Goal: Transaction & Acquisition: Purchase product/service

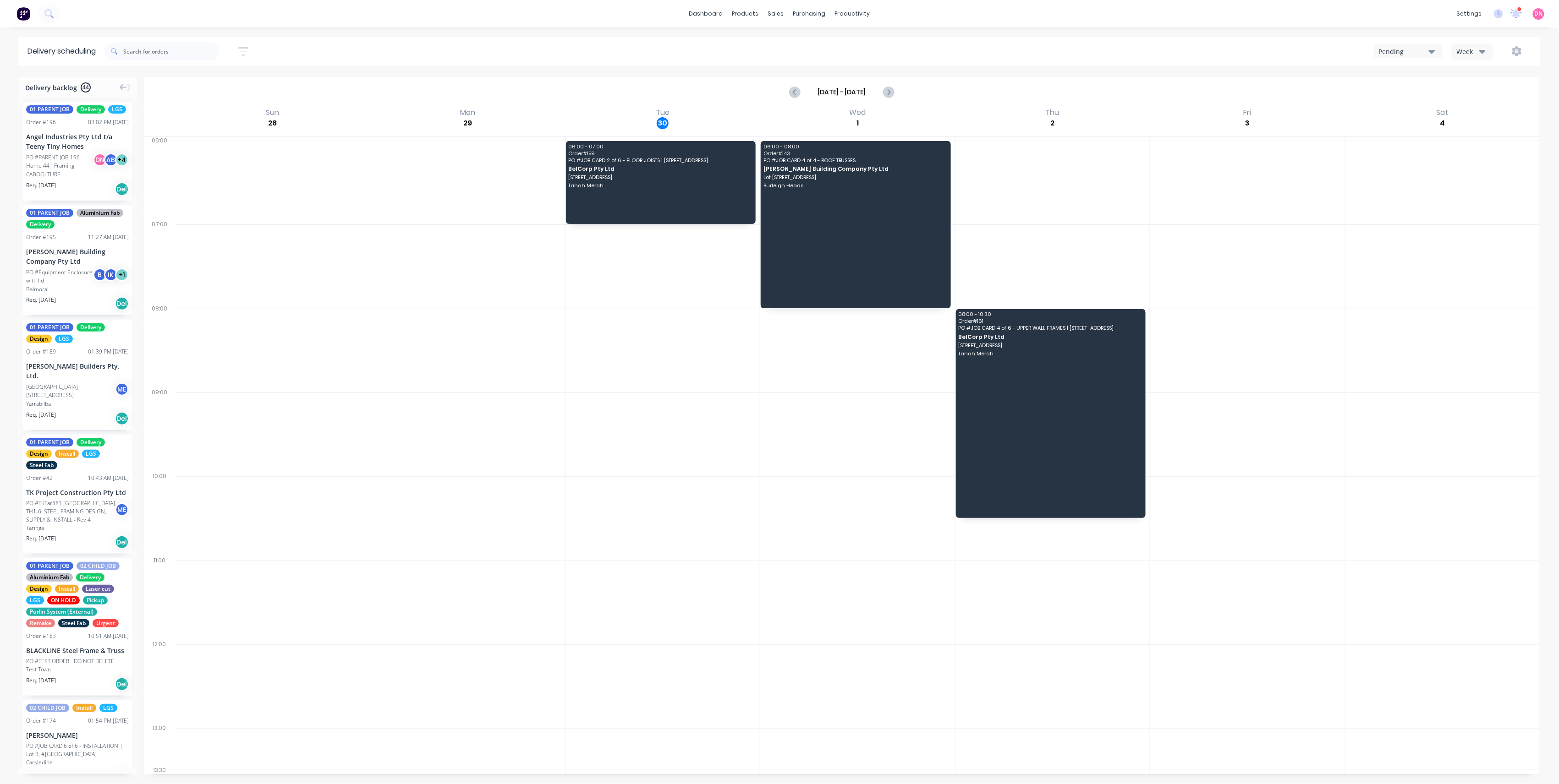
click at [1479, 46] on icon "button" at bounding box center [1482, 51] width 7 height 10
click at [1462, 98] on div "Vehicle" at bounding box center [1498, 94] width 91 height 18
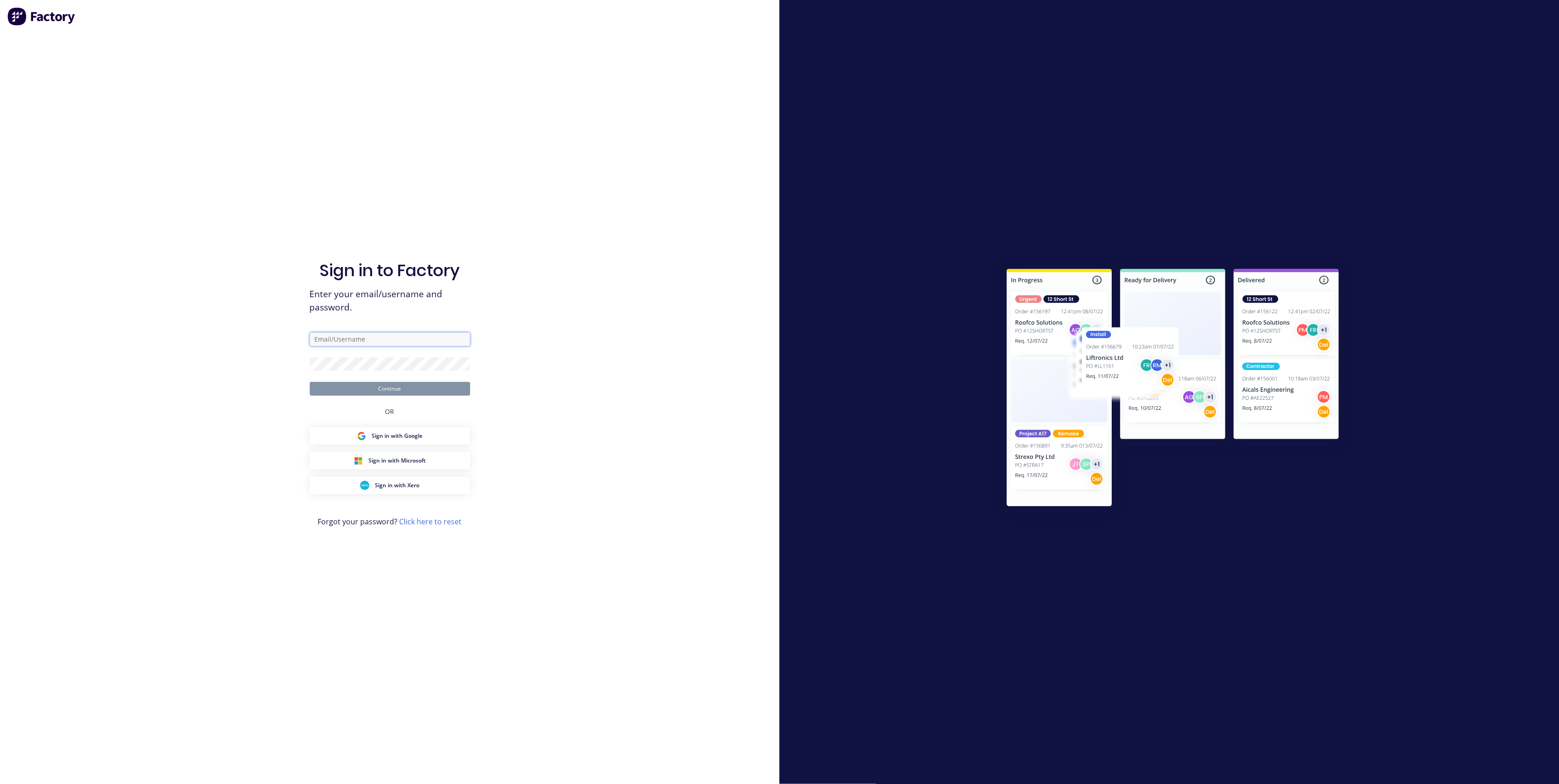
type input "d.nguyen@blacklinesteel.com.au"
click at [393, 388] on button "Continue" at bounding box center [390, 389] width 160 height 14
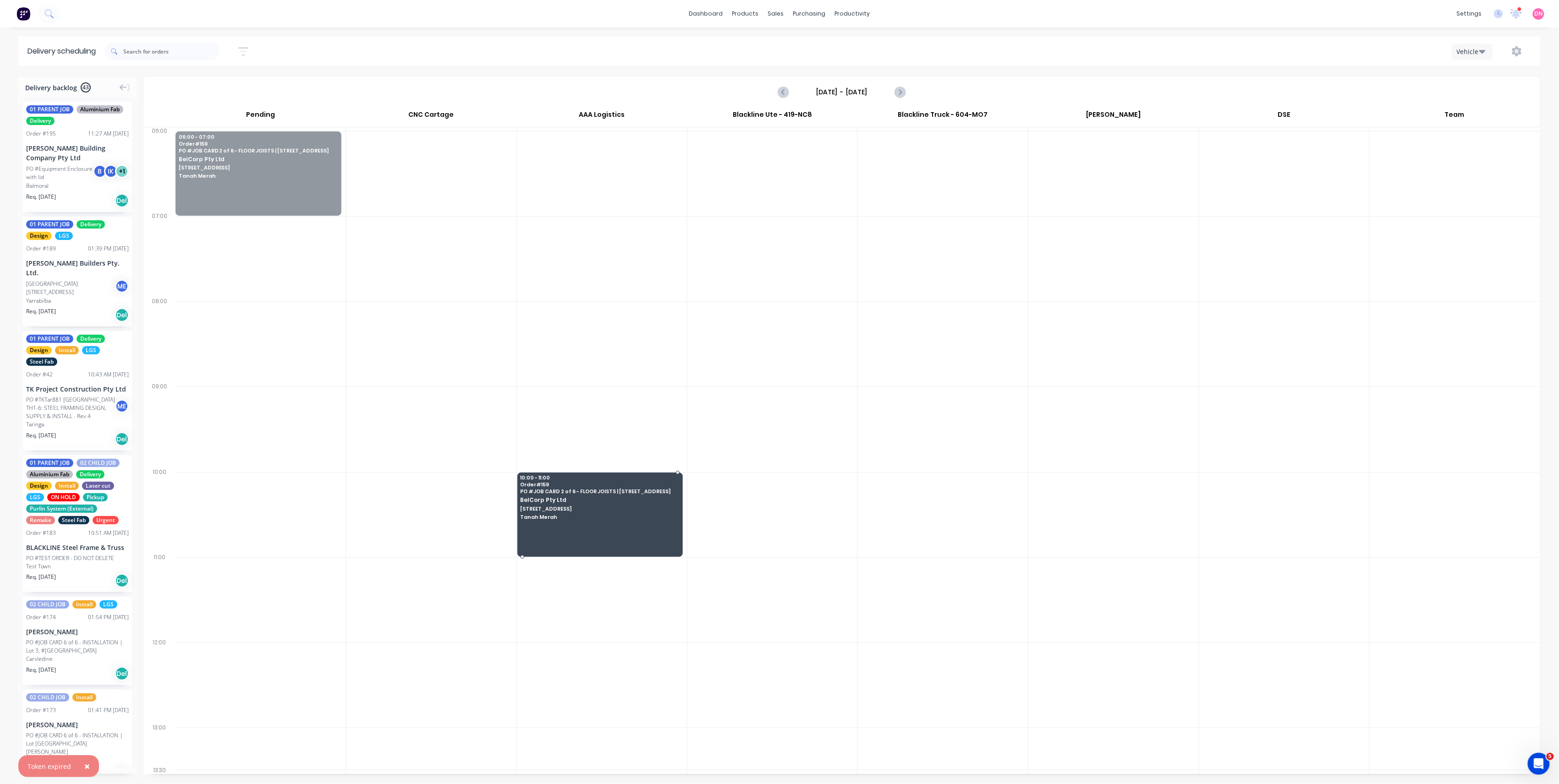
drag, startPoint x: 258, startPoint y: 154, endPoint x: 607, endPoint y: 503, distance: 493.6
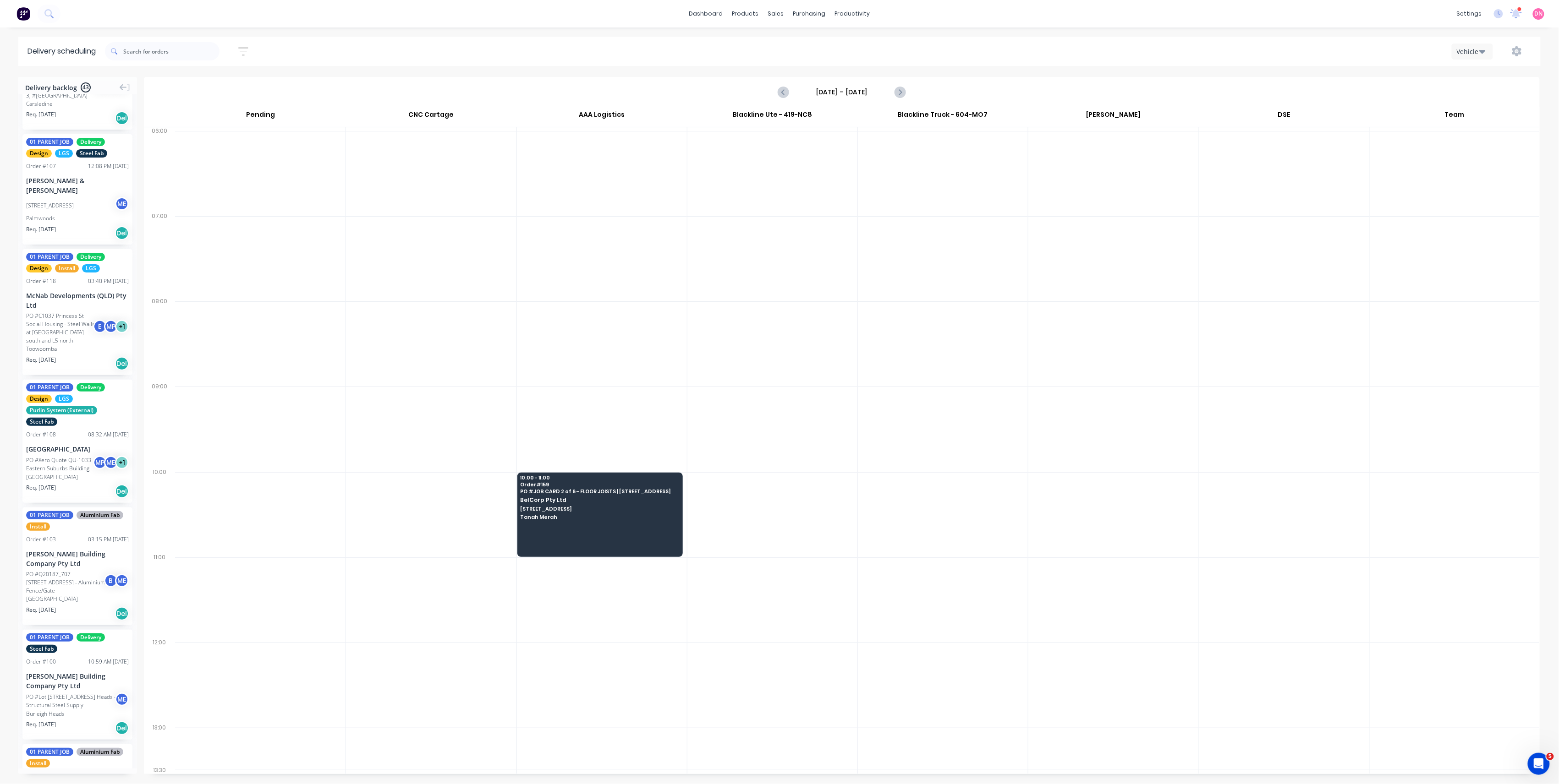
scroll to position [2259, 0]
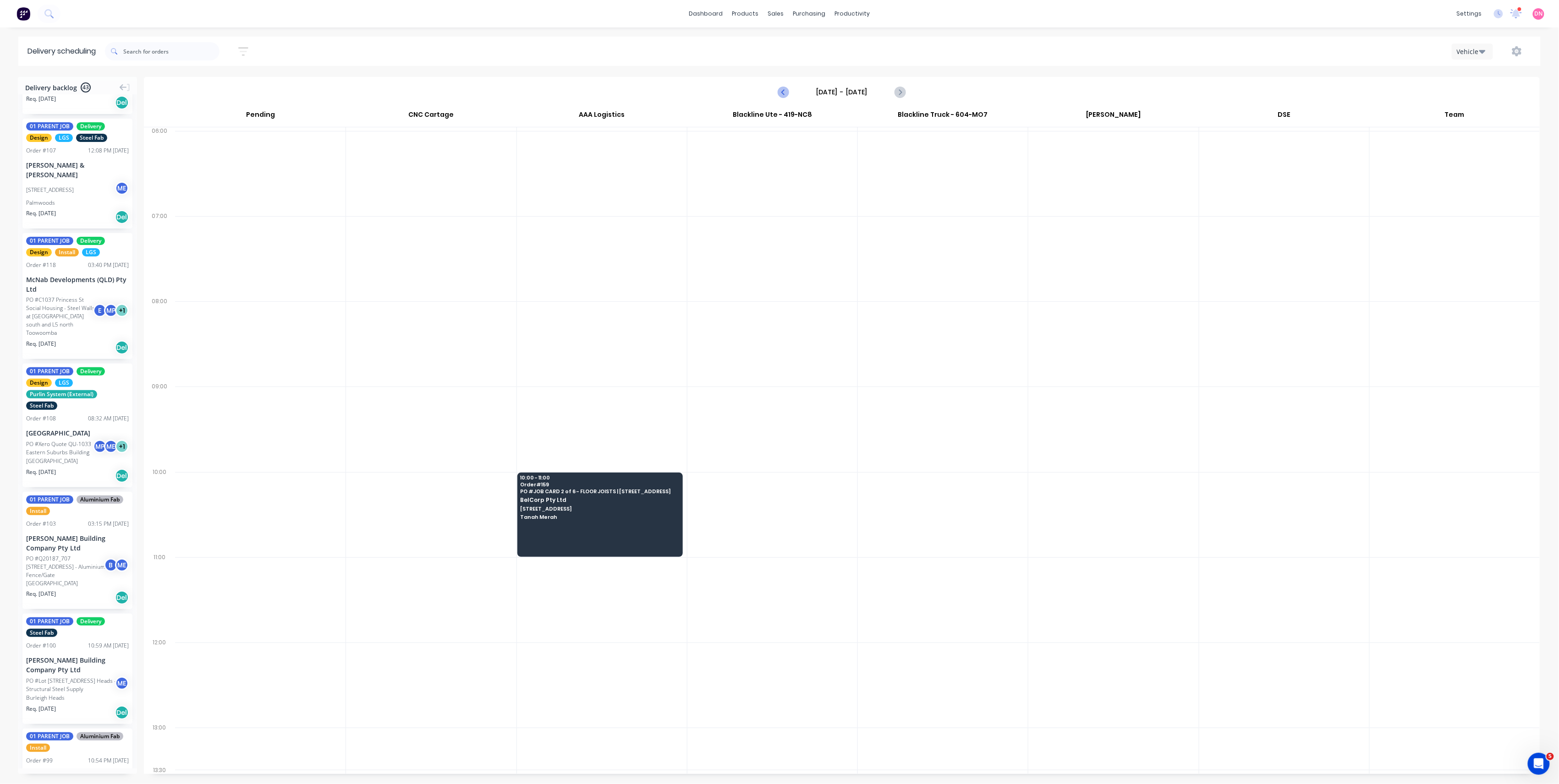
click at [778, 95] on icon "Previous page" at bounding box center [784, 92] width 11 height 11
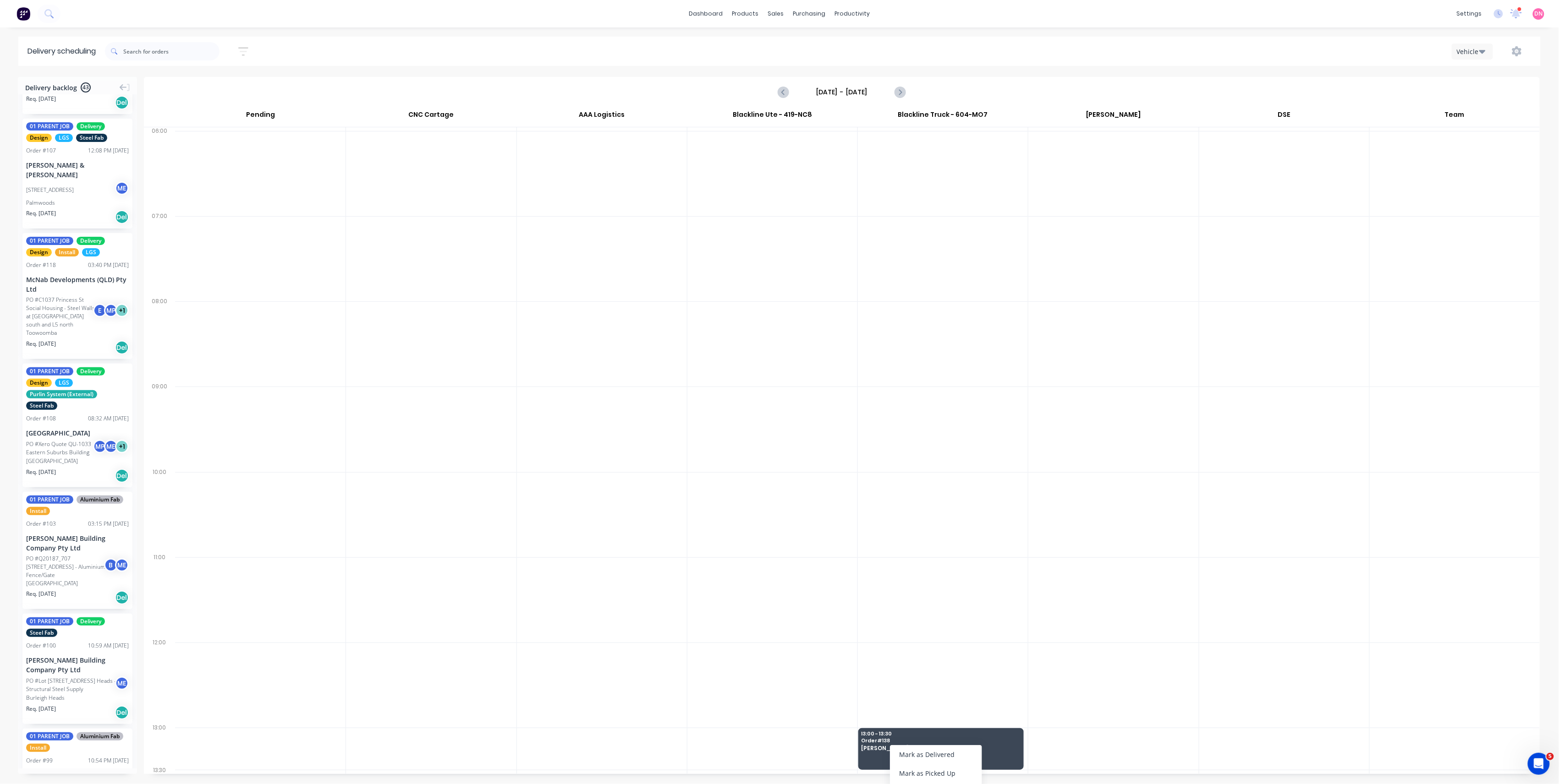
click at [1109, 750] on div at bounding box center [1113, 749] width 170 height 42
click at [1528, 405] on div at bounding box center [1454, 429] width 170 height 85
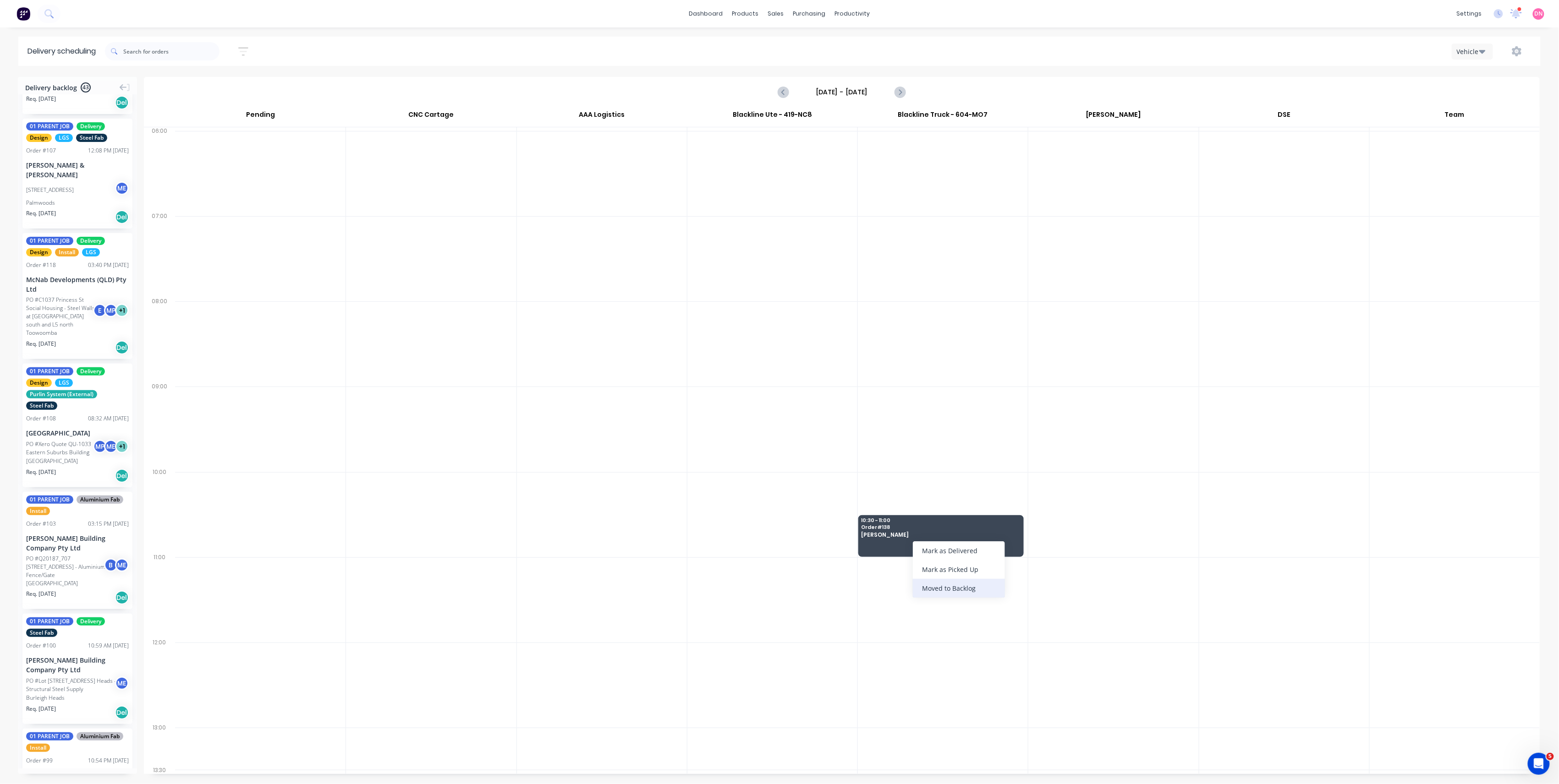
click at [921, 579] on div "Moved to Backlog" at bounding box center [959, 588] width 92 height 19
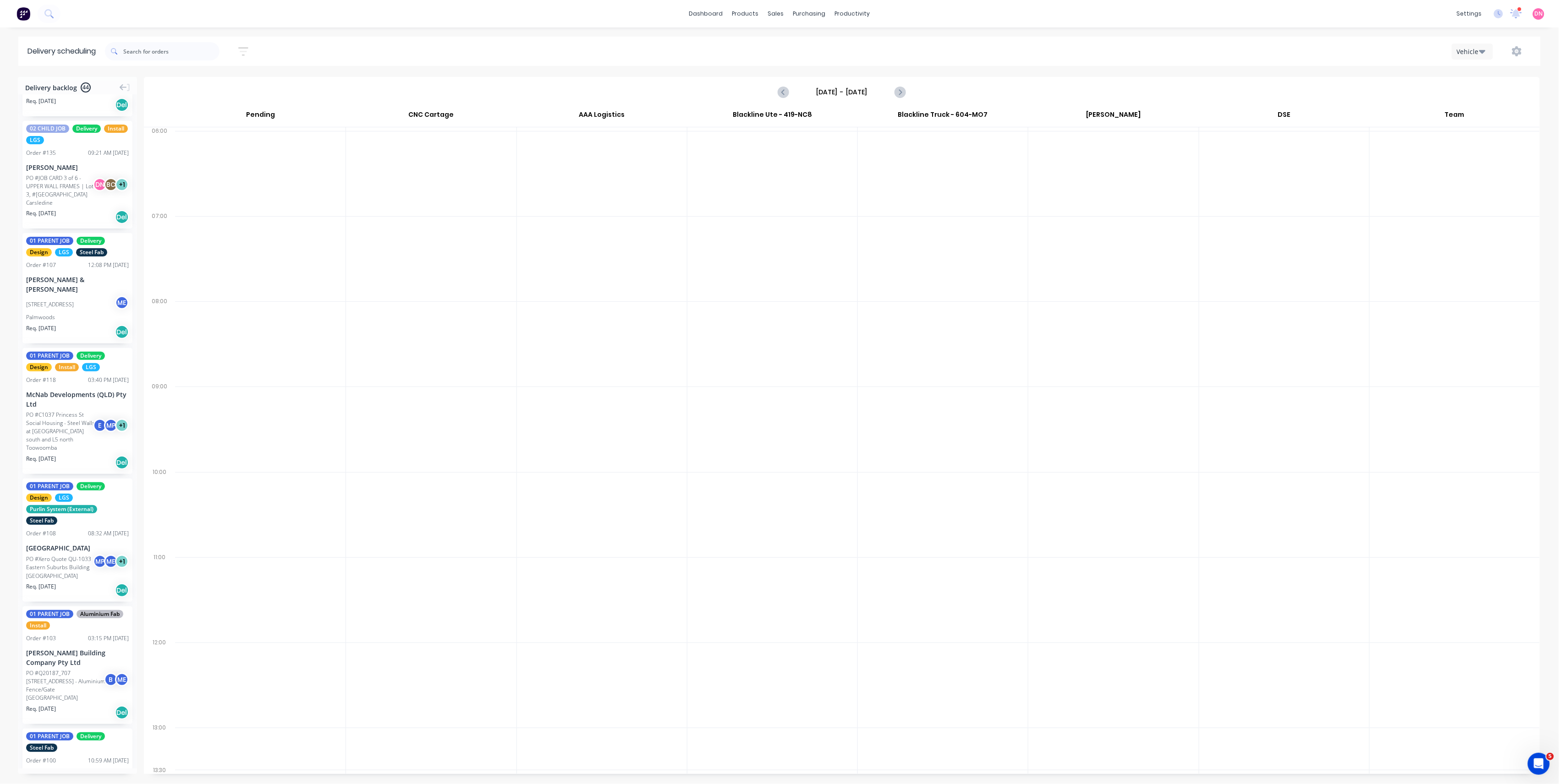
scroll to position [2233, 0]
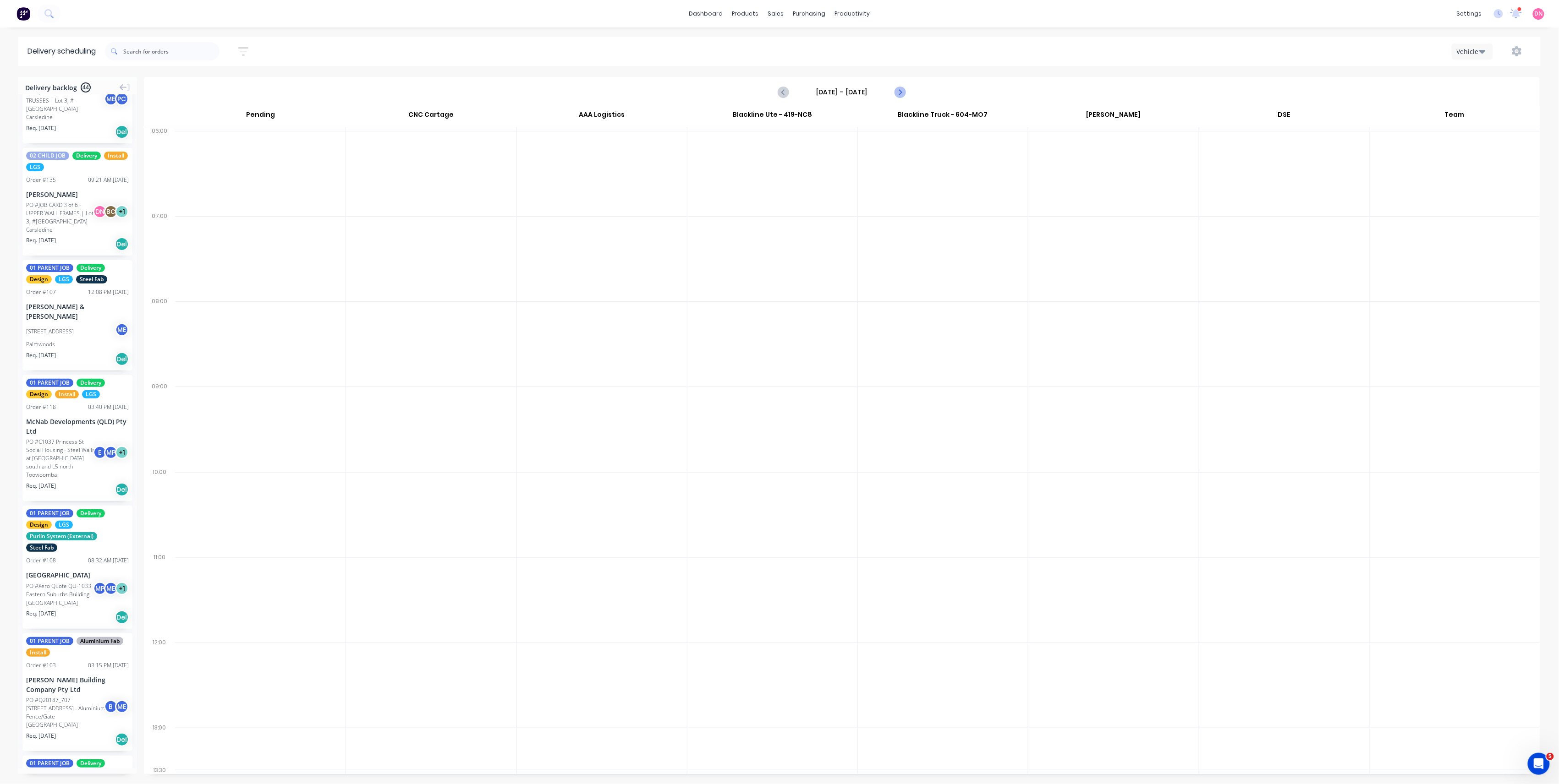
click at [891, 90] on button "Next page" at bounding box center [899, 92] width 18 height 18
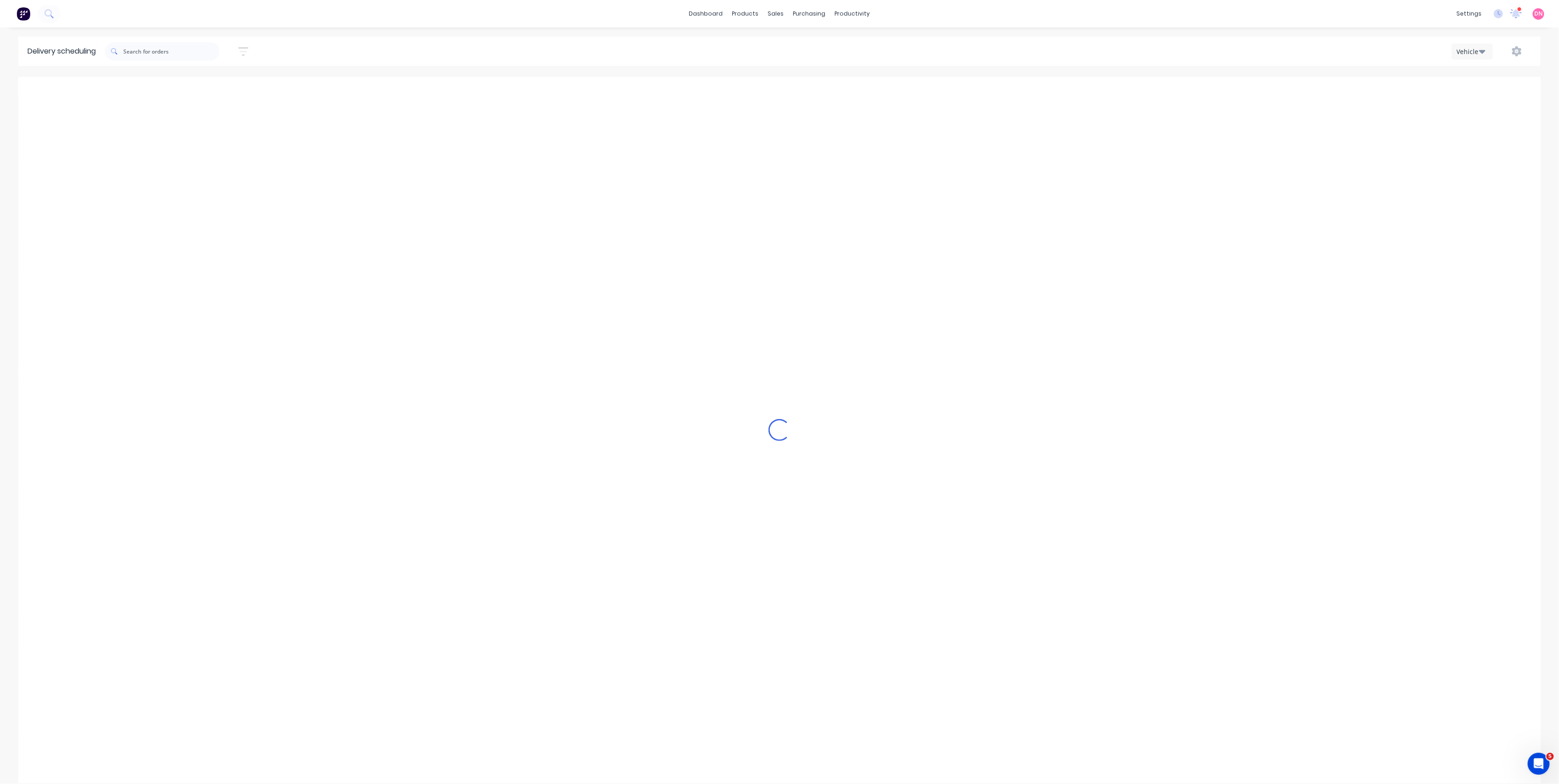
type input "Tuesday - 30/09/25"
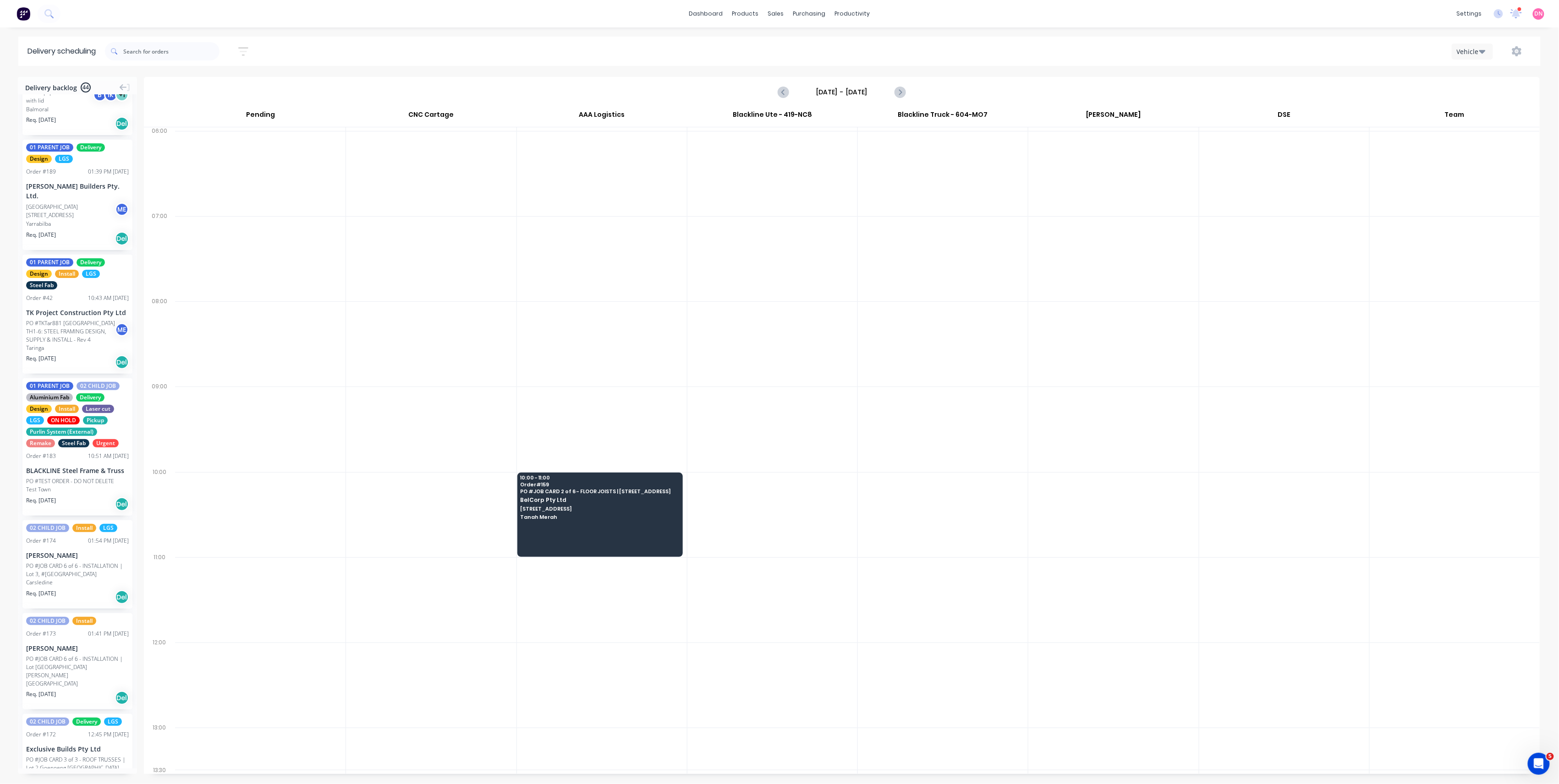
scroll to position [0, 0]
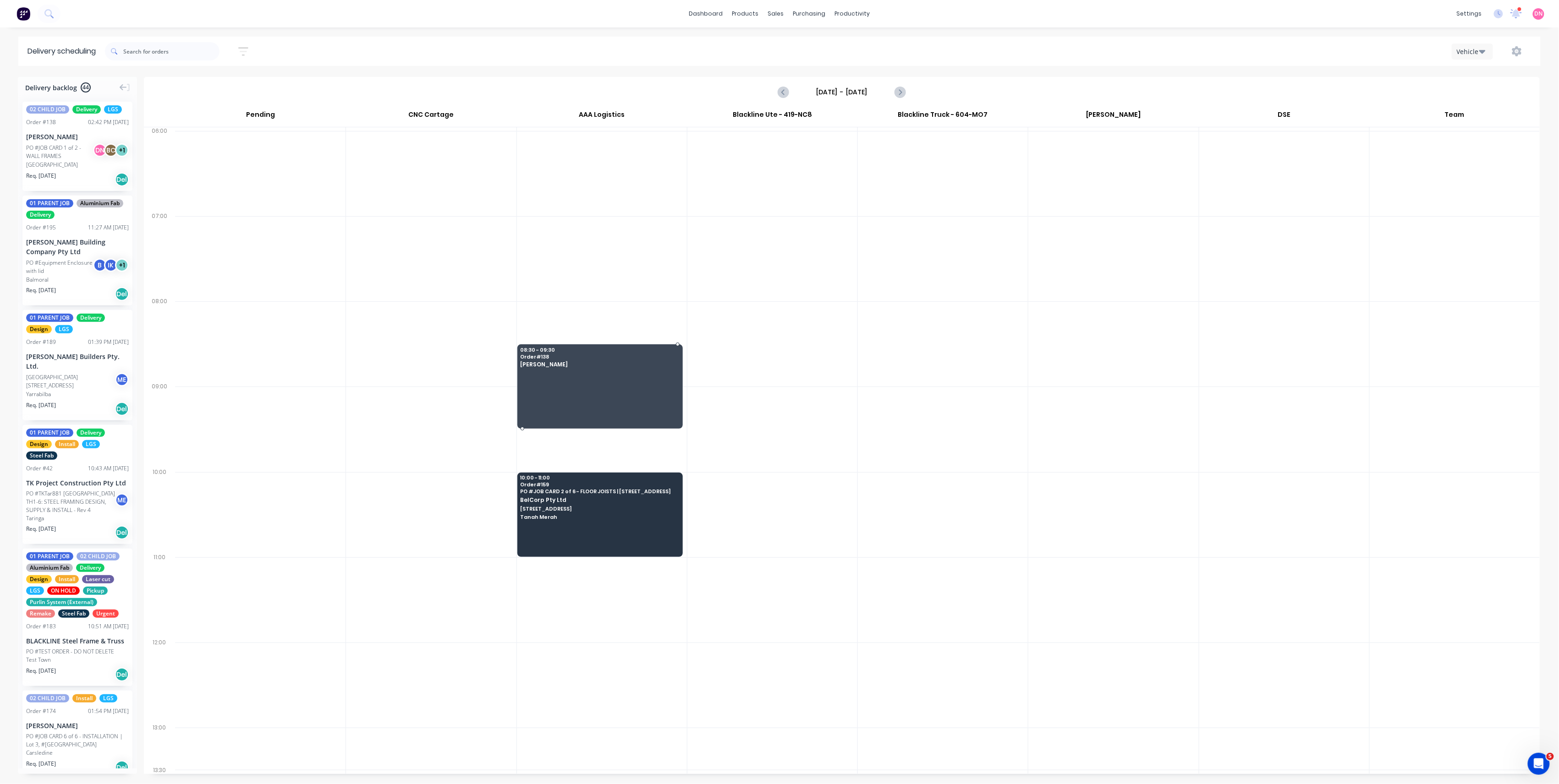
drag, startPoint x: 204, startPoint y: 256, endPoint x: 591, endPoint y: 360, distance: 400.7
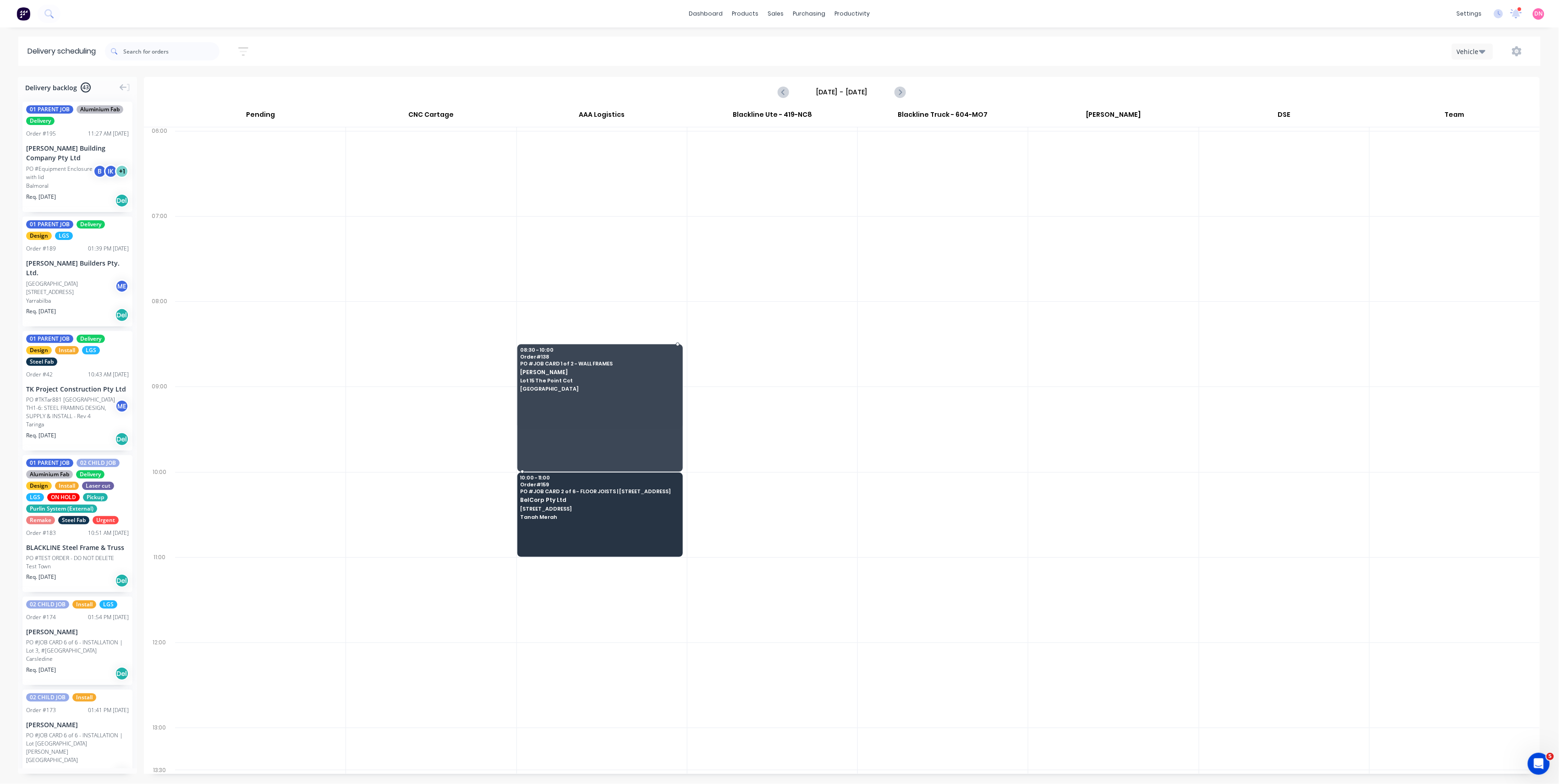
drag, startPoint x: 581, startPoint y: 427, endPoint x: 572, endPoint y: 477, distance: 50.8
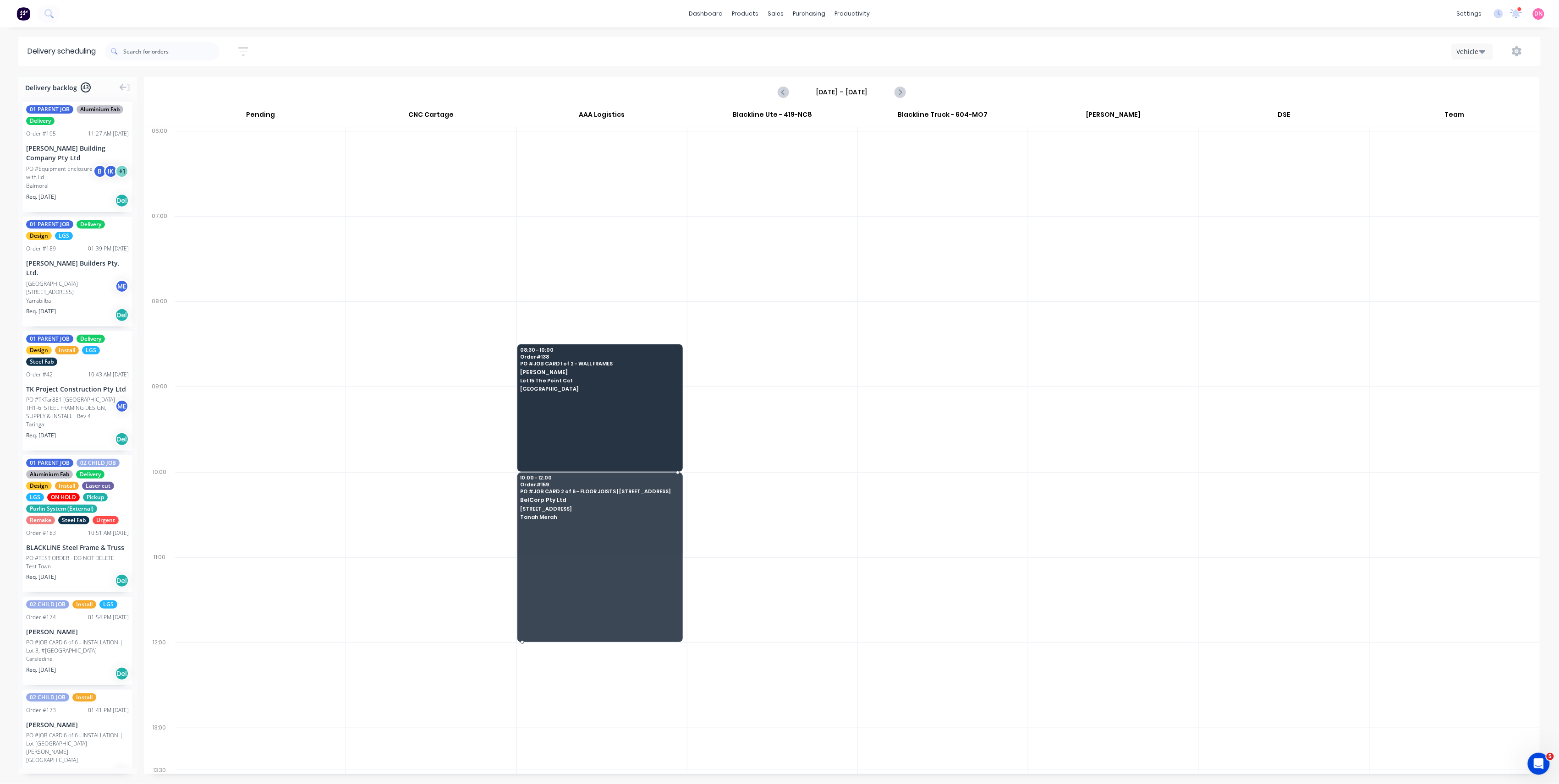
drag, startPoint x: 633, startPoint y: 556, endPoint x: 618, endPoint y: 623, distance: 68.7
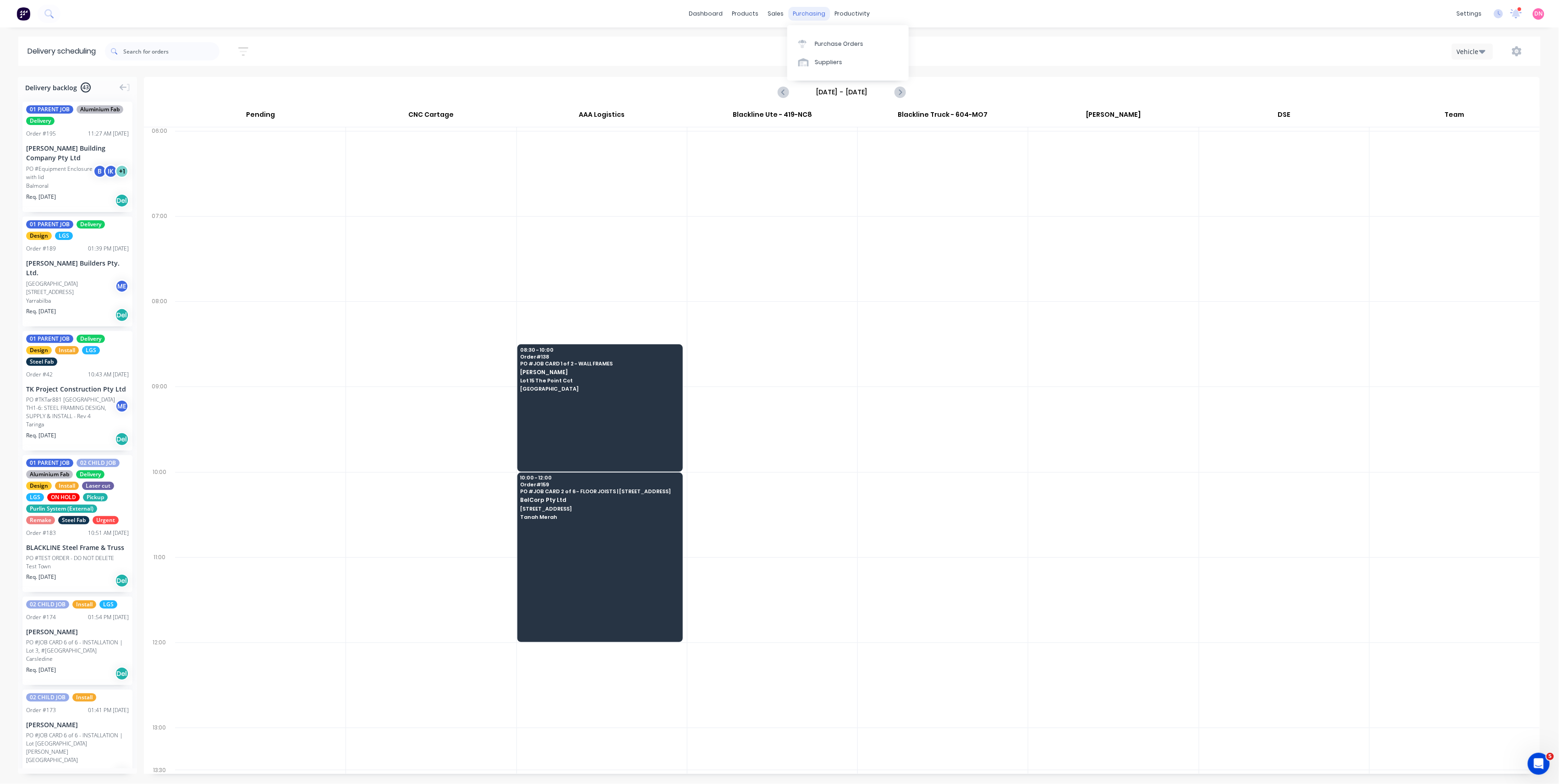
click at [820, 8] on div "purchasing" at bounding box center [809, 13] width 42 height 14
click at [813, 42] on link "Purchase Orders" at bounding box center [848, 44] width 122 height 18
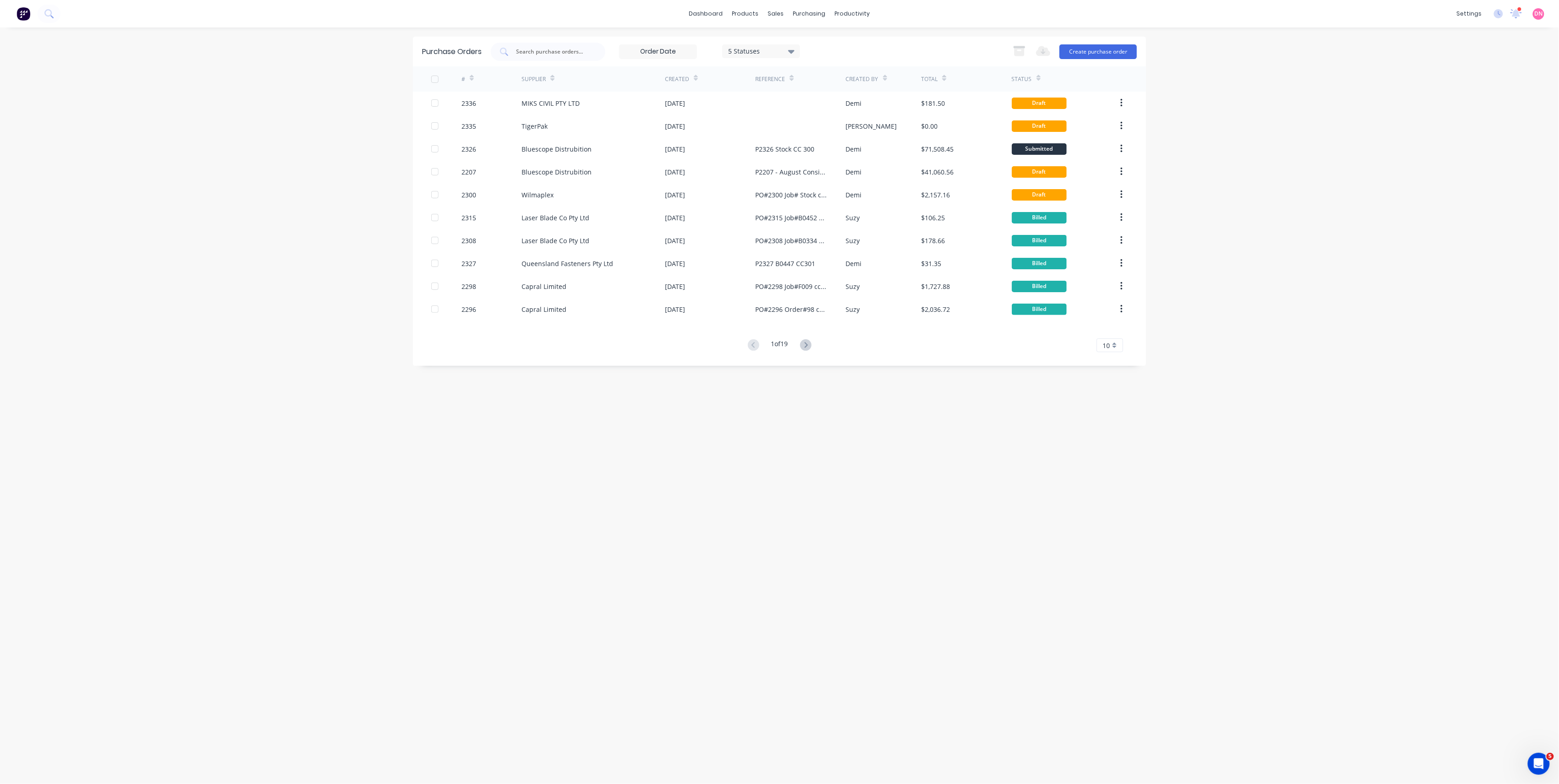
click at [634, 109] on div "MIKS CIVIL PTY LTD" at bounding box center [593, 103] width 143 height 23
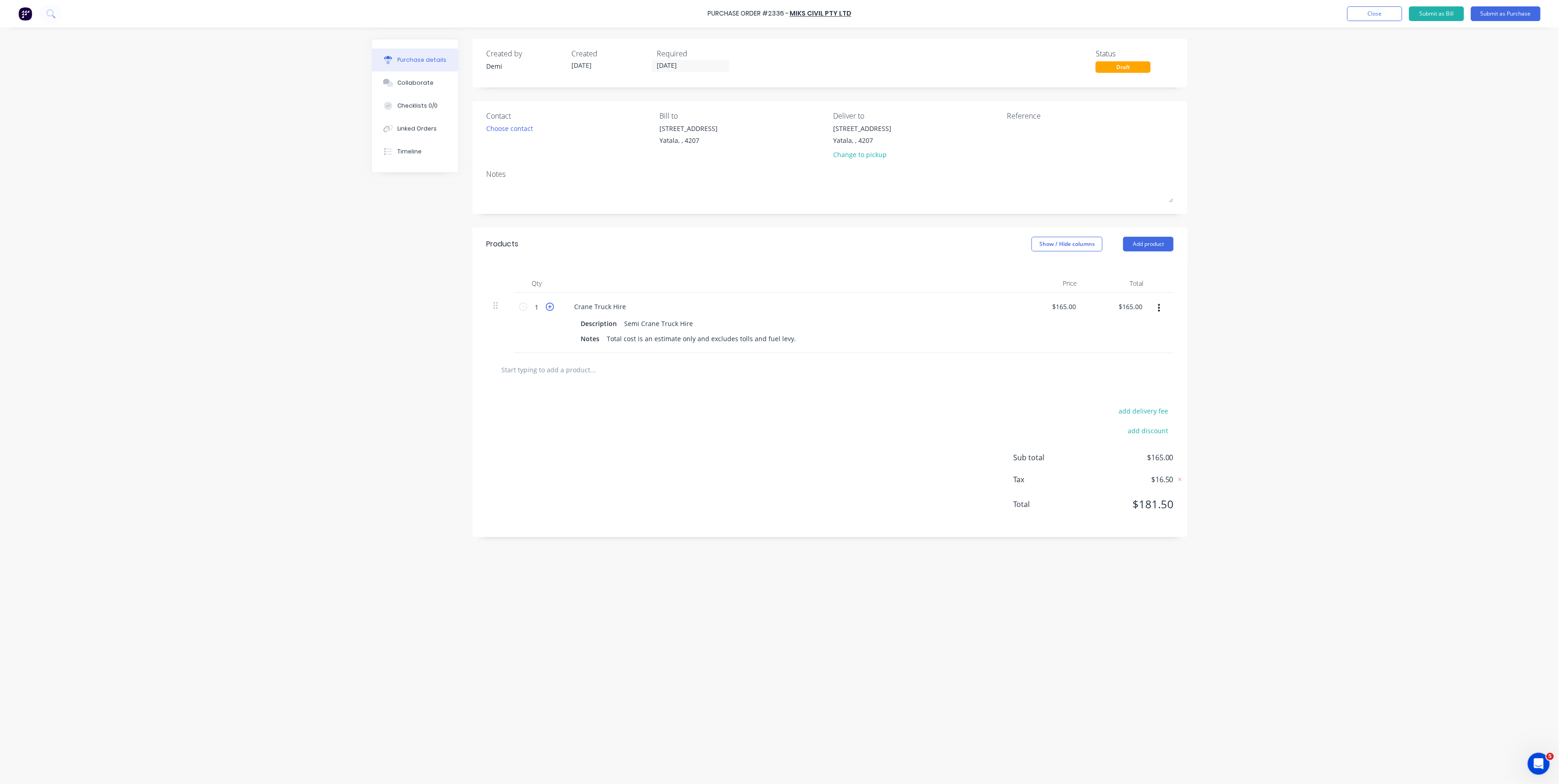
click at [552, 307] on icon at bounding box center [550, 307] width 8 height 8
type input "2"
type input "$330.00"
click at [552, 307] on icon at bounding box center [550, 307] width 8 height 8
type input "3"
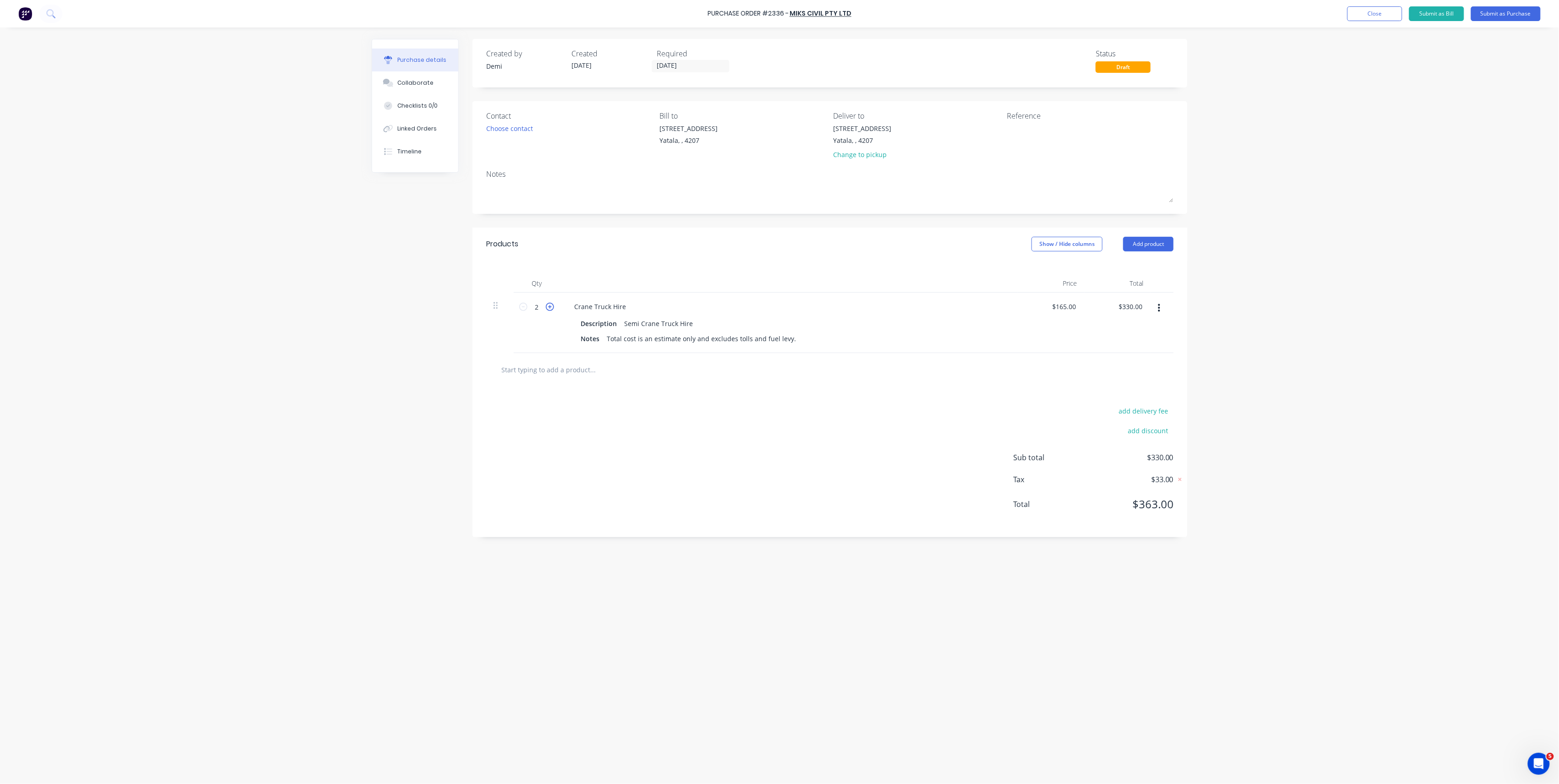
type input "$495.00"
click at [552, 307] on icon at bounding box center [550, 307] width 8 height 8
type input "4"
type input "$660.00"
click at [523, 127] on div "Choose contact" at bounding box center [509, 128] width 47 height 10
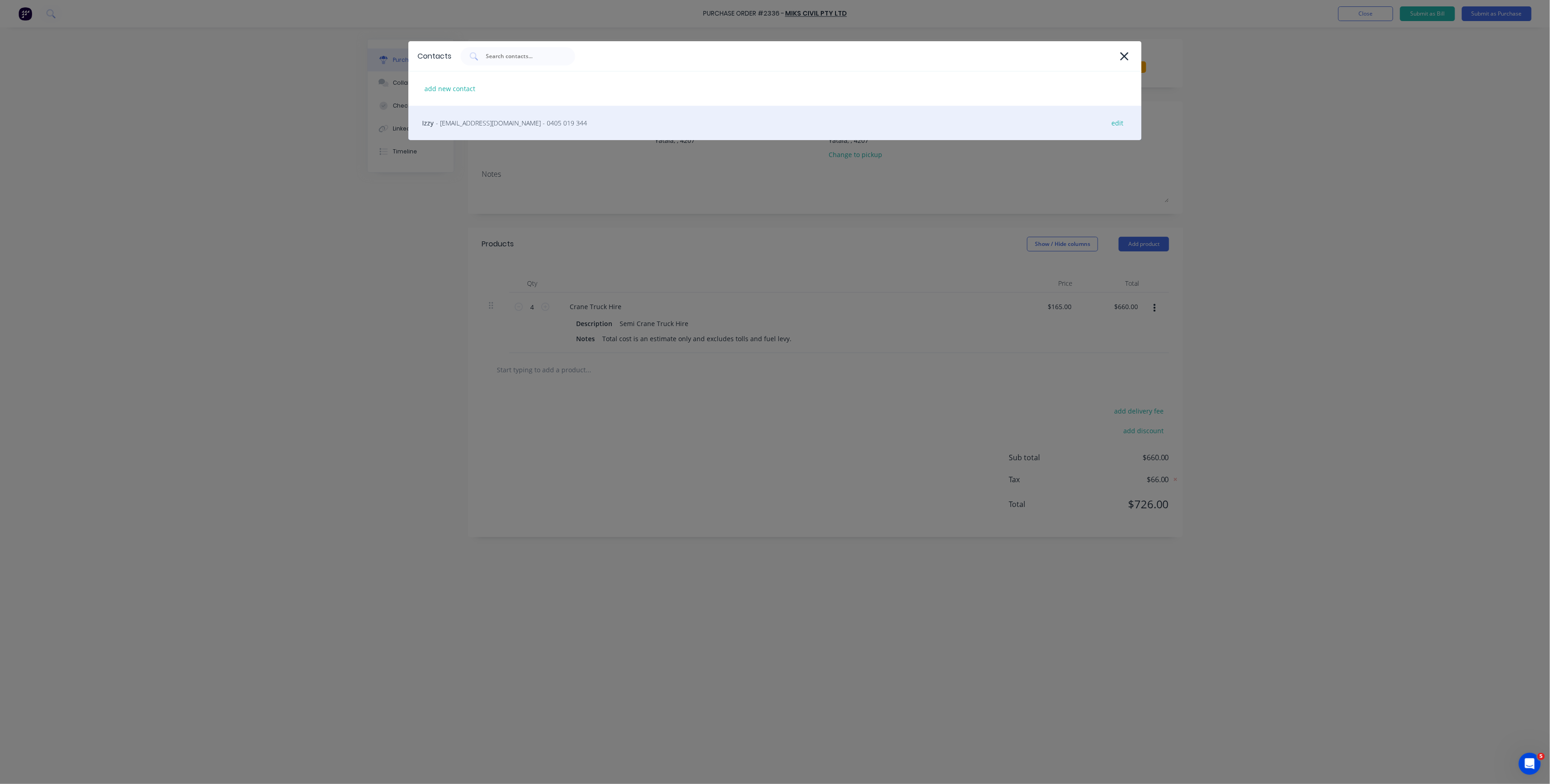
click at [536, 122] on span "- ishraaz_khan@yahoo.com - 0405 019 344" at bounding box center [511, 123] width 151 height 10
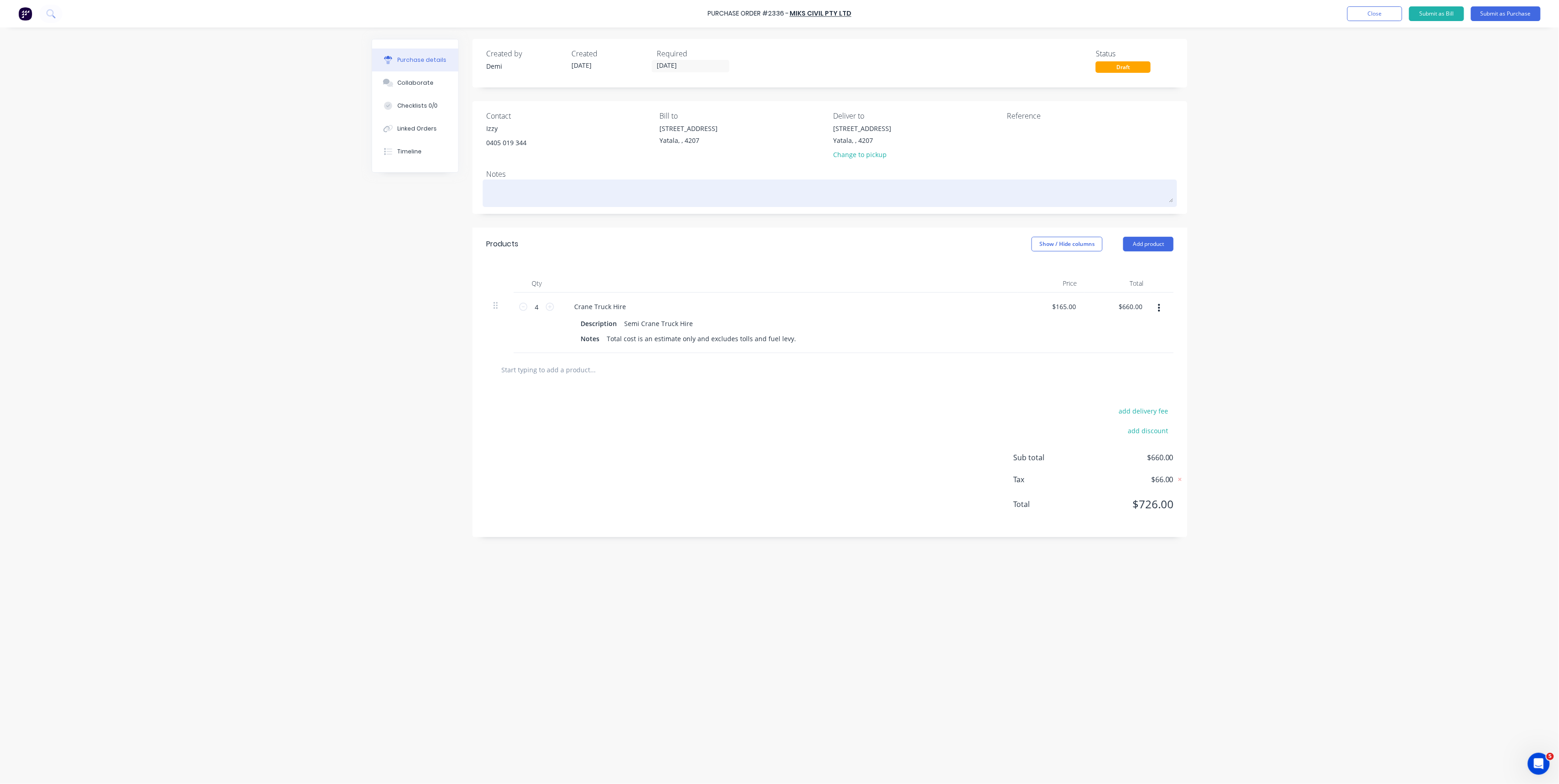
click at [775, 189] on textarea at bounding box center [830, 192] width 688 height 21
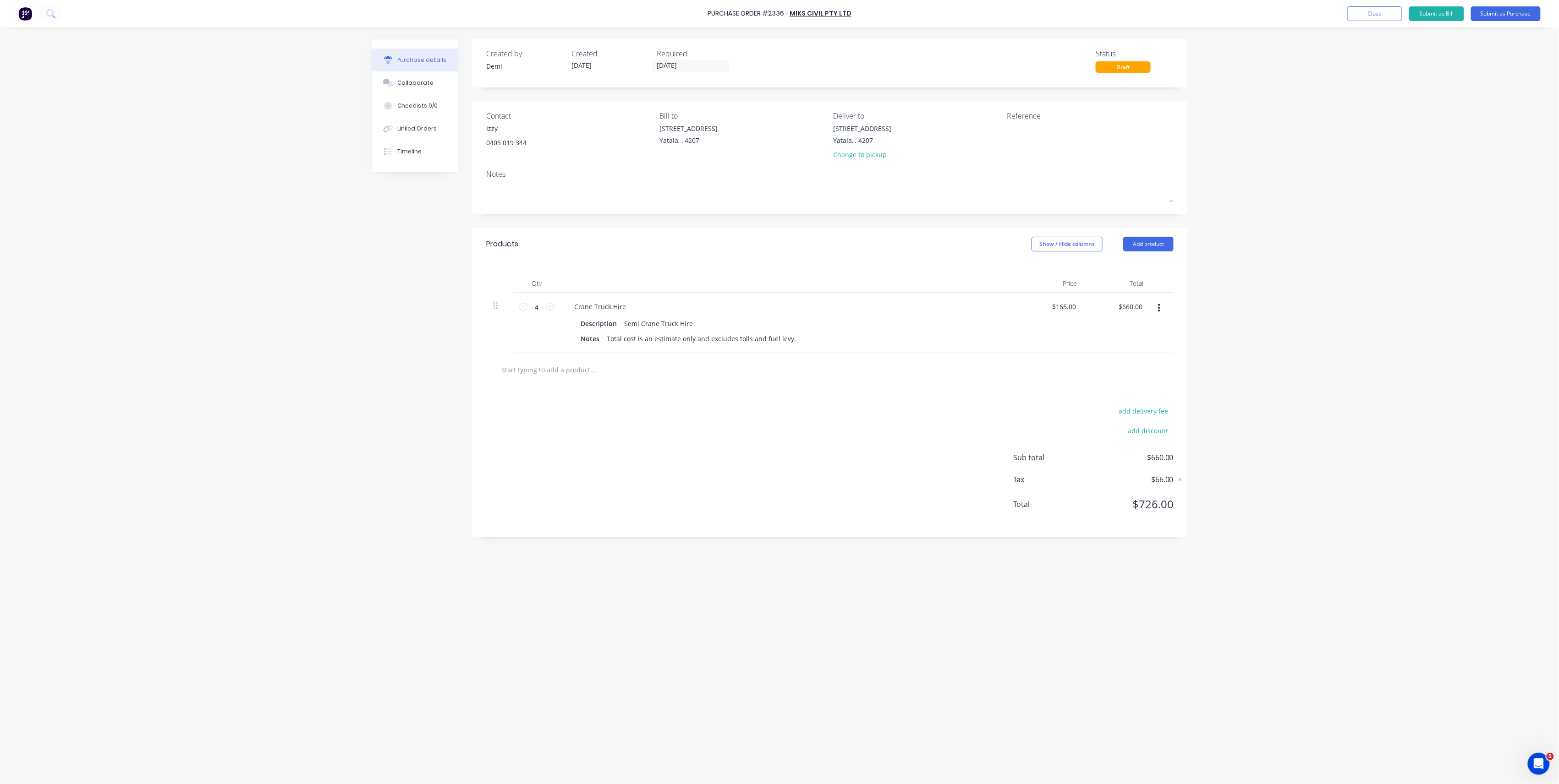
paste textarea "Lot 15 The Point Cct Hope Island, Queensland, Australia, 4212"
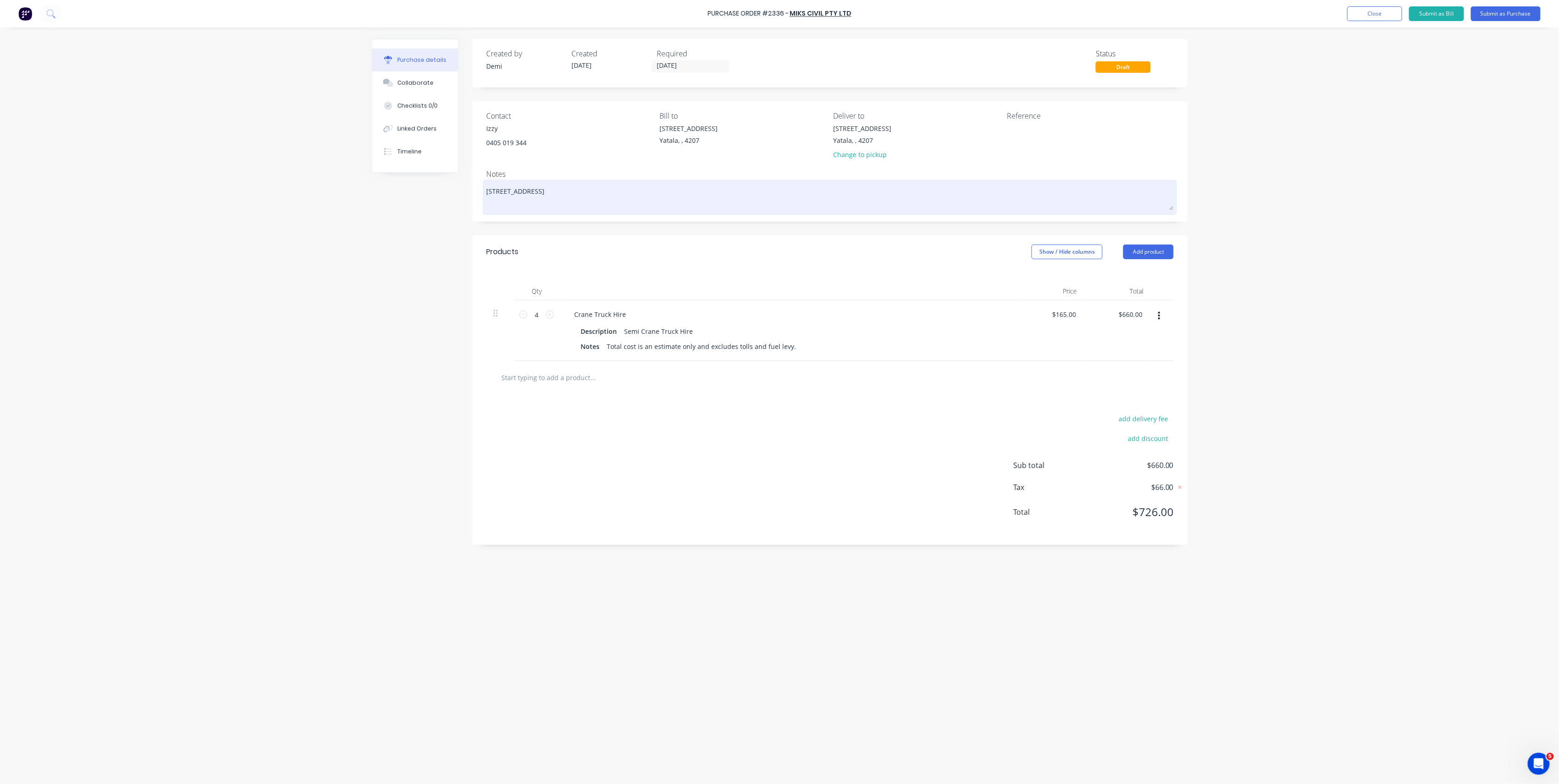
click at [486, 189] on textarea "Lot 15 The Point Cct Hope Island, Queensland, Australia, 4212" at bounding box center [830, 196] width 688 height 28
paste textarea "Brad Wescott 0414 547 323"
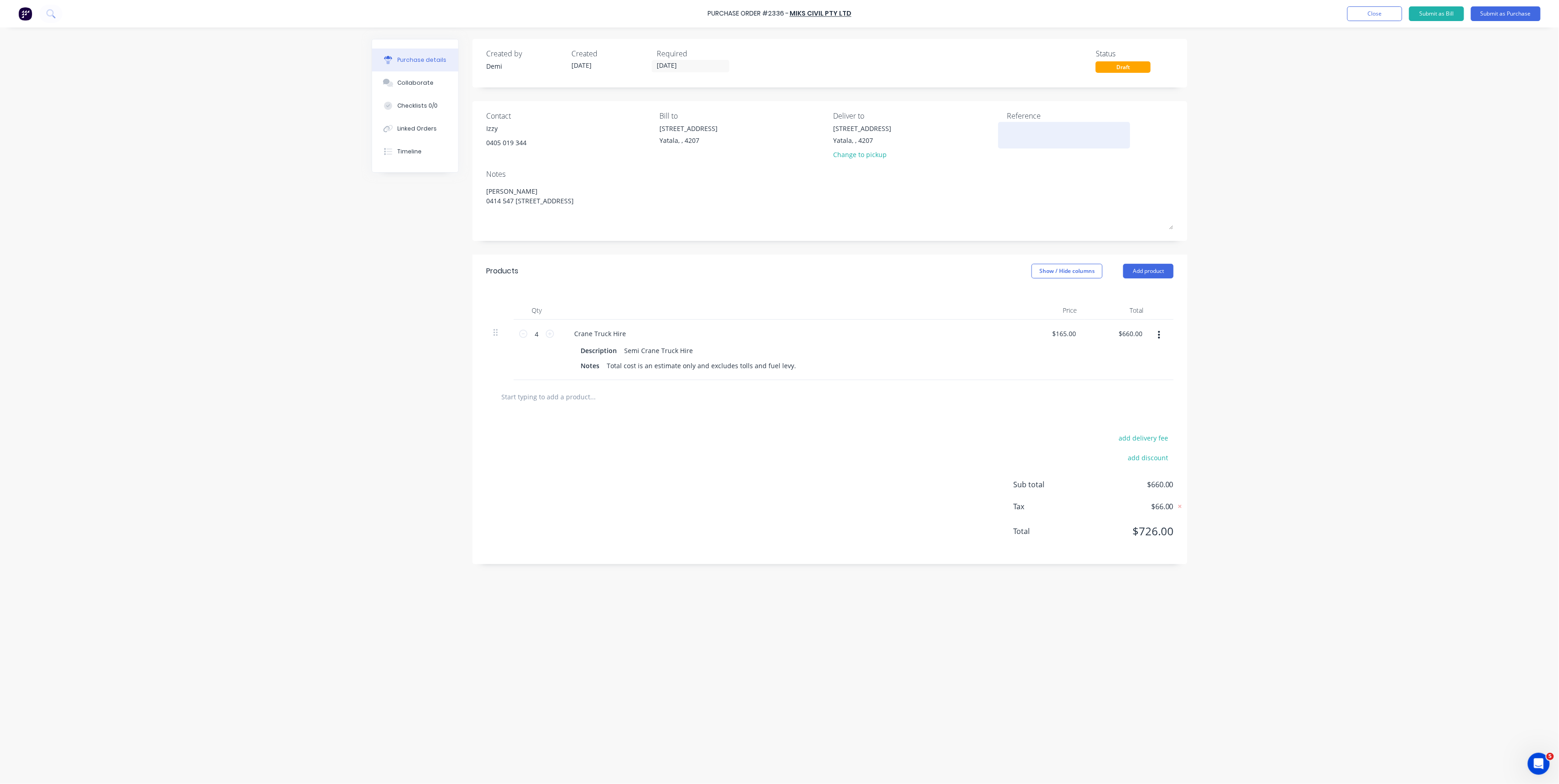
type textarea "Brad Wescott 0414 547 323 Lot 15 The Point Cct Hope Island, Queensland, Austral…"
click at [1093, 134] on textarea at bounding box center [1064, 134] width 114 height 21
click at [1093, 134] on textarea "P2336 B0474" at bounding box center [1064, 134] width 114 height 21
type textarea "P2336 B0474 CC 304"
click at [586, 399] on input "text" at bounding box center [592, 397] width 183 height 18
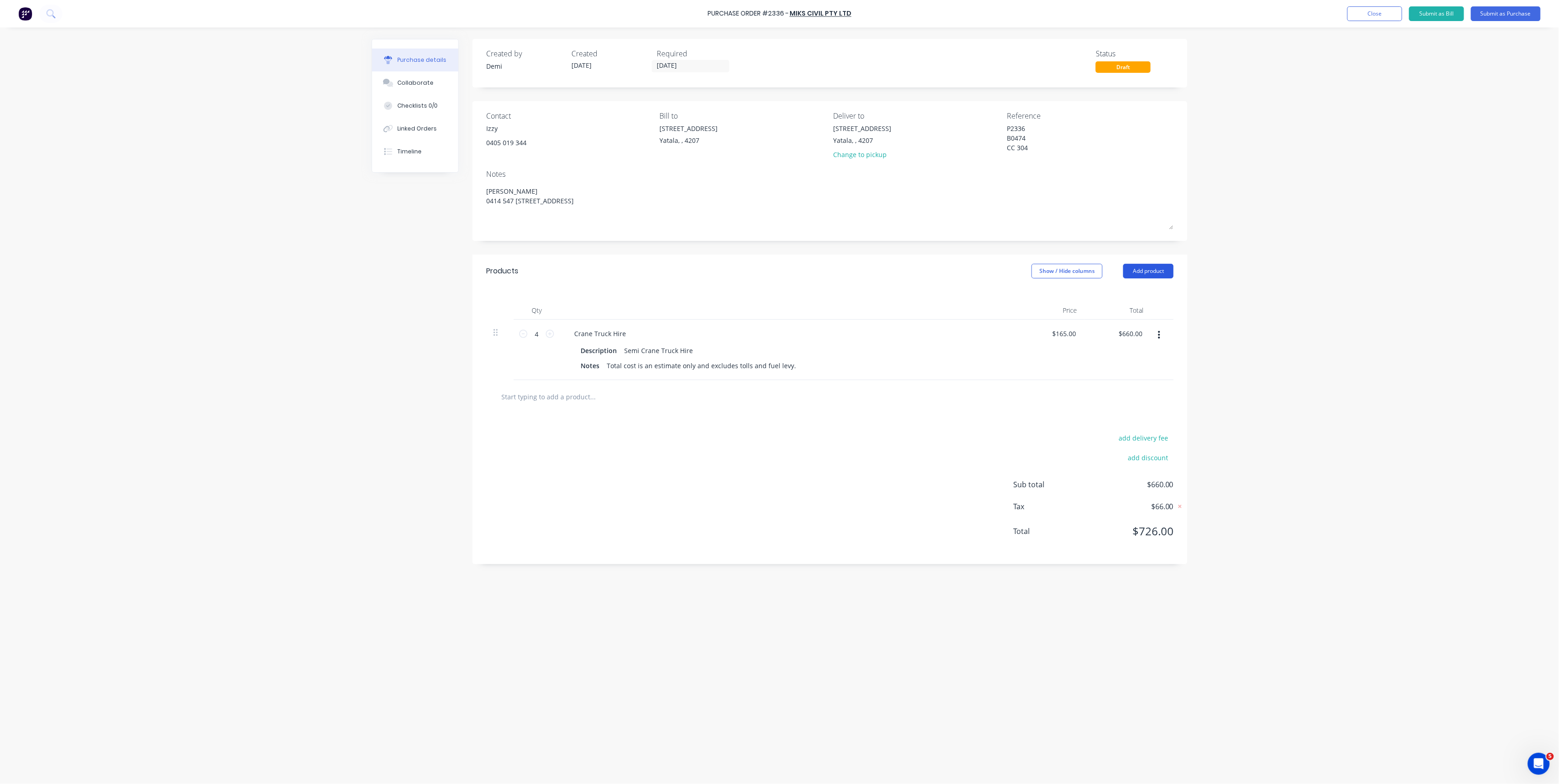
click at [1162, 267] on button "Add product" at bounding box center [1148, 271] width 50 height 15
click at [1147, 380] on div "Notes (External)" at bounding box center [1130, 387] width 71 height 13
click at [588, 402] on div at bounding box center [789, 396] width 458 height 32
click at [592, 400] on div at bounding box center [600, 394] width 66 height 13
drag, startPoint x: 586, startPoint y: 400, endPoint x: 517, endPoint y: 395, distance: 69.2
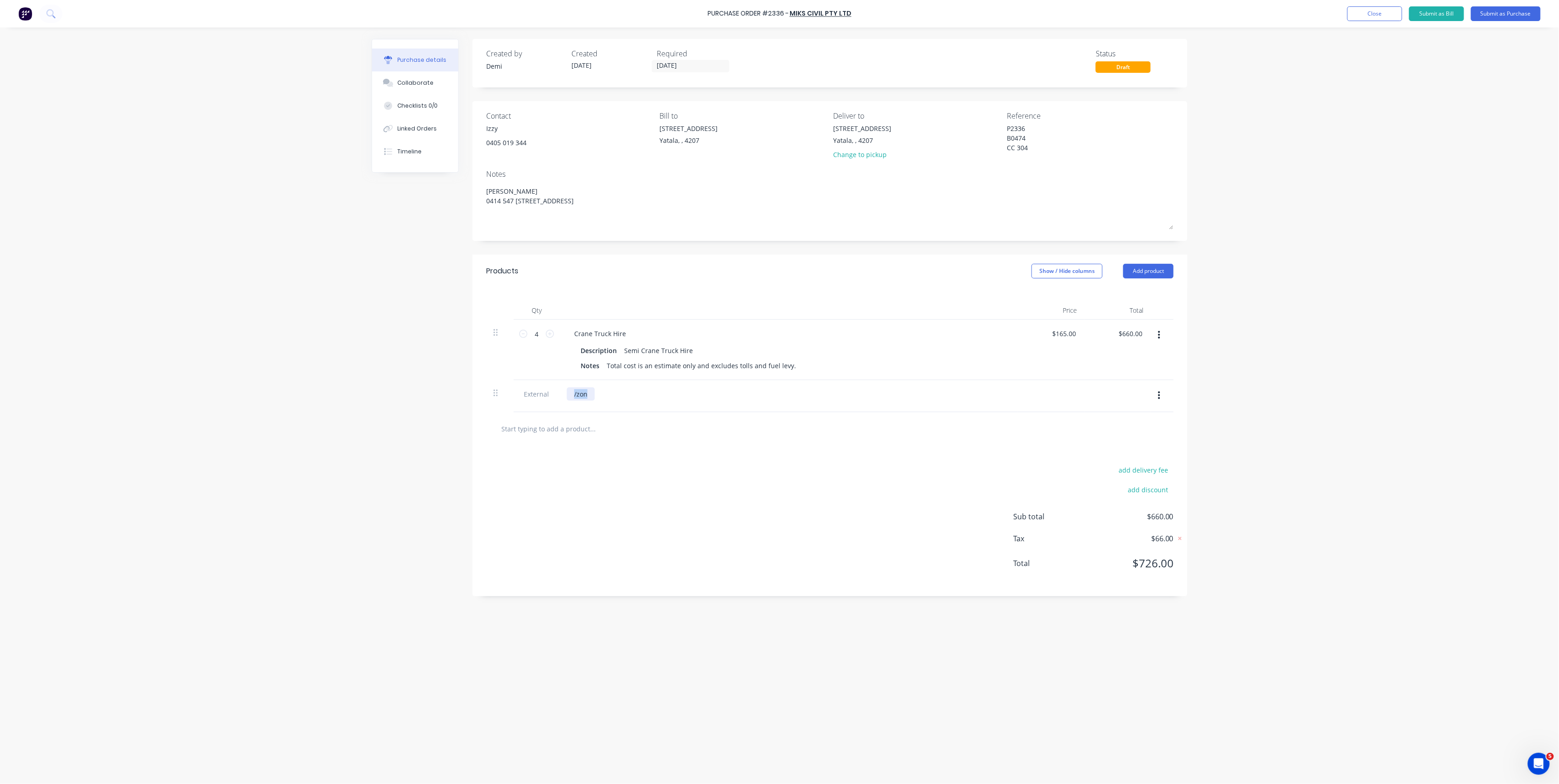
click at [517, 395] on div "External /zon" at bounding box center [830, 396] width 688 height 32
click at [637, 399] on div "1. Brad Wescott 2. Belcorp - Seperate Purchase Order" at bounding box center [632, 399] width 130 height 23
click at [657, 393] on div "1. Brad Wescott 2. Belcorp - Seperate Purchase Order" at bounding box center [632, 399] width 130 height 23
click at [873, 140] on div "Yatala, , 4207" at bounding box center [862, 140] width 58 height 10
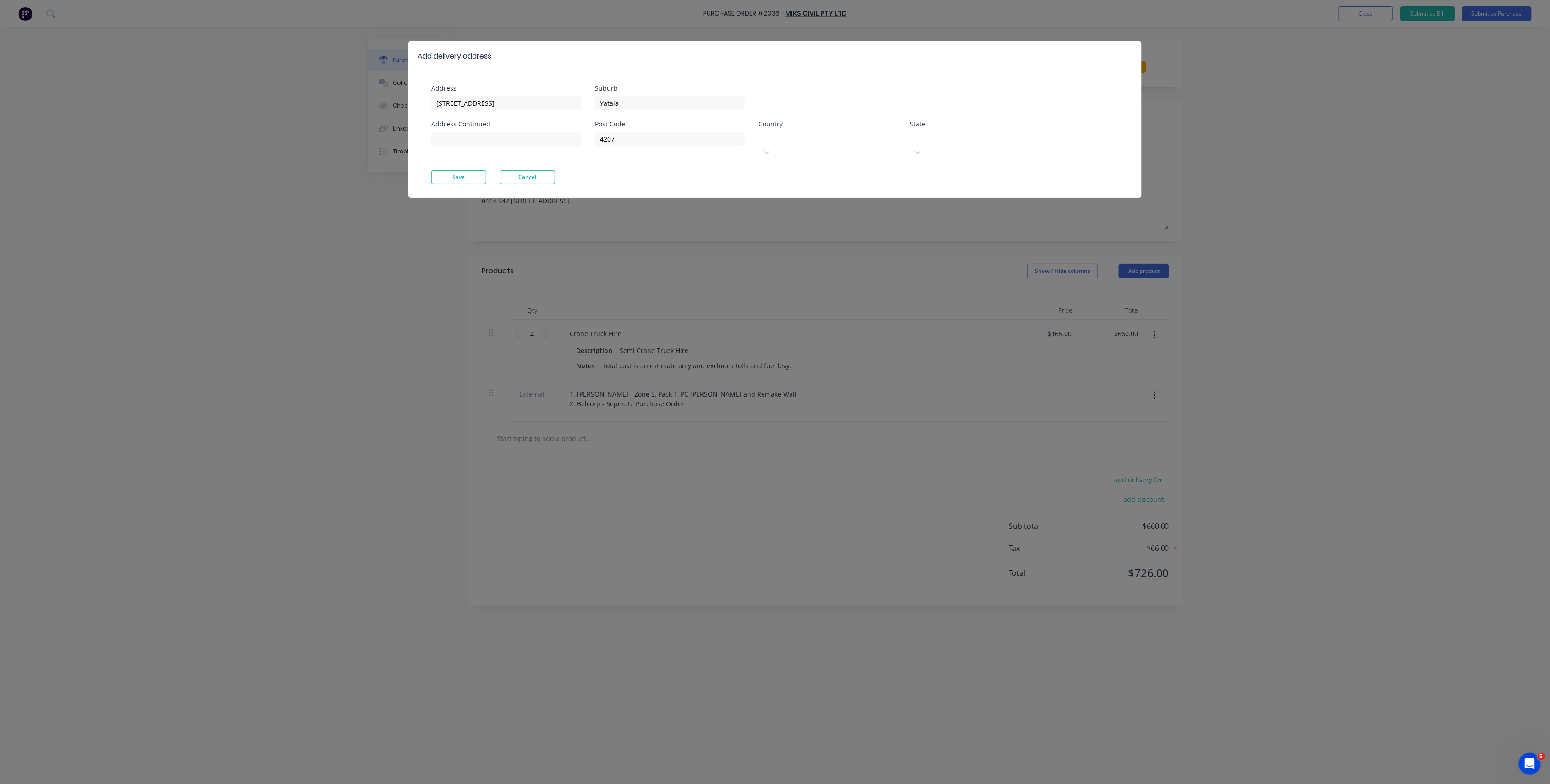
click at [873, 140] on div at bounding box center [827, 137] width 132 height 11
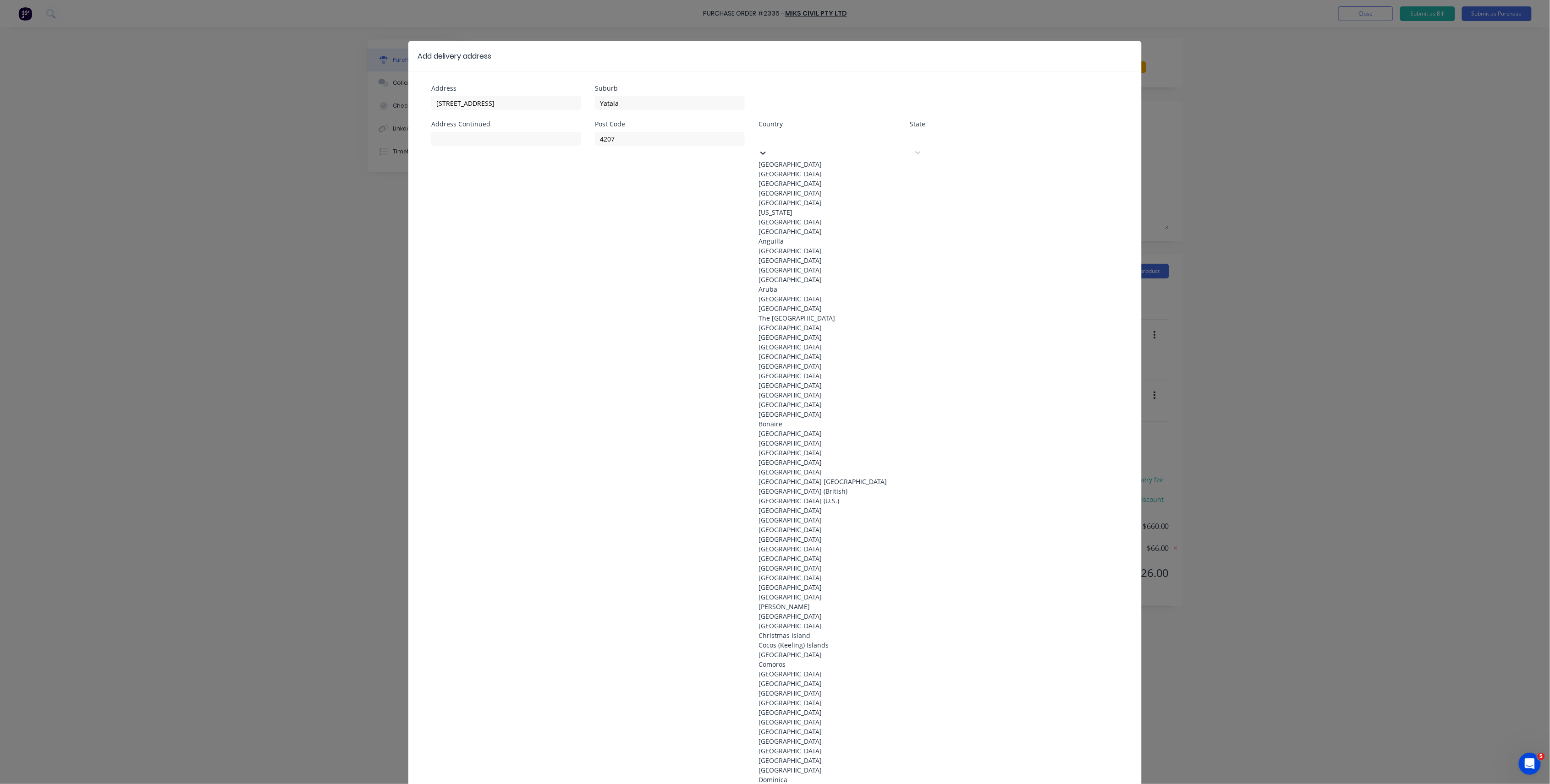
click at [856, 165] on div "Australia" at bounding box center [827, 165] width 137 height 10
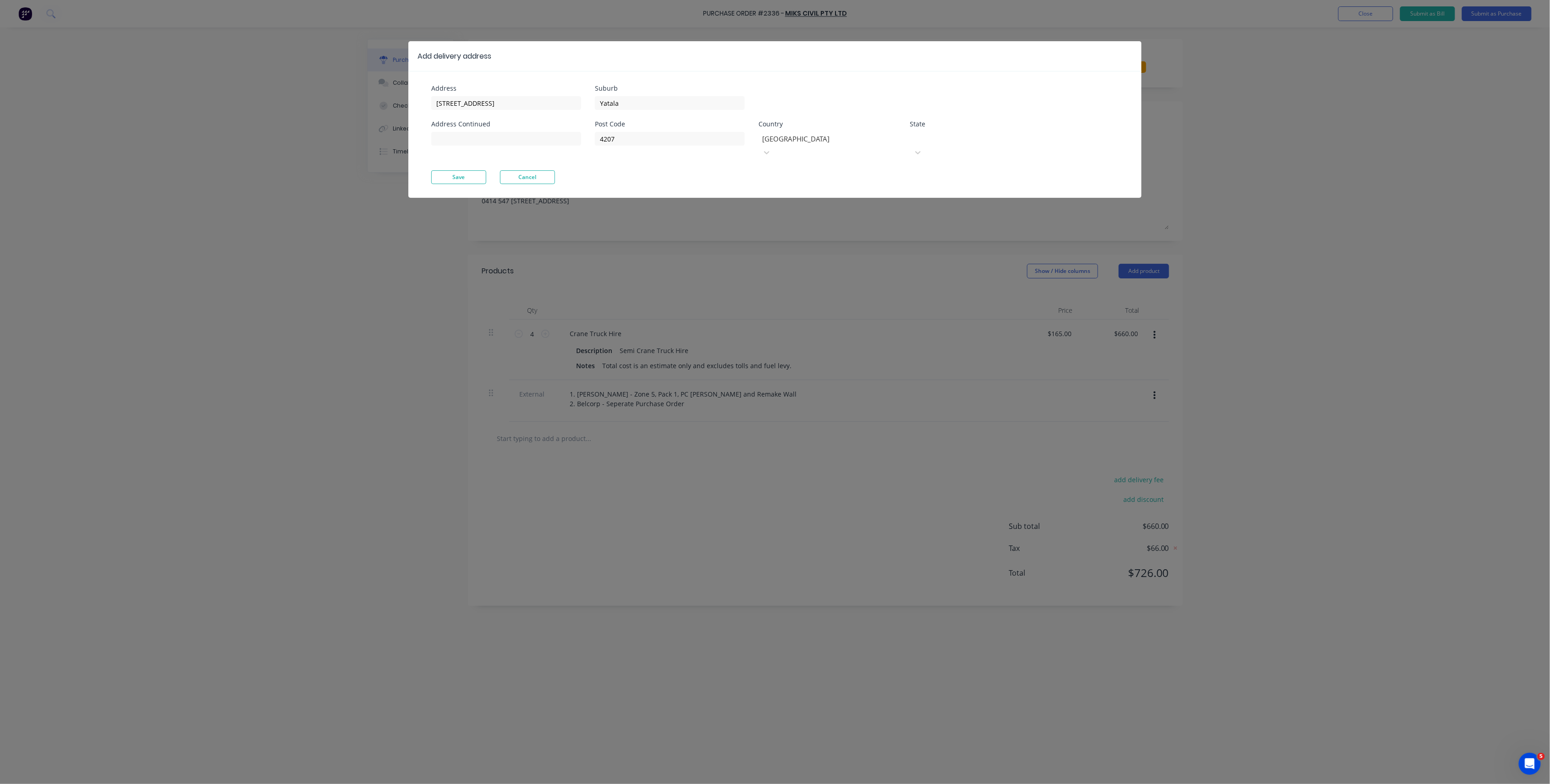
click at [1010, 141] on div at bounding box center [979, 137] width 132 height 11
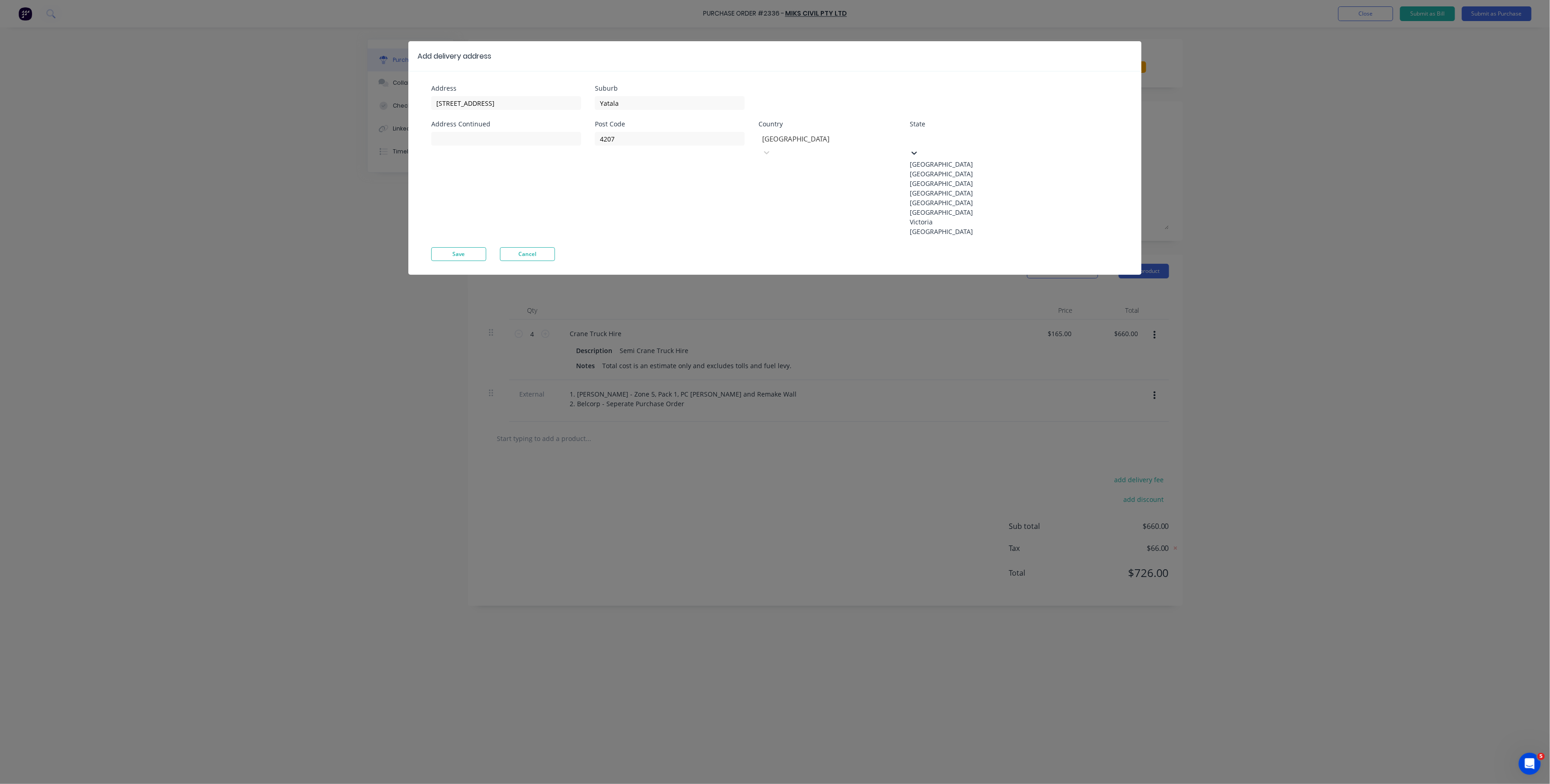
drag, startPoint x: 985, startPoint y: 214, endPoint x: 937, endPoint y: 205, distance: 48.8
click at [986, 198] on div "Queensland" at bounding box center [978, 193] width 137 height 10
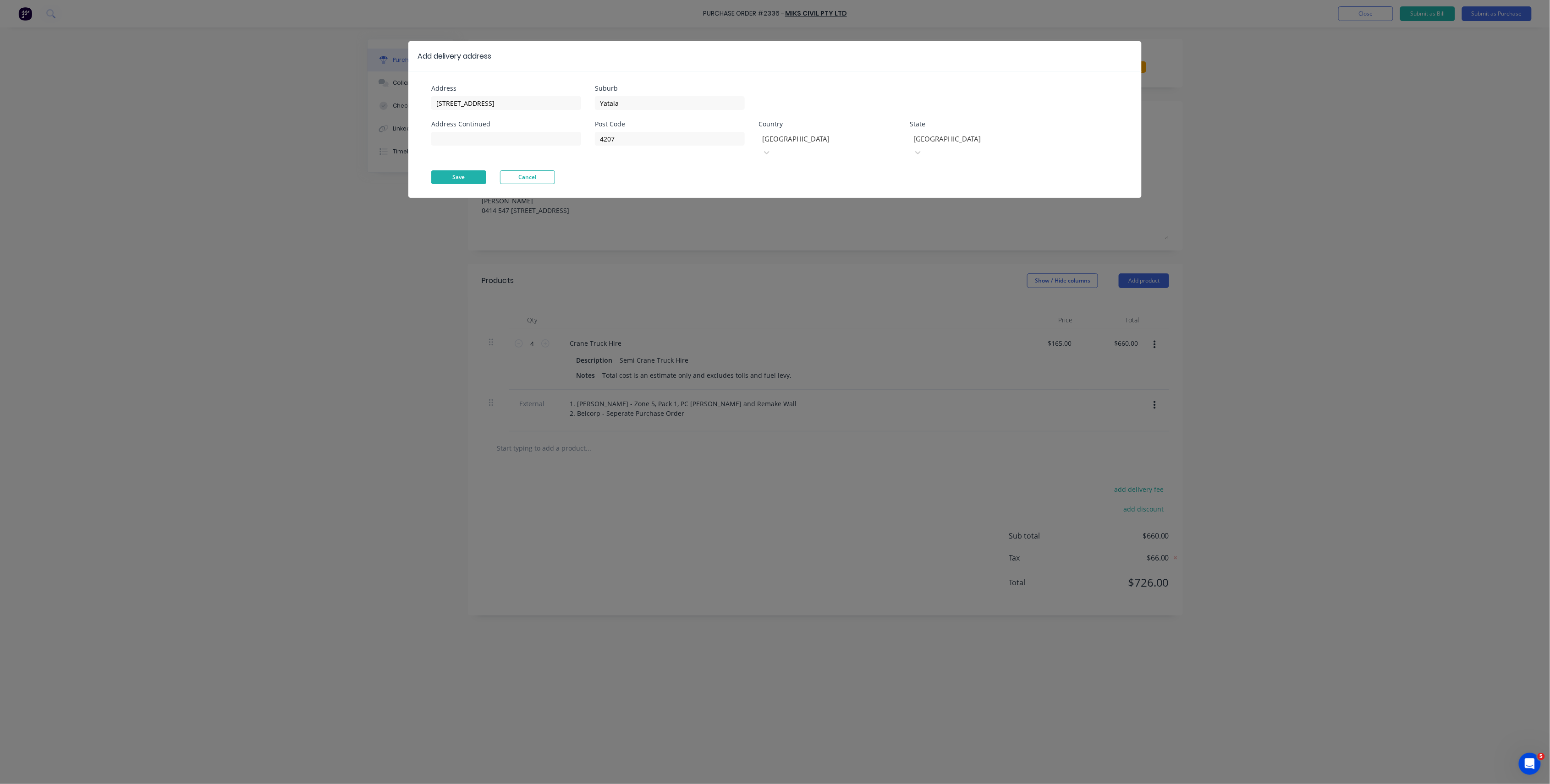
click at [481, 171] on button "Save" at bounding box center [459, 177] width 55 height 14
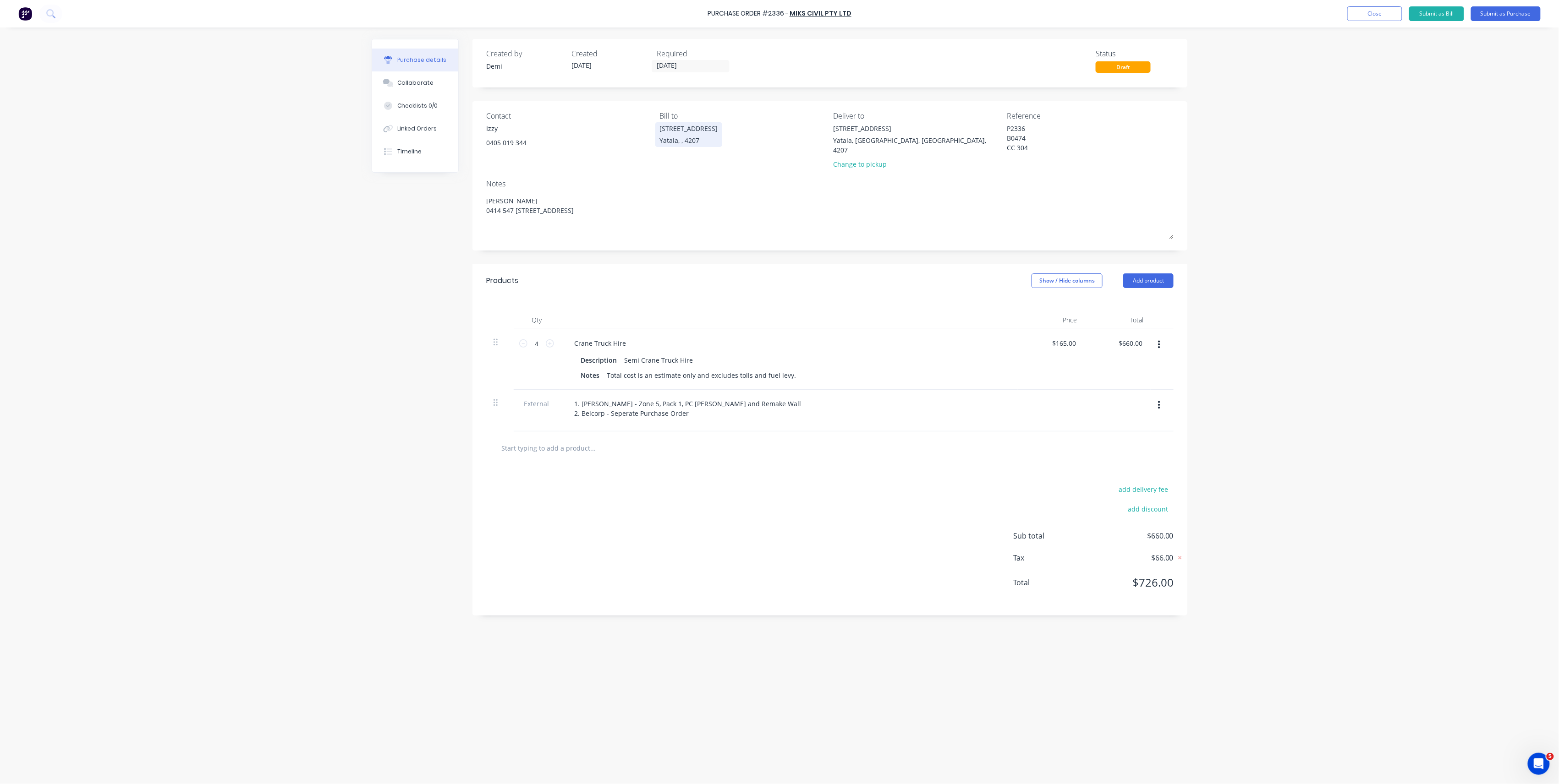
click at [707, 140] on div "Yatala, , 4207" at bounding box center [689, 140] width 58 height 10
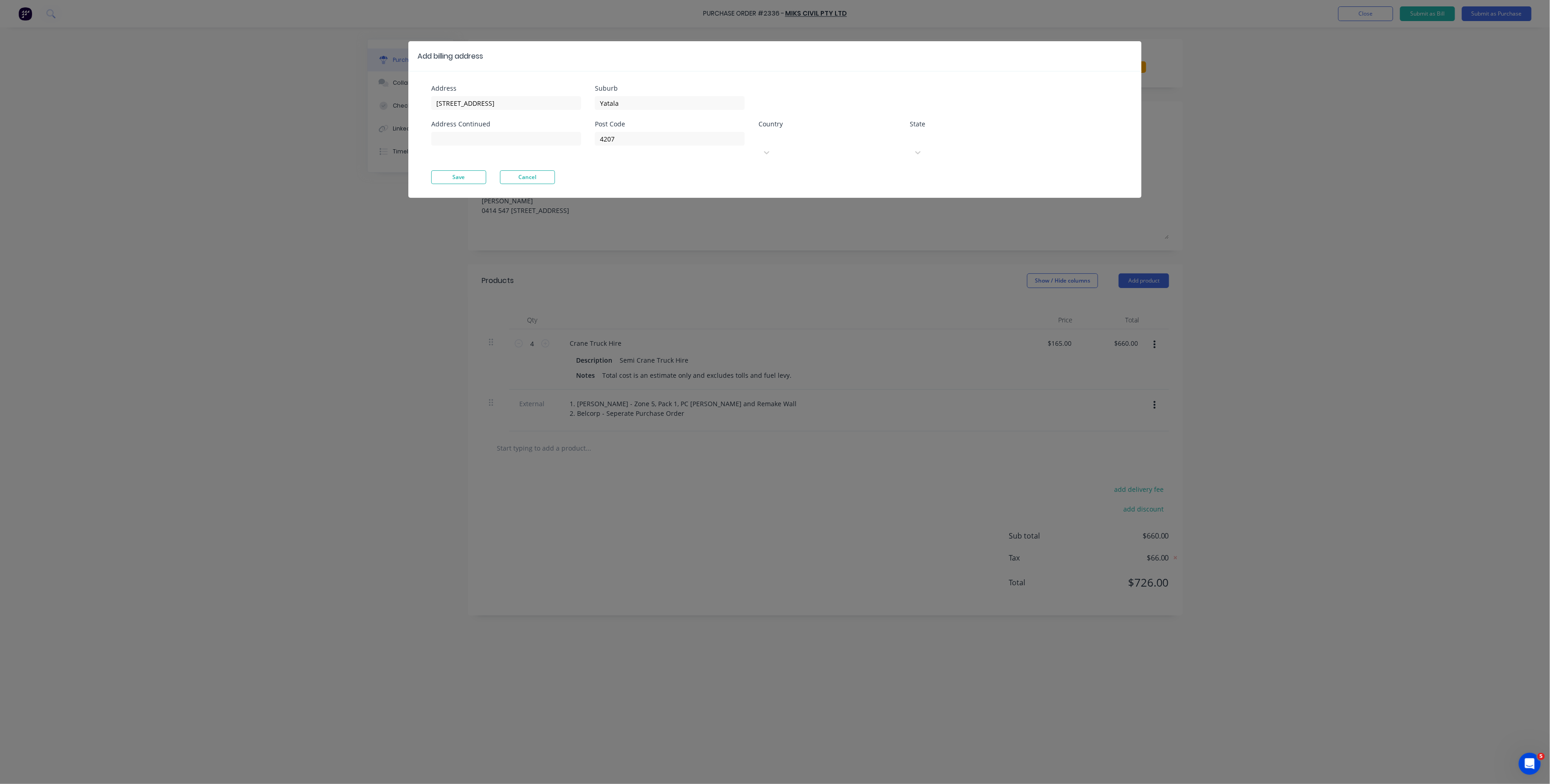
click at [852, 141] on div at bounding box center [827, 137] width 132 height 11
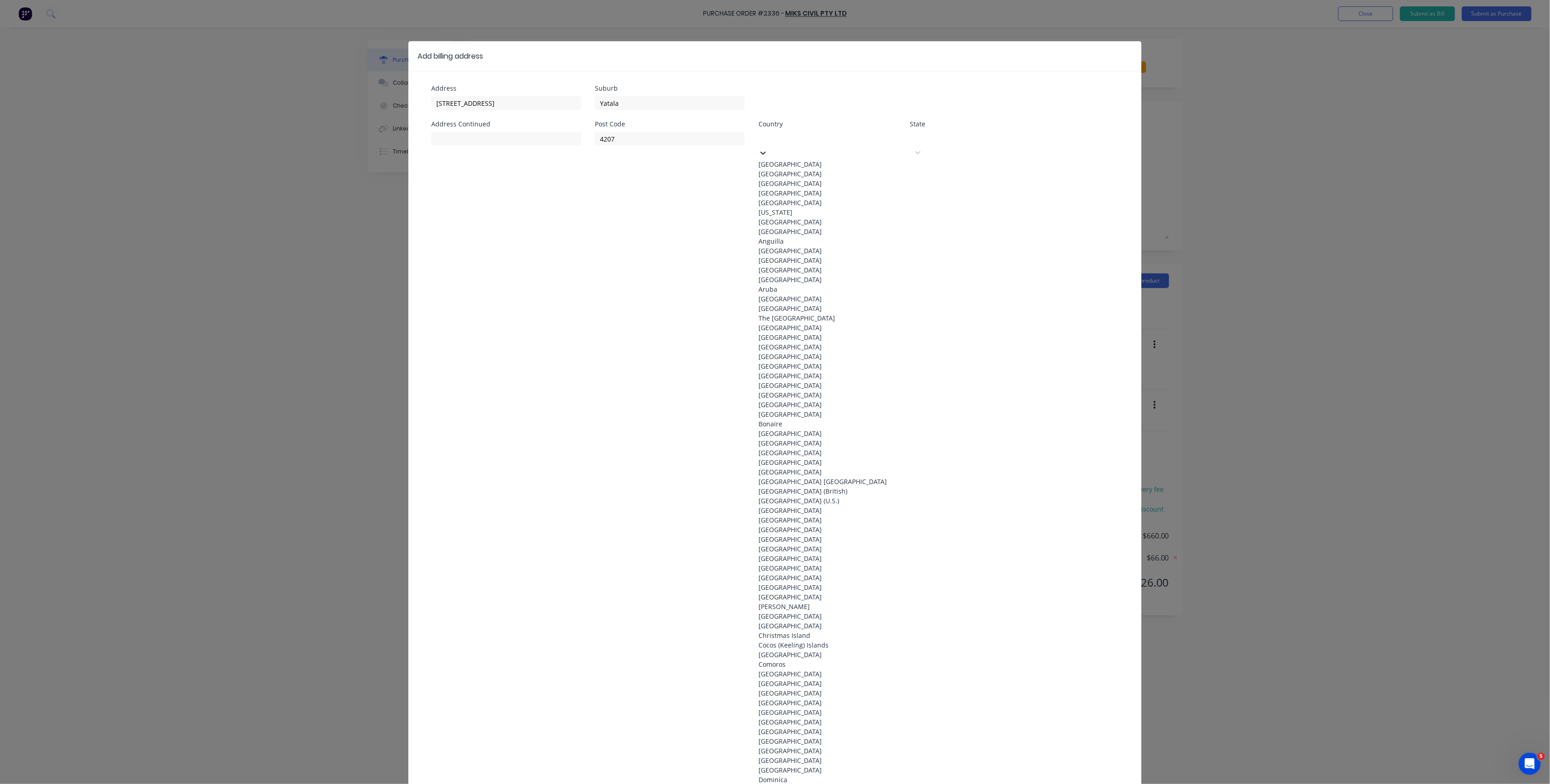
click at [842, 162] on div "Australia" at bounding box center [827, 165] width 137 height 10
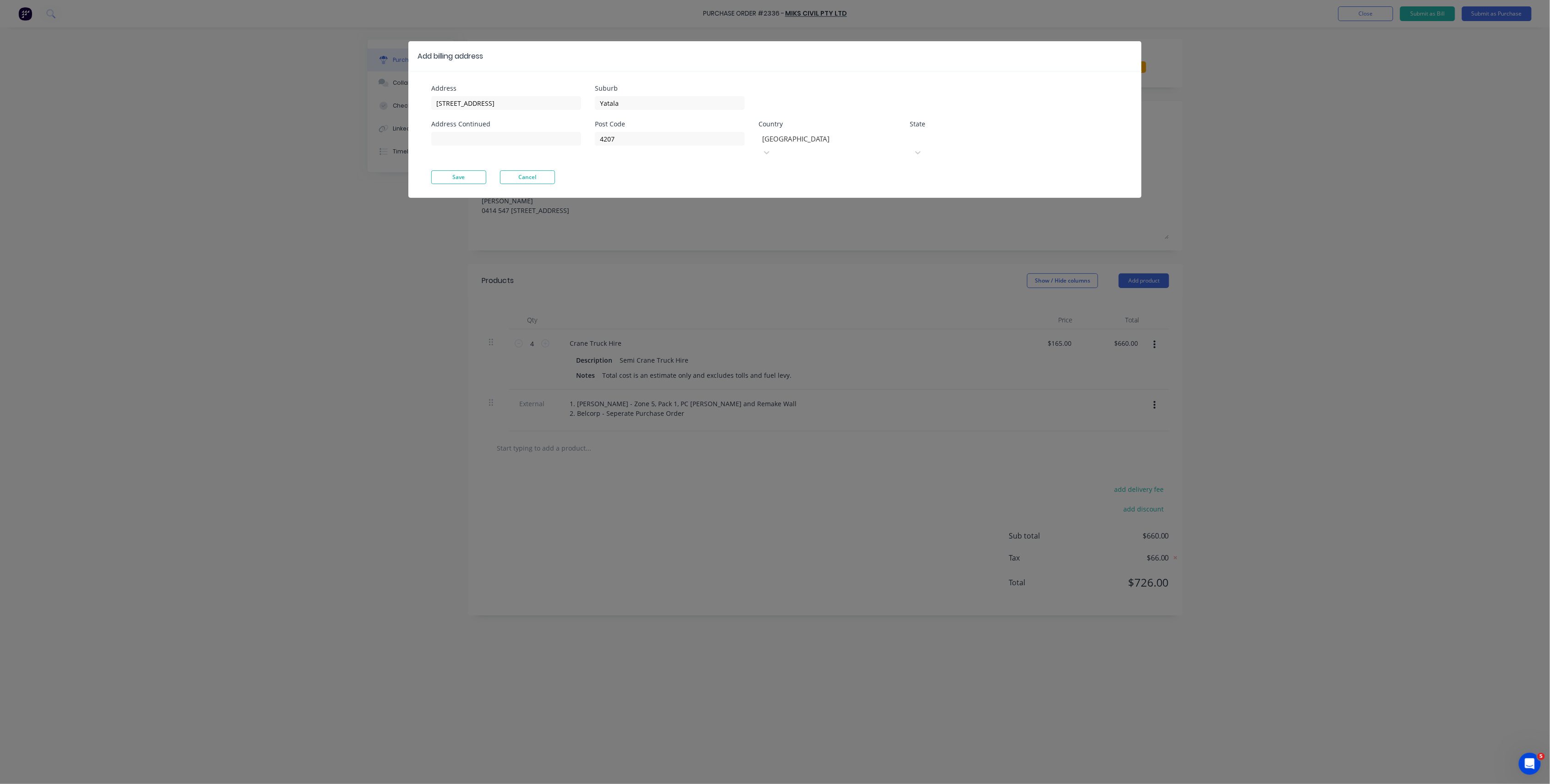
click at [950, 136] on div at bounding box center [979, 137] width 132 height 11
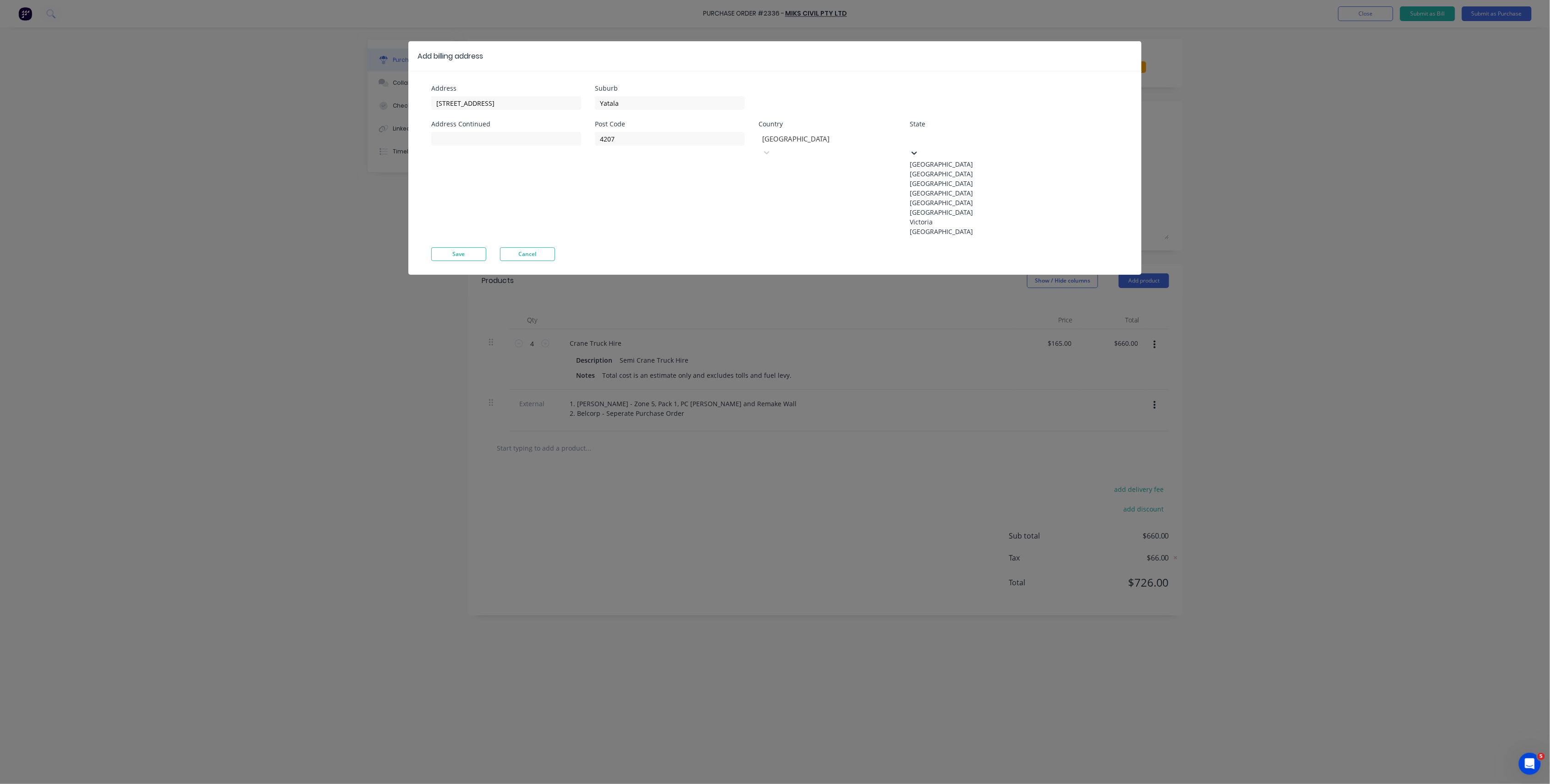
click at [943, 198] on div "Queensland" at bounding box center [978, 193] width 137 height 10
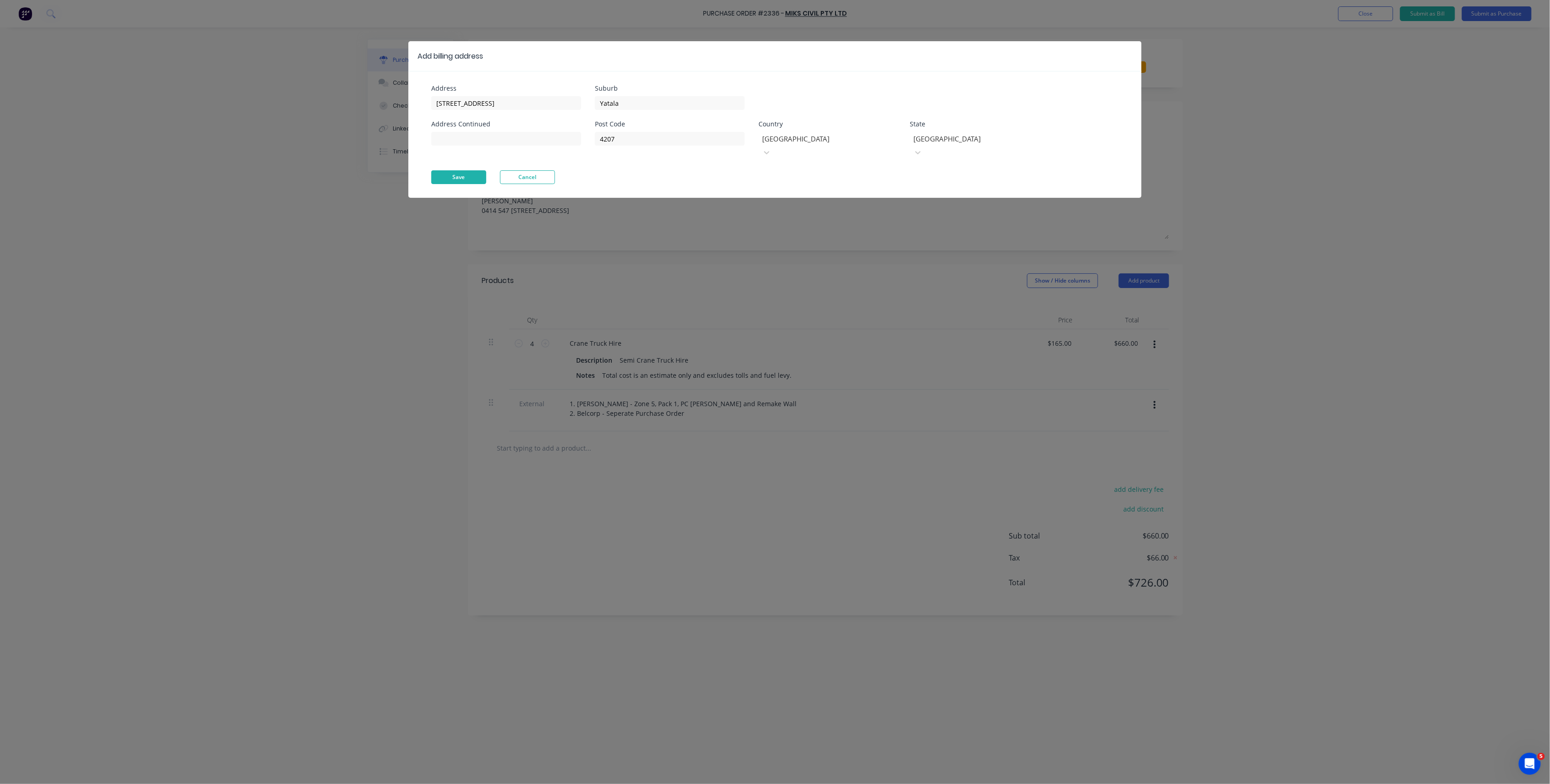
click at [474, 171] on button "Save" at bounding box center [459, 177] width 55 height 14
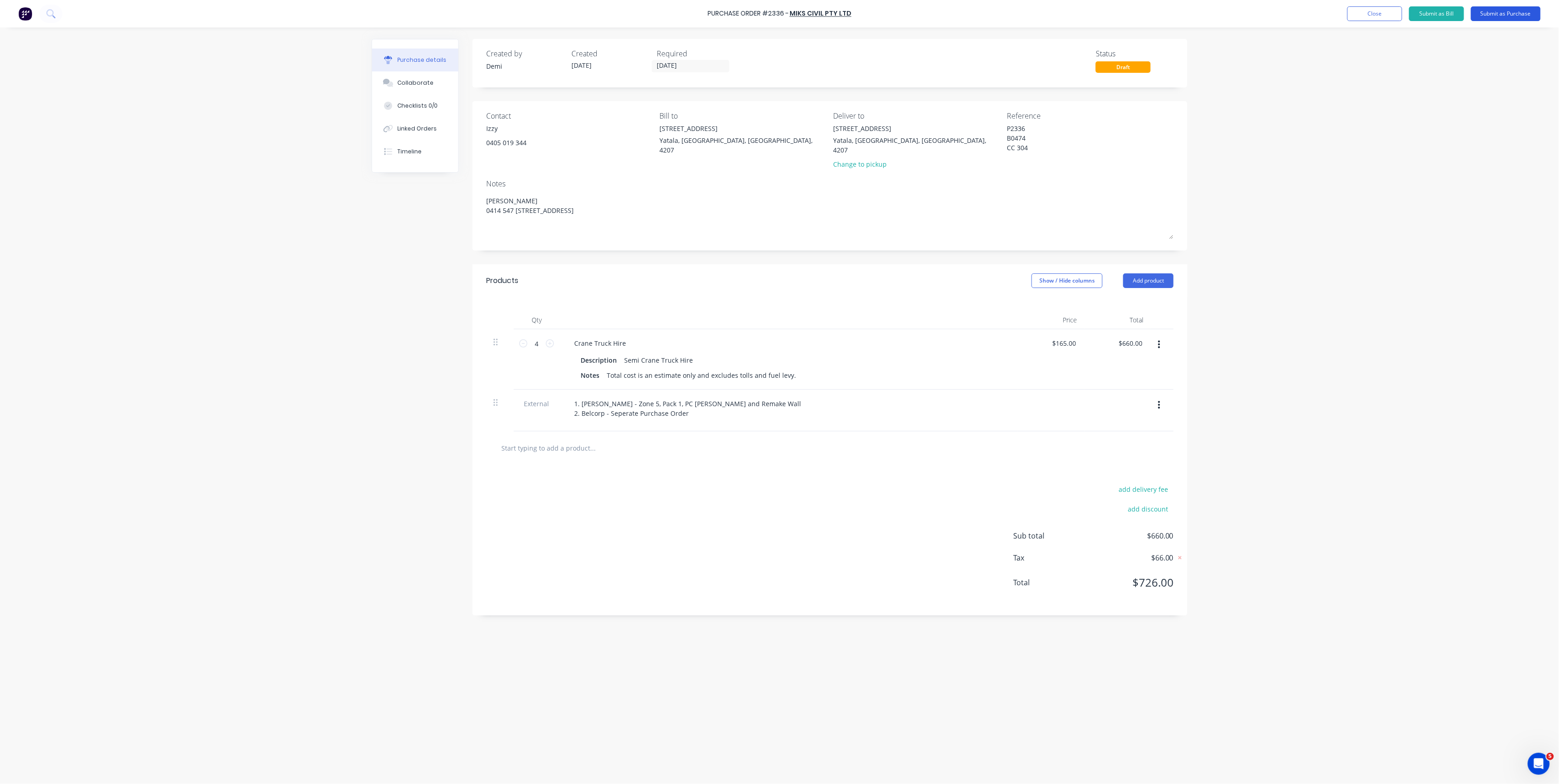
click at [1526, 15] on button "Submit as Purchase" at bounding box center [1506, 14] width 70 height 15
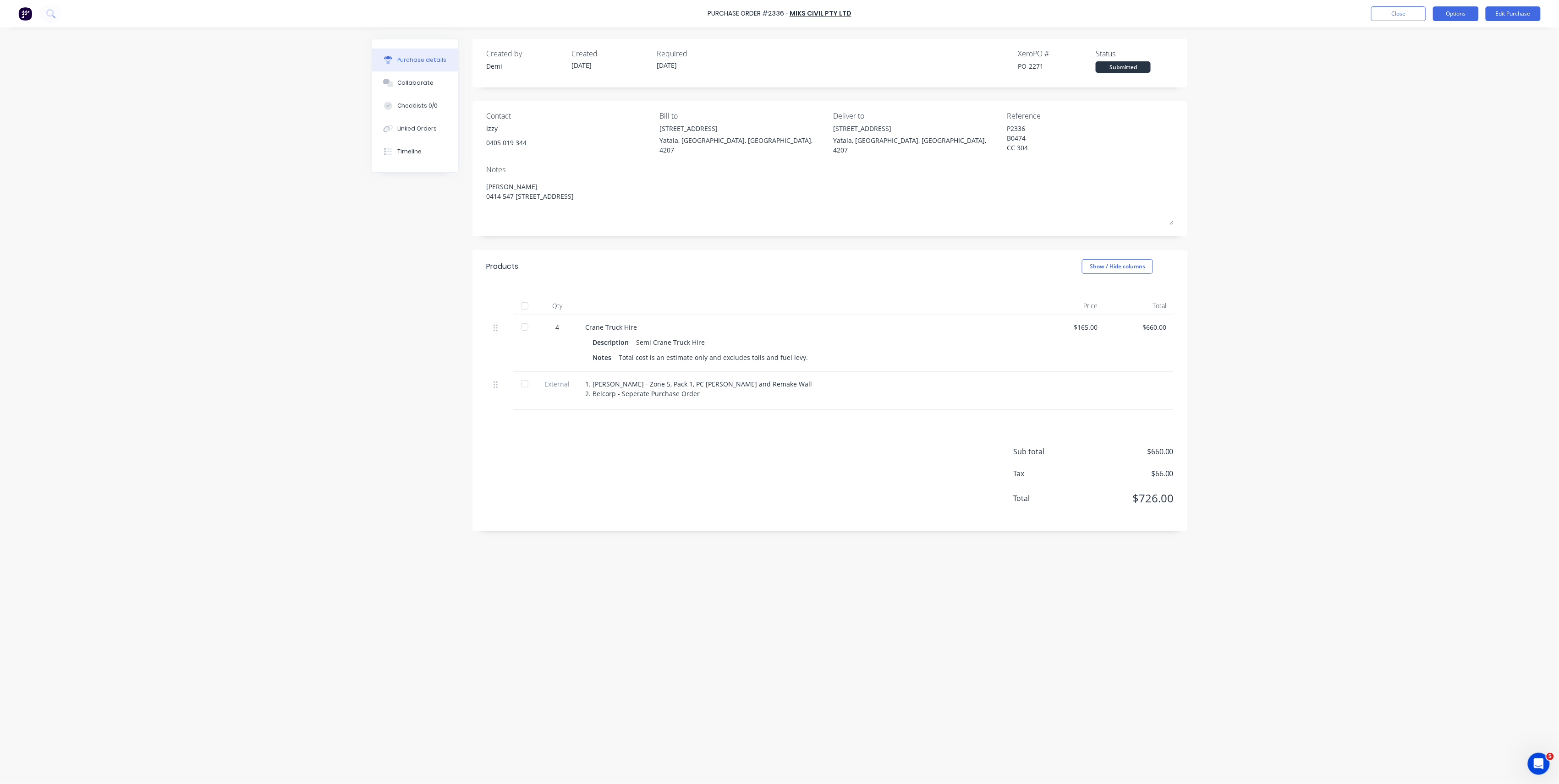
click at [1468, 17] on button "Options" at bounding box center [1456, 14] width 46 height 15
click at [1457, 41] on div "Print / Email" at bounding box center [1435, 38] width 71 height 13
click at [1415, 78] on div "Without pricing" at bounding box center [1435, 74] width 71 height 13
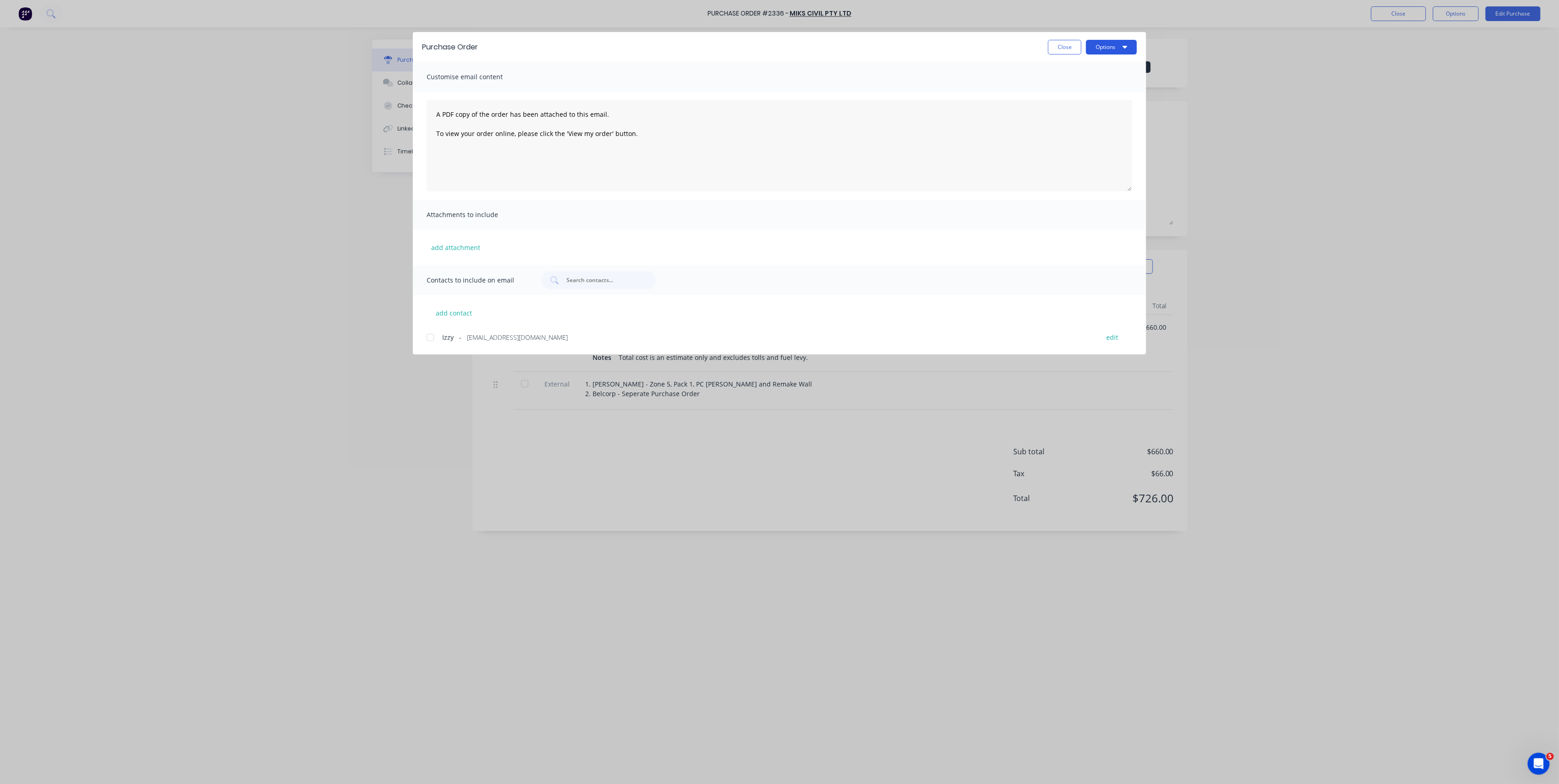
click at [1118, 50] on button "Options" at bounding box center [1112, 47] width 51 height 15
click at [1066, 48] on button "Close" at bounding box center [1065, 47] width 33 height 15
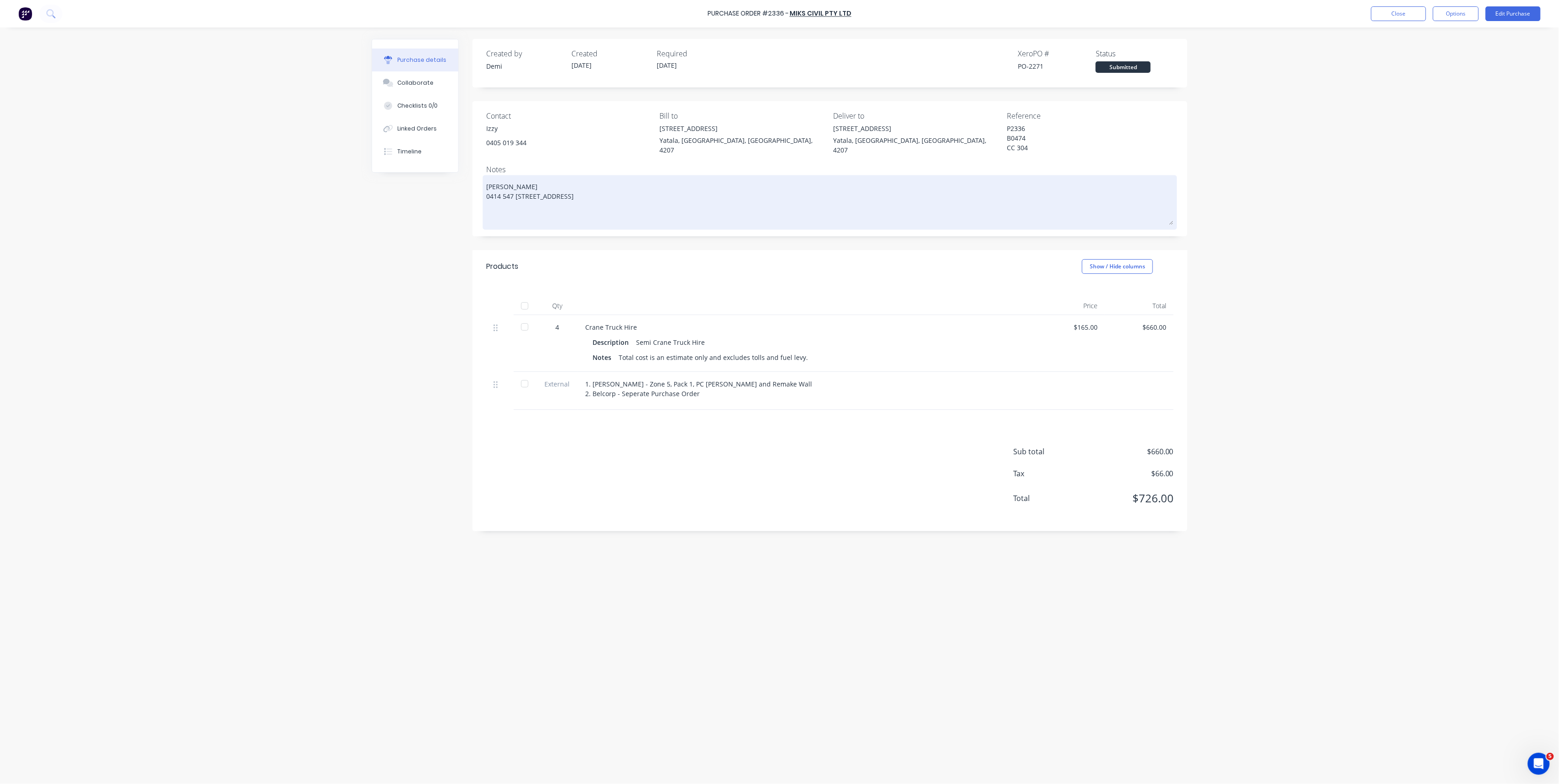
click at [535, 187] on textarea "Brad Wescott 0414 547 323 Lot 15 The Point Cct Hope Island, Queensland, Austral…" at bounding box center [830, 201] width 688 height 48
click at [487, 182] on textarea "Brad Wescott 0414 547 323 Lot 15 The Point Cct Hope Island, Queensland, Austral…" at bounding box center [830, 201] width 688 height 48
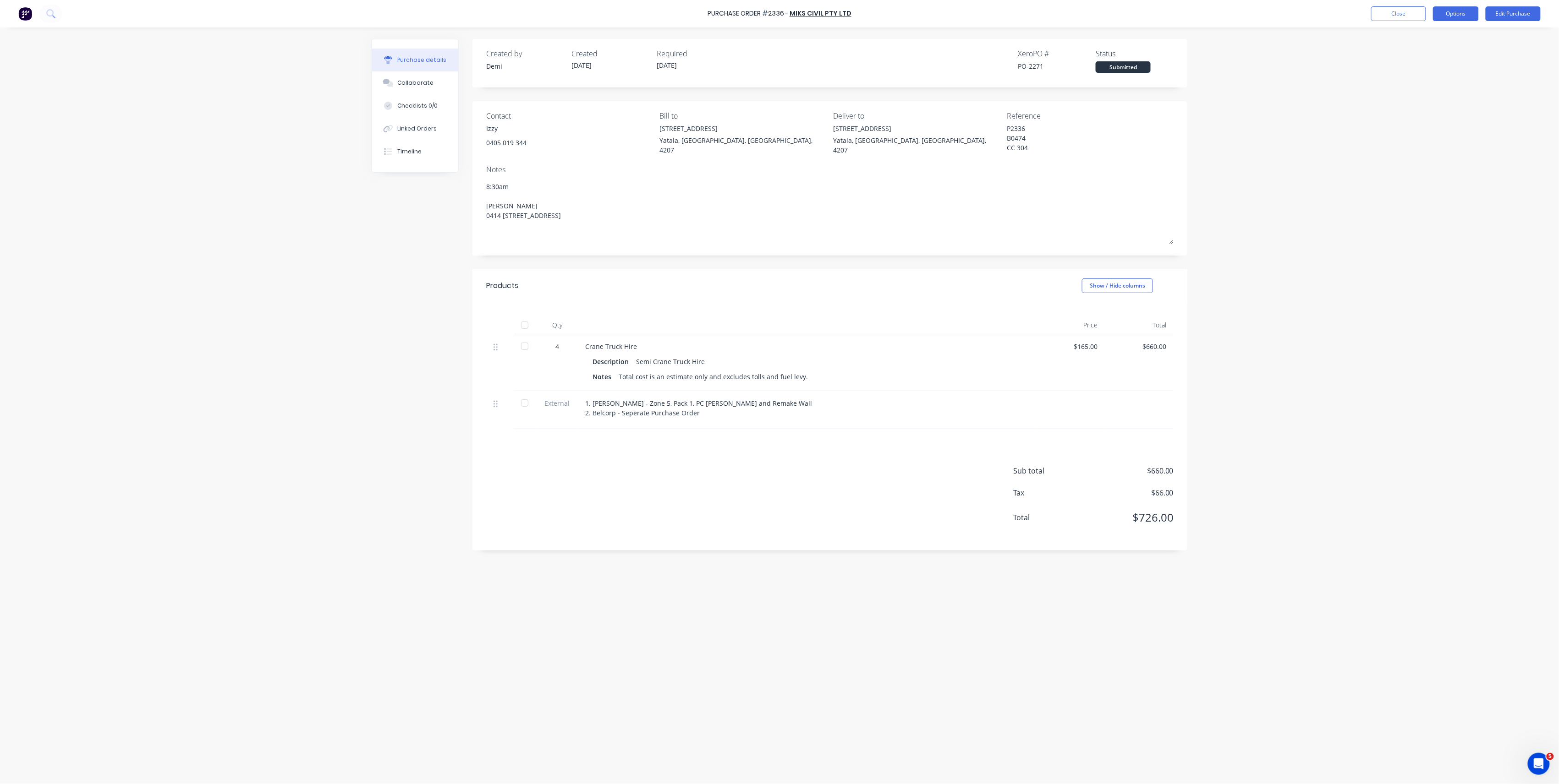
click at [1475, 13] on button "Options" at bounding box center [1456, 14] width 46 height 15
click at [1505, 13] on button "Edit Purchase" at bounding box center [1513, 14] width 55 height 15
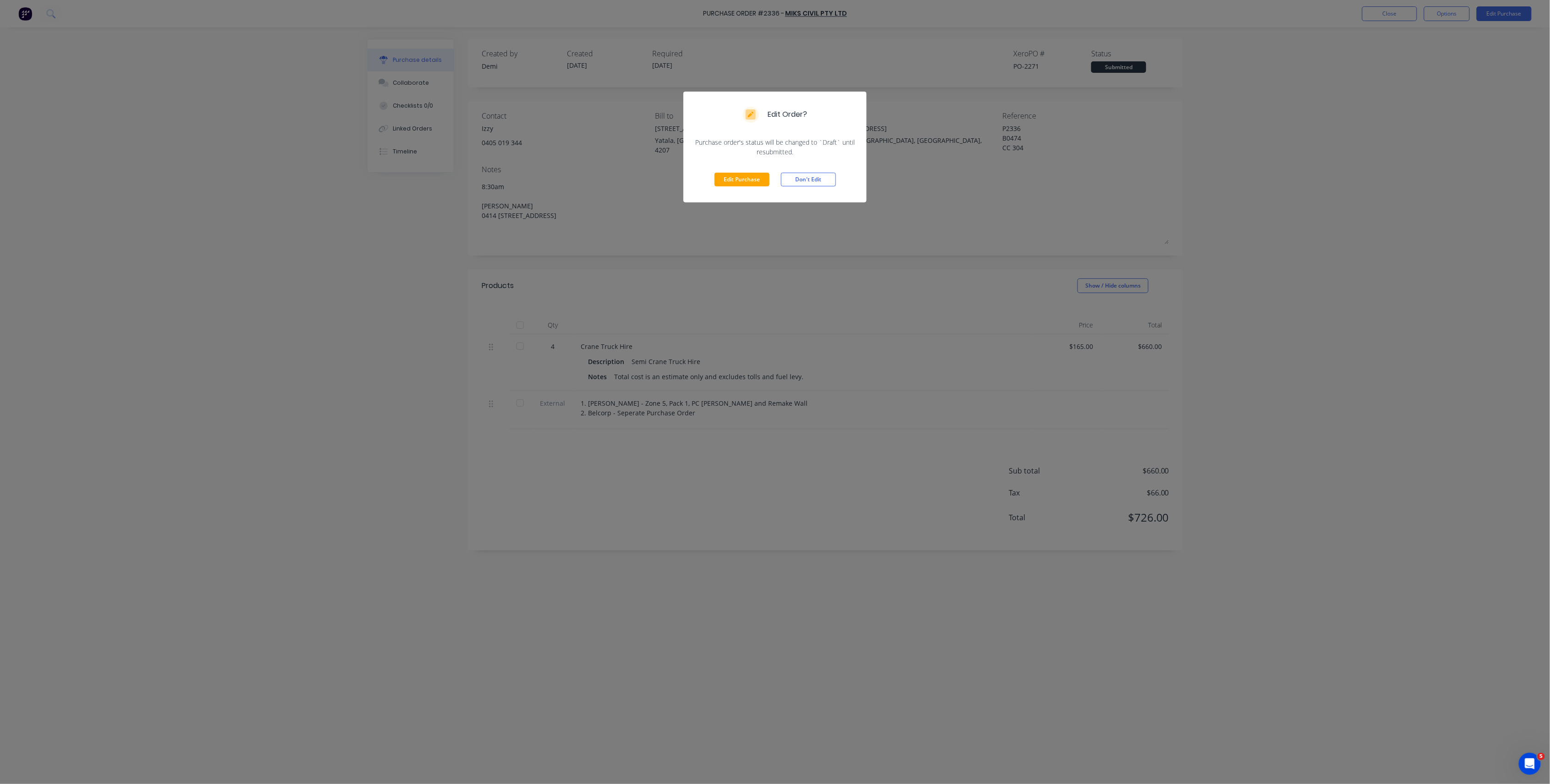
click at [734, 167] on div "Edit Purchase Don't Edit" at bounding box center [775, 180] width 183 height 46
click at [732, 171] on div "Edit Purchase Don't Edit" at bounding box center [775, 180] width 183 height 46
click at [732, 176] on button "Edit Purchase" at bounding box center [741, 179] width 55 height 14
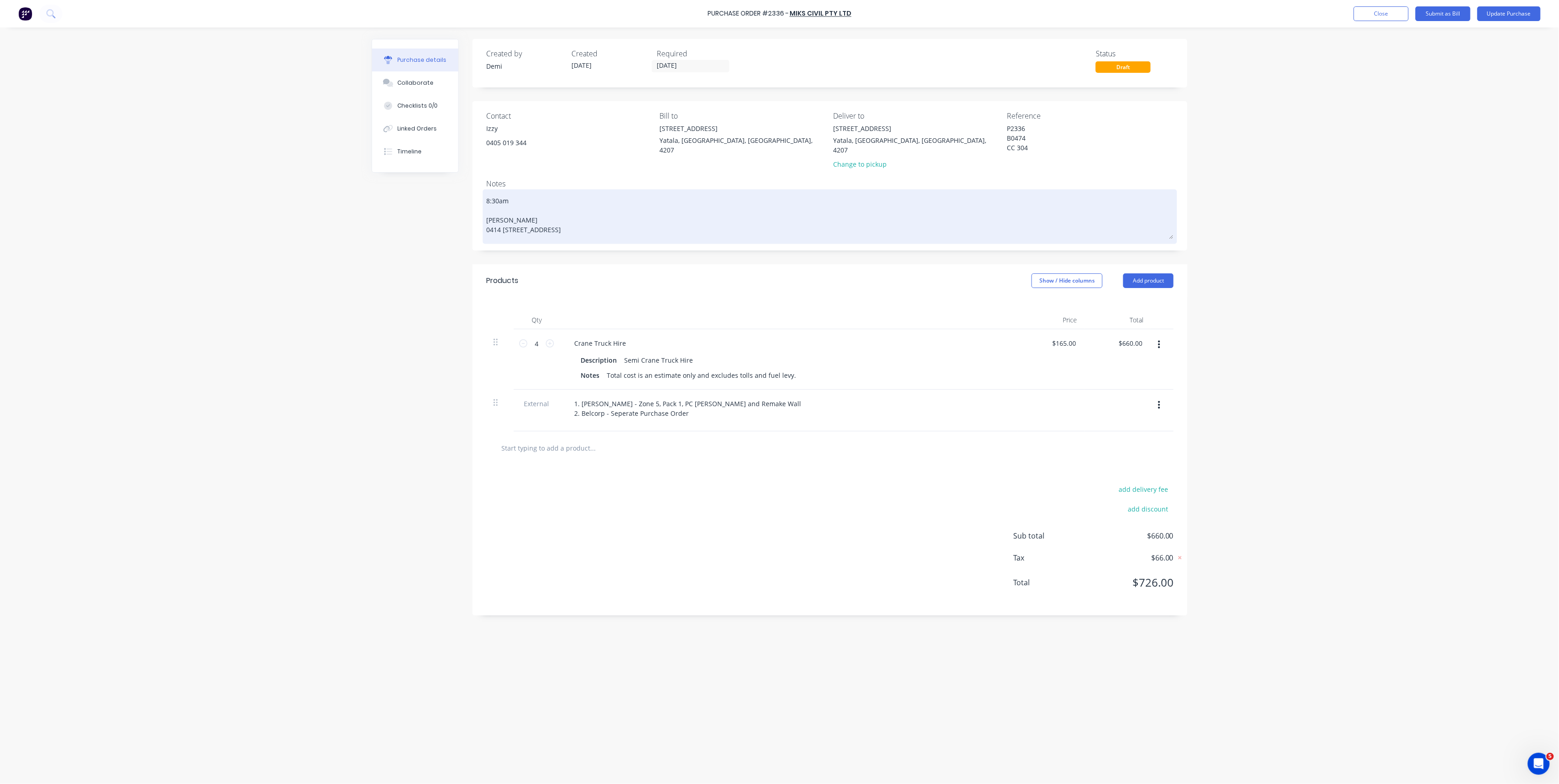
click at [490, 192] on textarea "Brad Wescott 0414 547 323 Lot 15 The Point Cct Hope Island, Queensland, Austral…" at bounding box center [830, 215] width 688 height 48
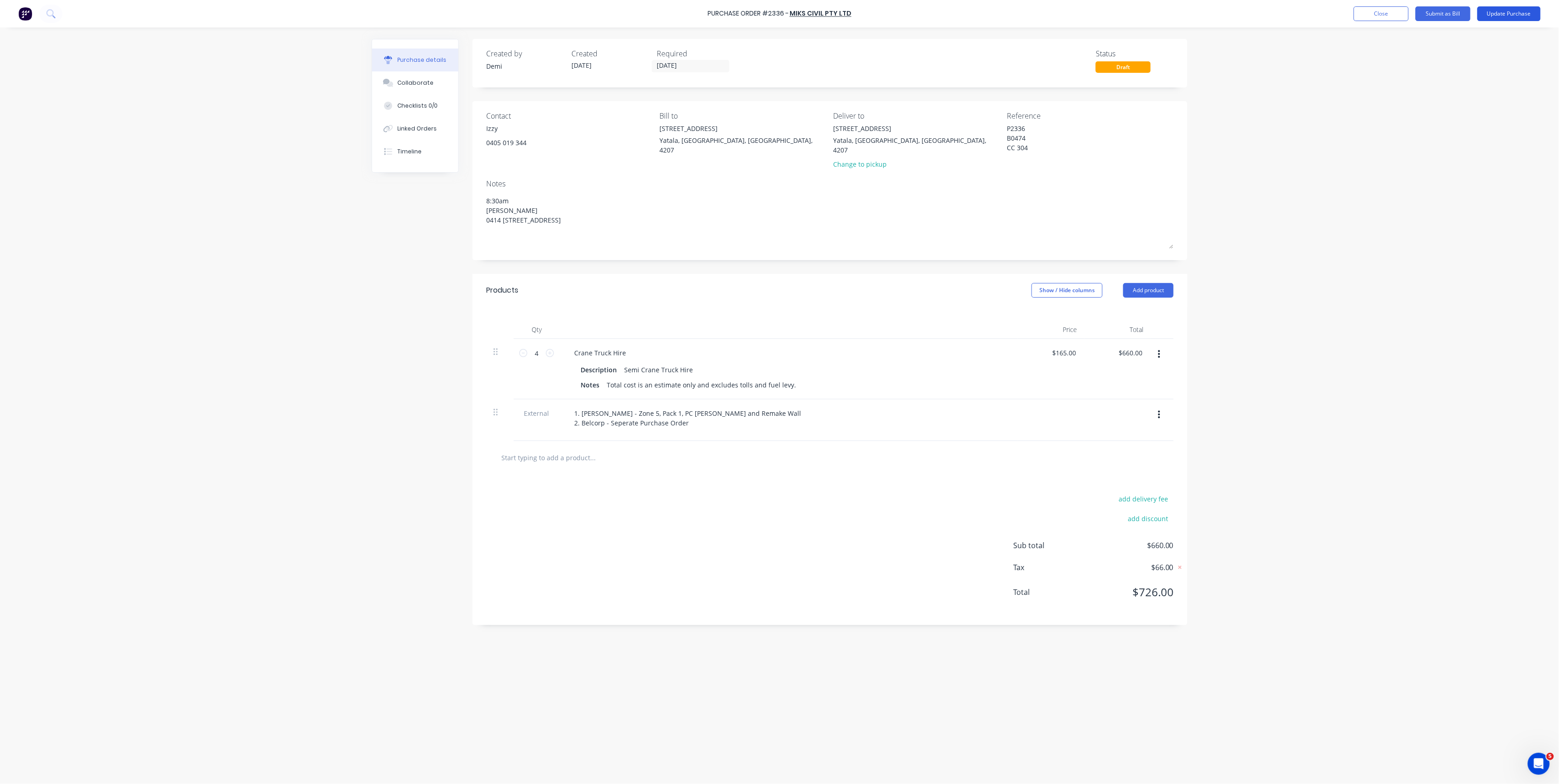
type textarea "8:30am Brad Wescott 0414 547 323 Lot 15 The Point Cct Hope Island, Queensland, …"
click at [1486, 15] on button "Update Purchase" at bounding box center [1509, 14] width 63 height 15
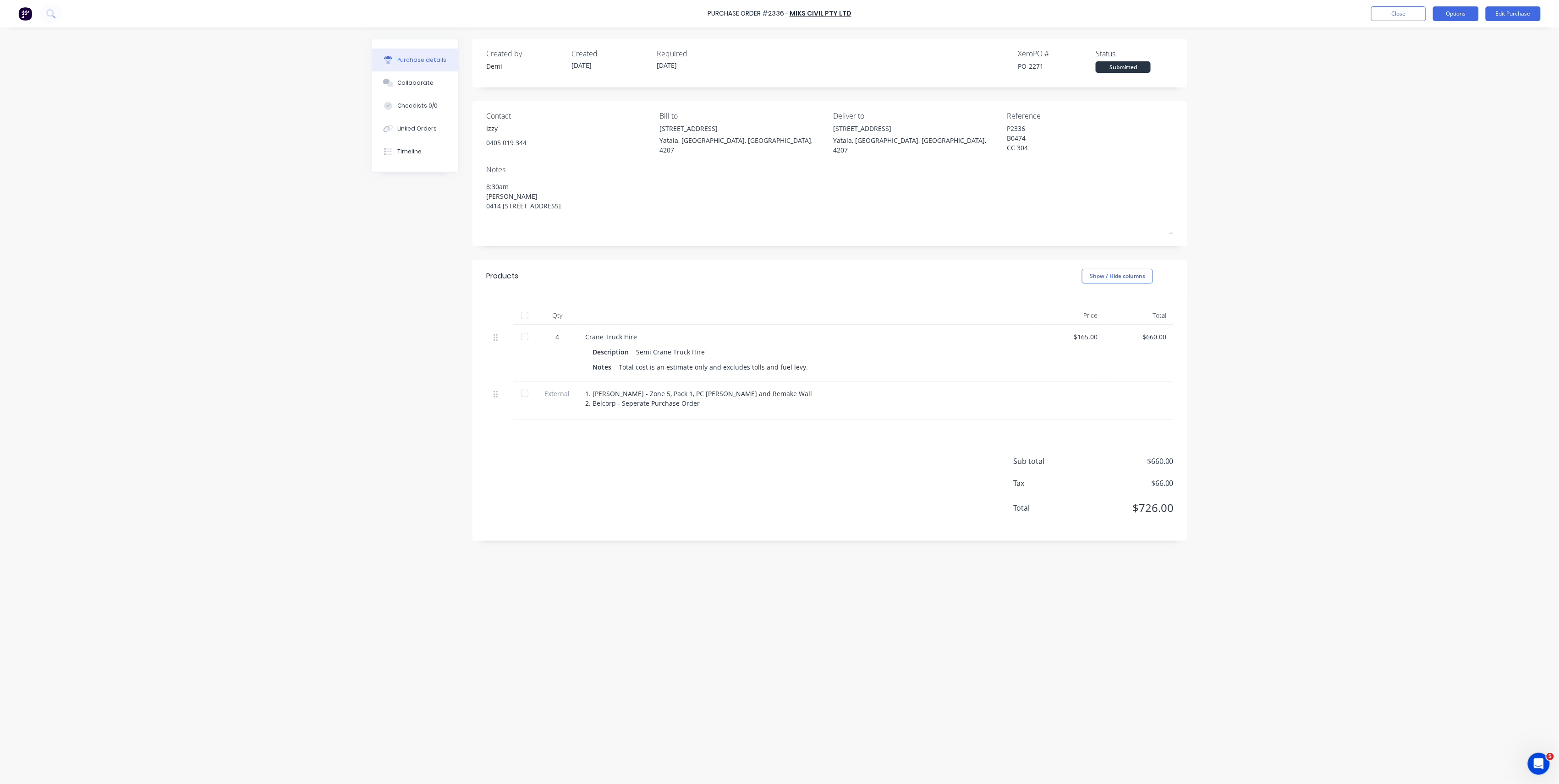
click at [1443, 16] on button "Options" at bounding box center [1456, 14] width 46 height 15
click at [1423, 33] on div "Print / Email" at bounding box center [1435, 38] width 71 height 13
click at [1402, 74] on div "Without pricing" at bounding box center [1435, 74] width 71 height 13
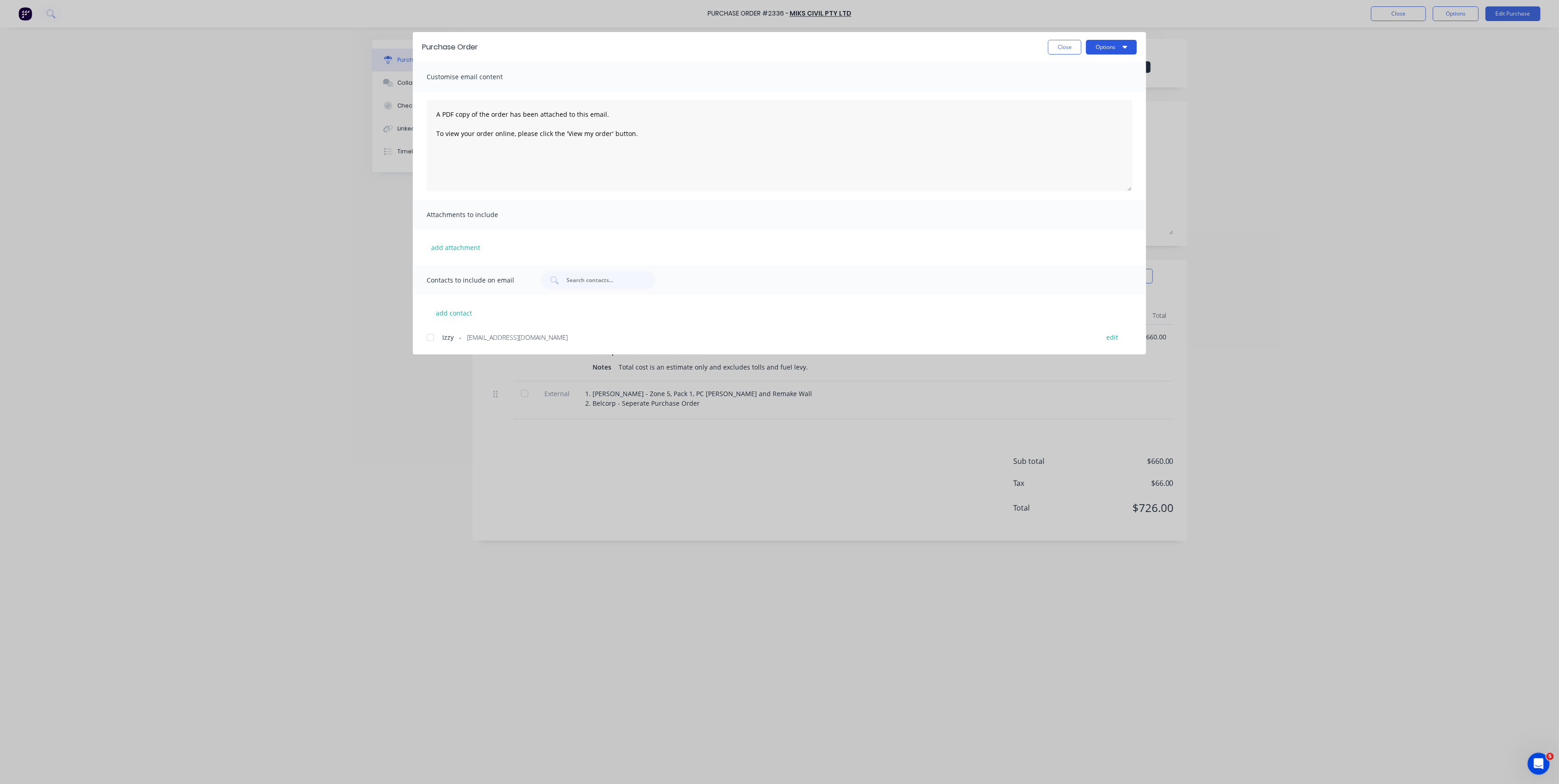
click at [1115, 50] on button "Options" at bounding box center [1112, 47] width 51 height 15
click at [1104, 87] on div "Print" at bounding box center [1093, 89] width 71 height 13
click at [1055, 43] on button "Close" at bounding box center [1065, 47] width 33 height 15
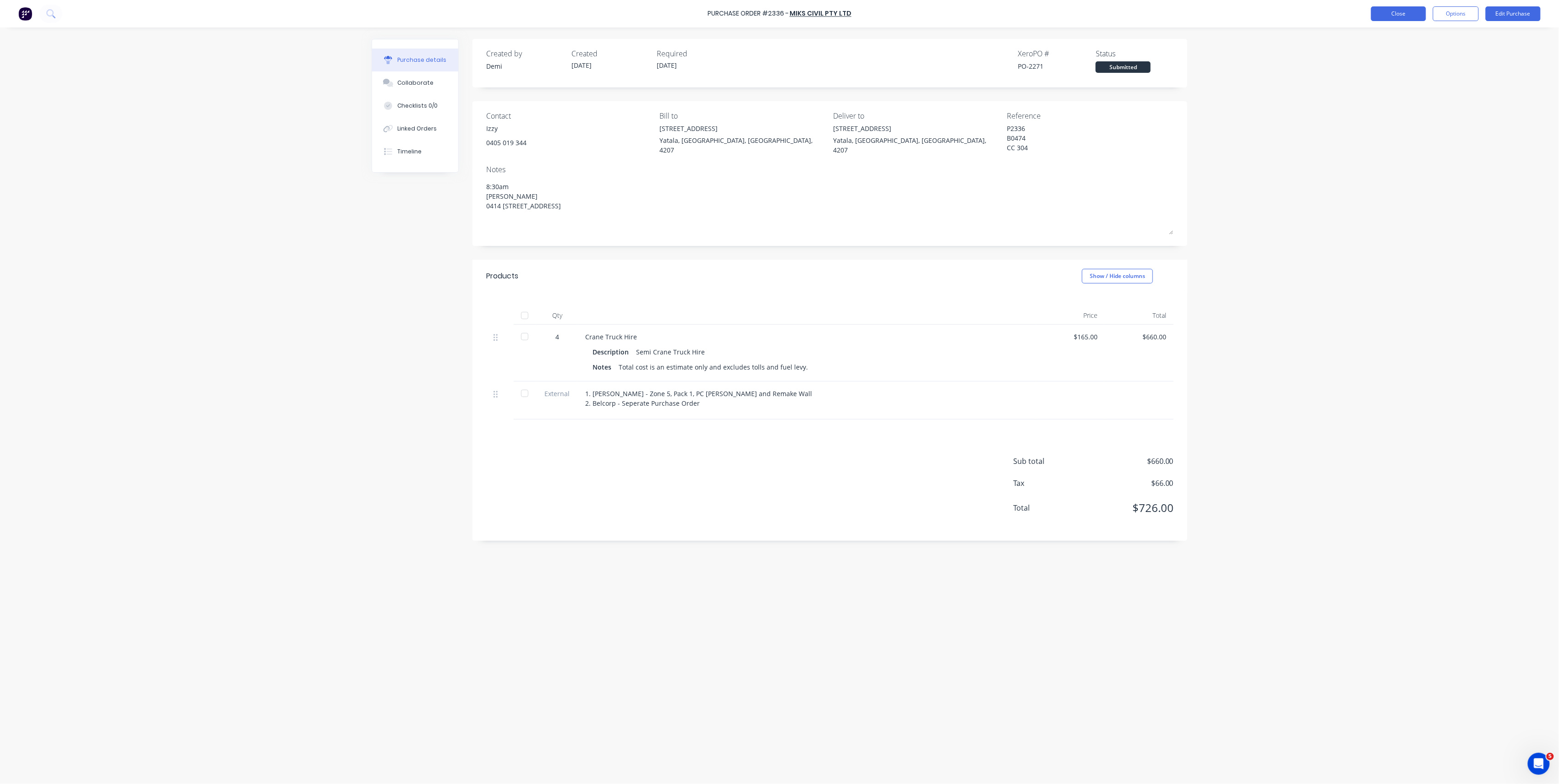
click at [1387, 15] on button "Close" at bounding box center [1399, 14] width 55 height 15
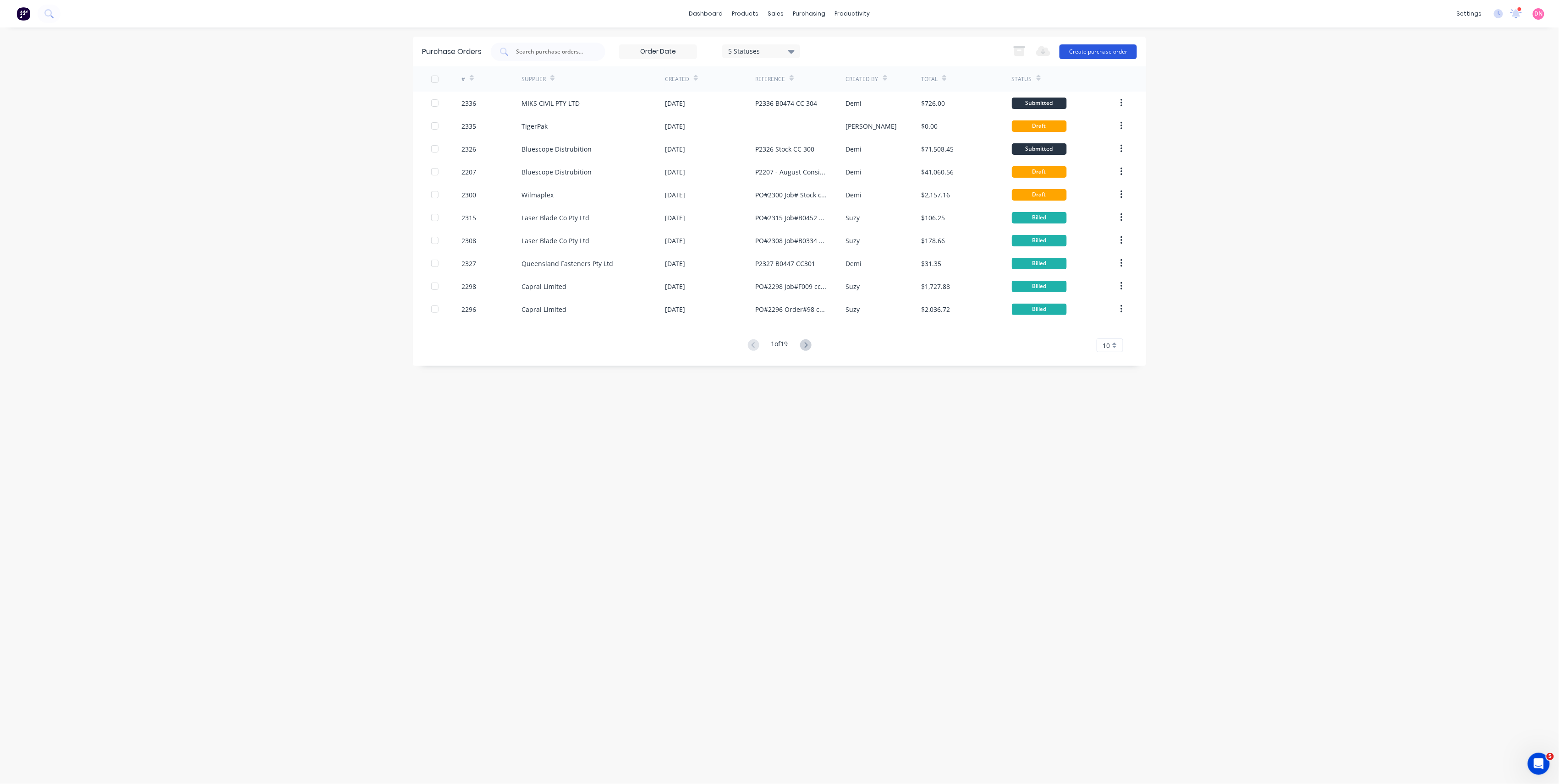
click at [1096, 52] on button "Create purchase order" at bounding box center [1098, 51] width 77 height 15
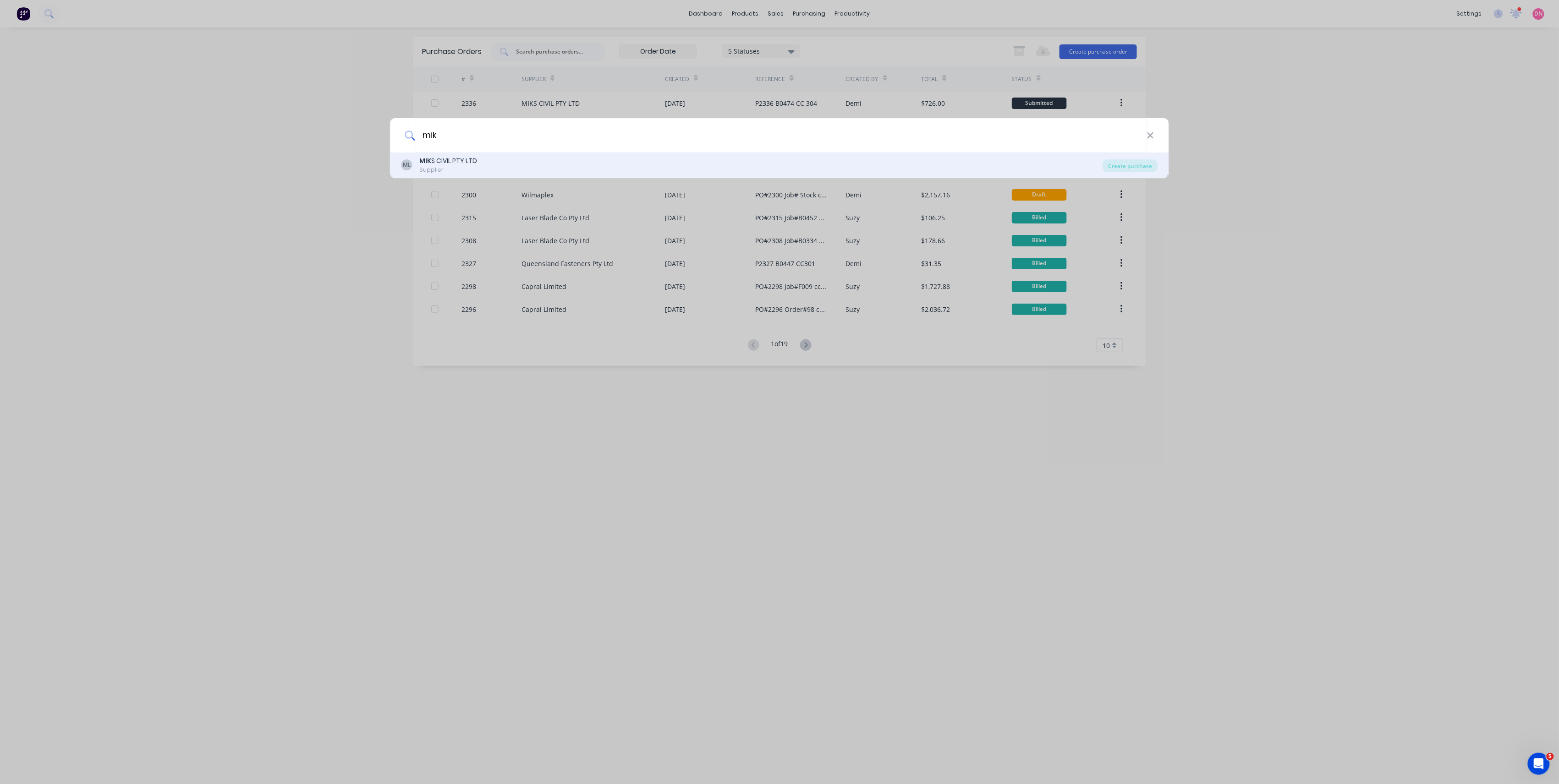
type input "mik"
click at [824, 171] on div "ML MIK S CIVIL PTY LTD Supplier" at bounding box center [752, 165] width 701 height 18
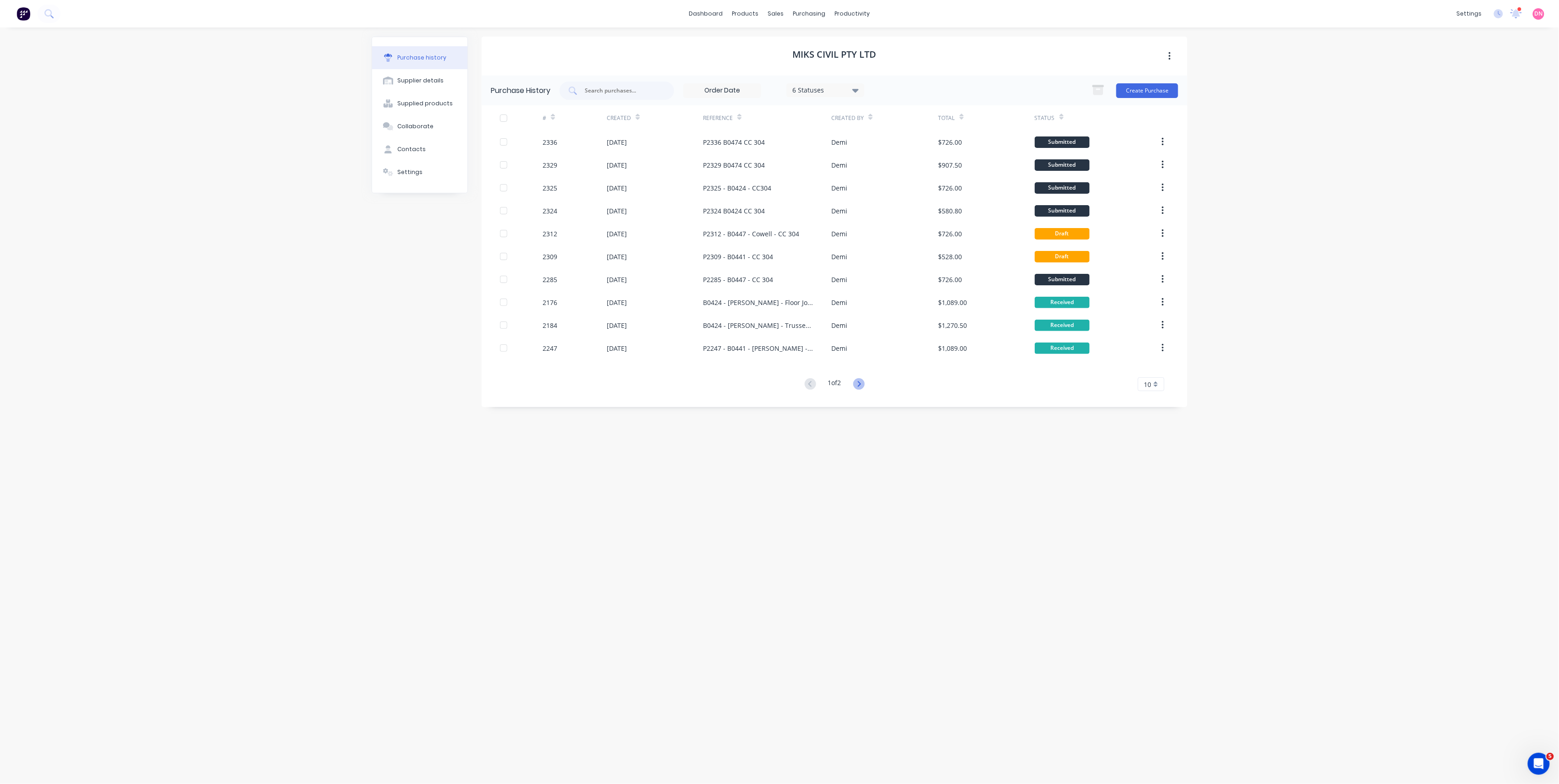
click at [857, 379] on icon at bounding box center [859, 384] width 11 height 11
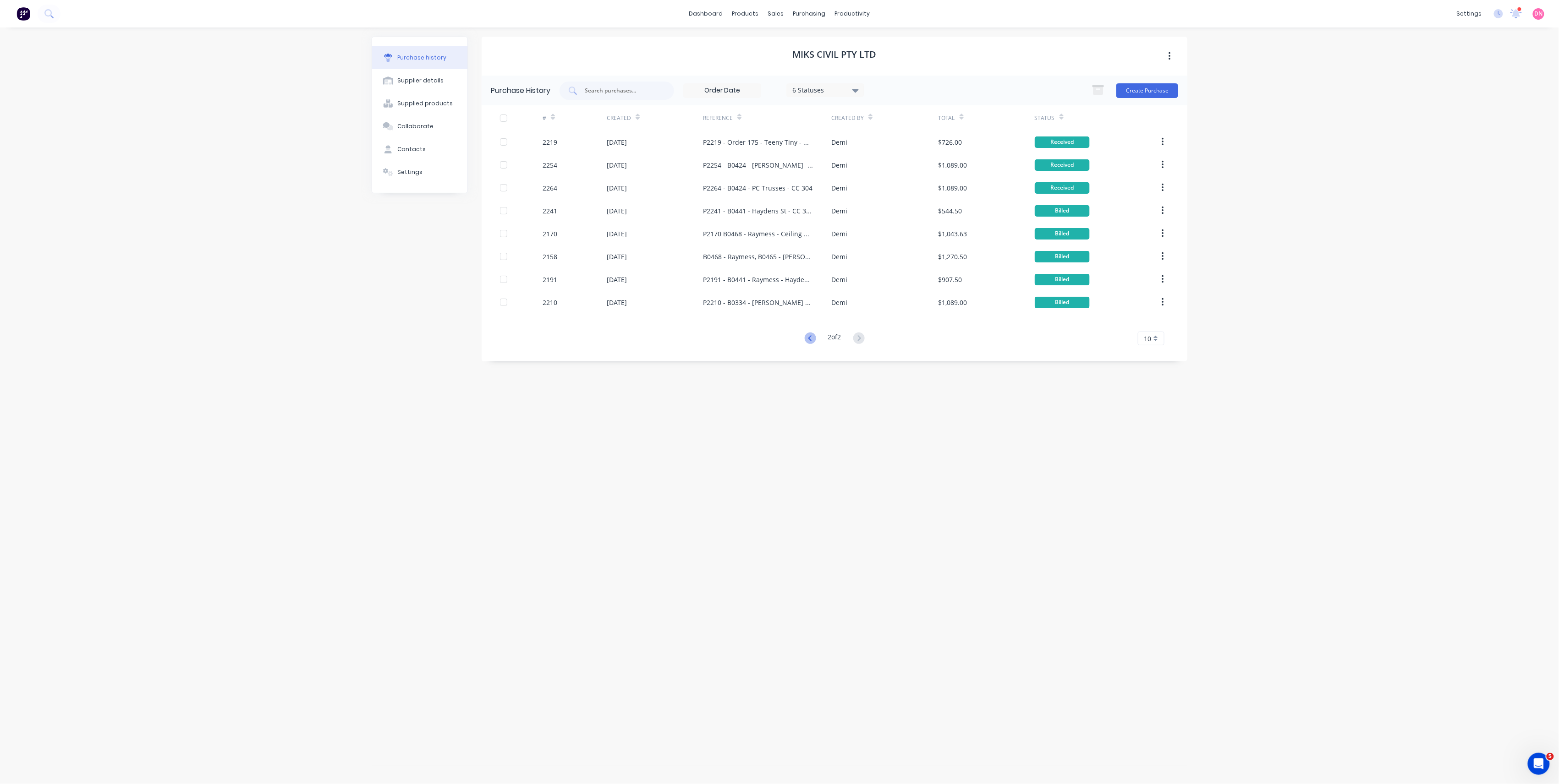
click at [814, 341] on icon at bounding box center [810, 338] width 11 height 11
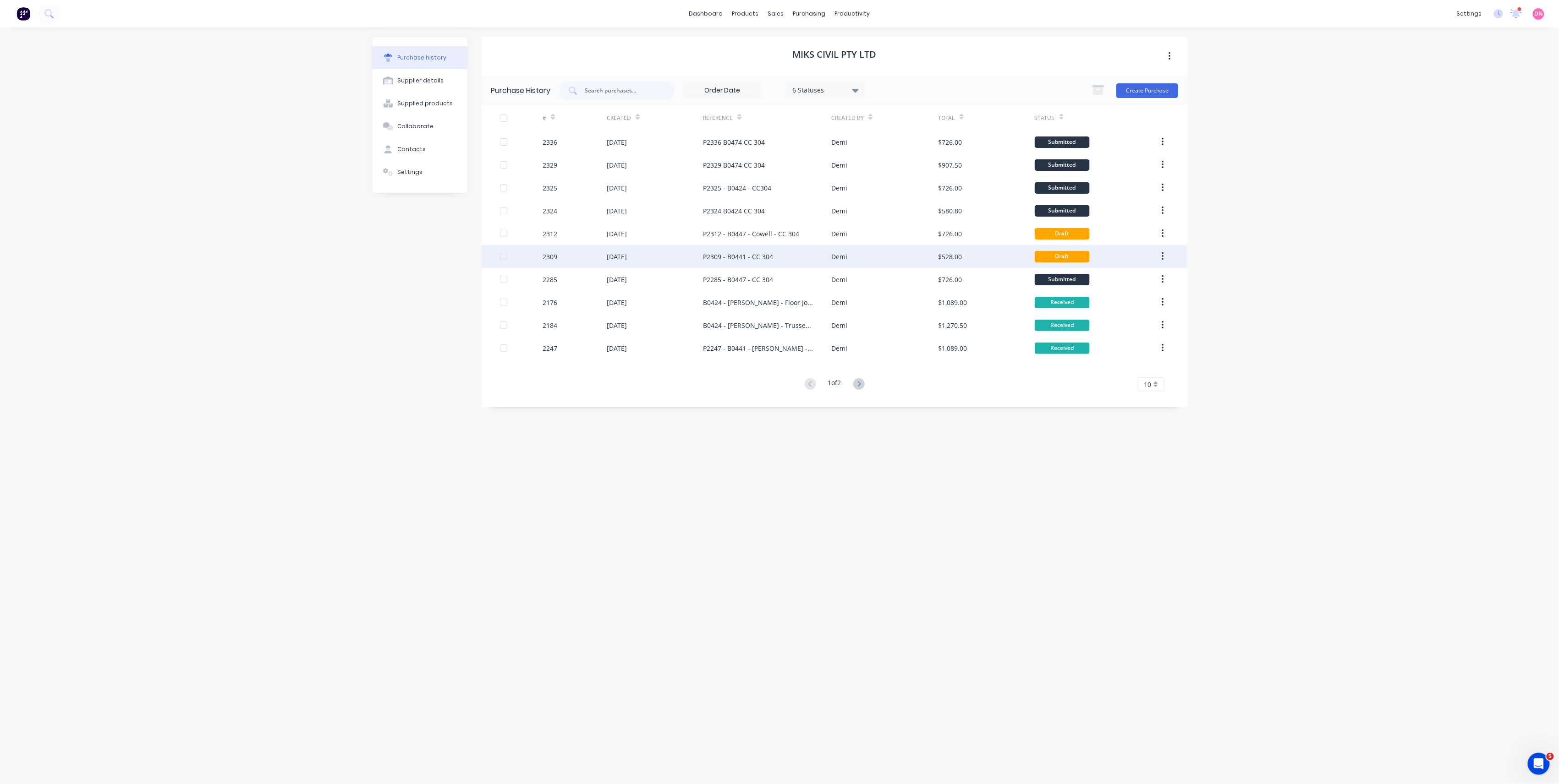
click at [757, 260] on div "P2309 - B0441 - CC 304" at bounding box center [738, 256] width 70 height 10
click at [860, 384] on icon at bounding box center [859, 384] width 11 height 11
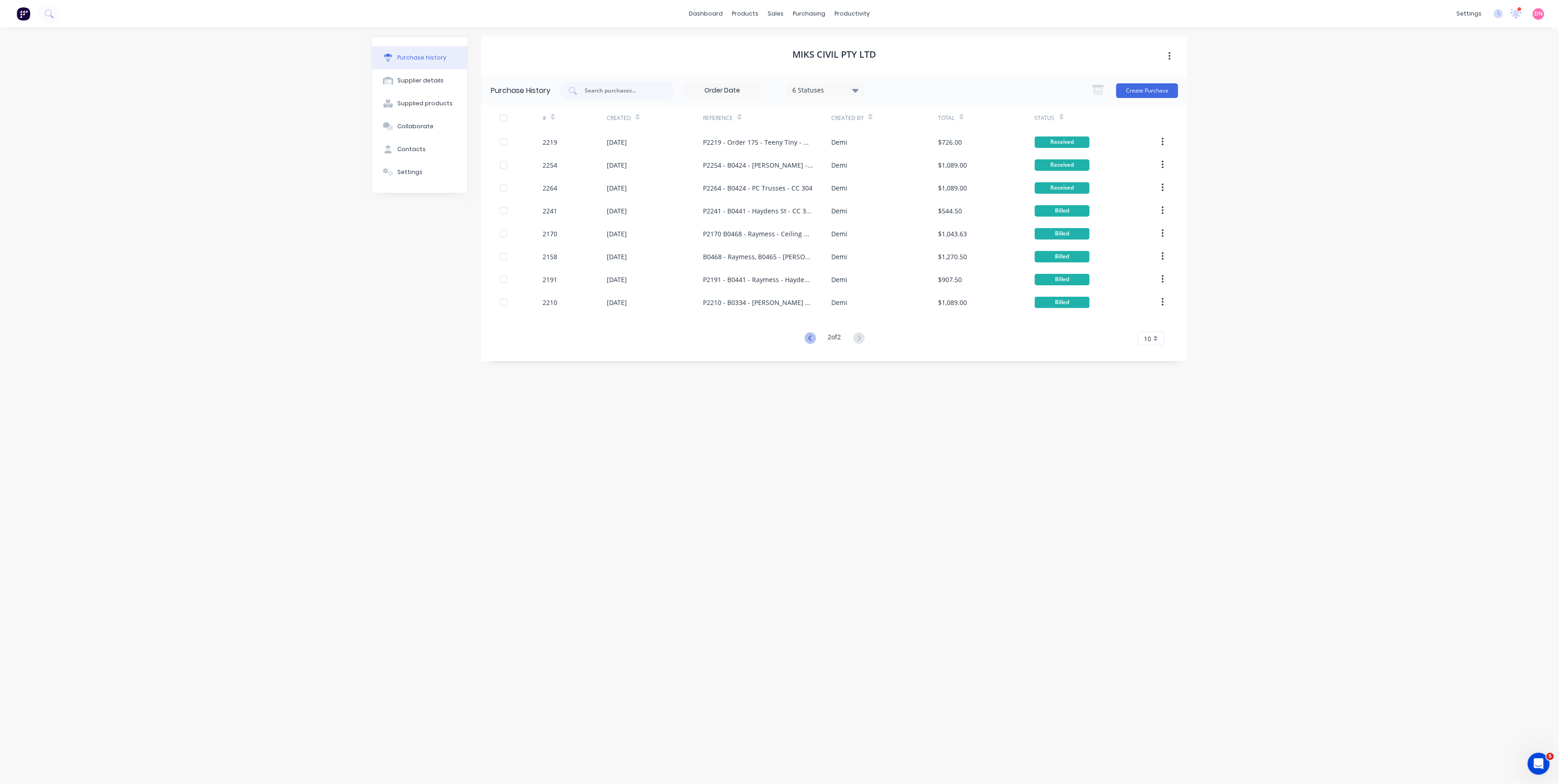
click at [813, 339] on icon at bounding box center [810, 338] width 11 height 11
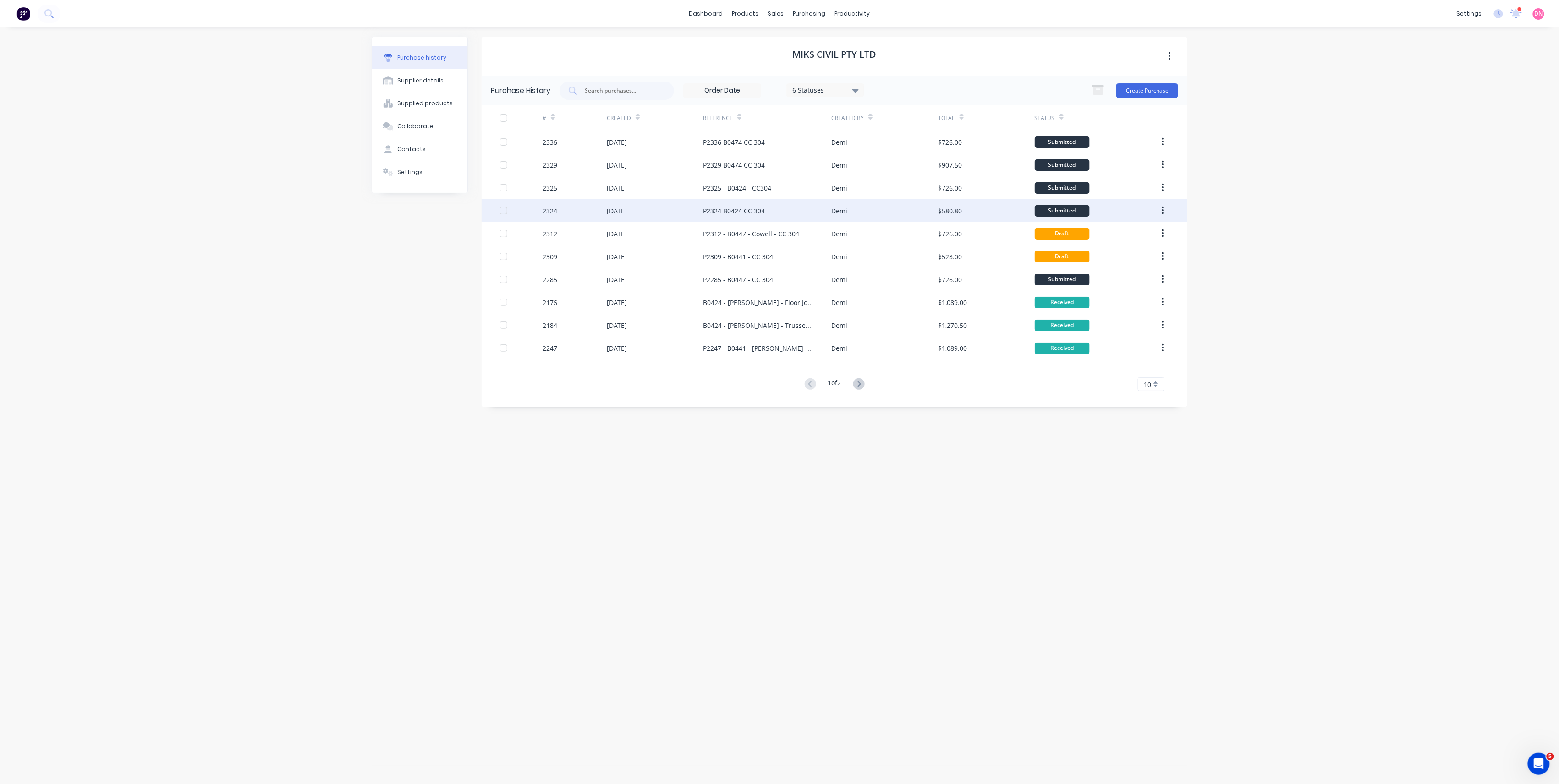
click at [794, 218] on div "P2324 B0424 CC 304" at bounding box center [767, 211] width 128 height 23
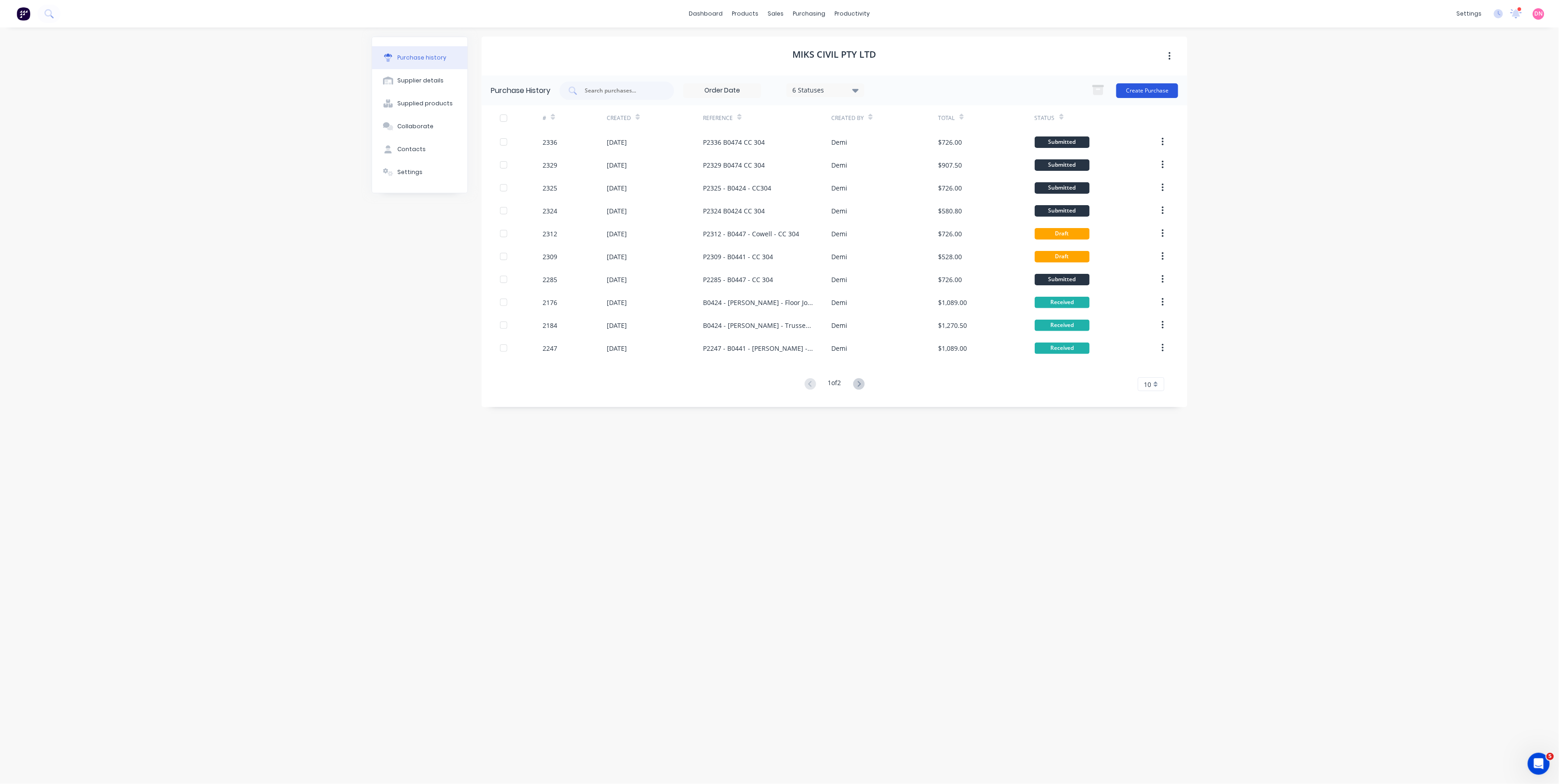
click at [1135, 94] on button "Create Purchase" at bounding box center [1147, 91] width 62 height 15
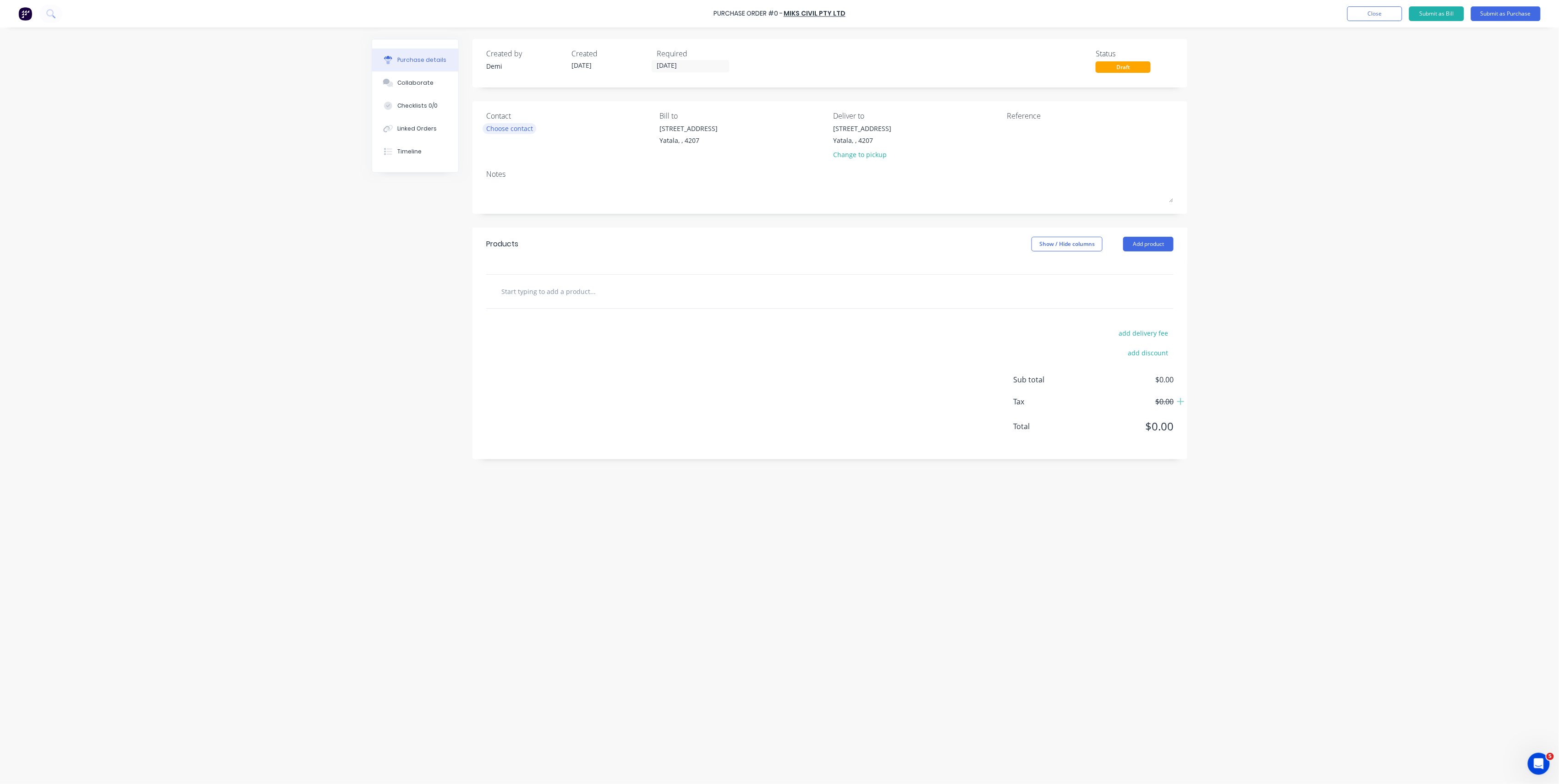
click at [525, 131] on div "Choose contact" at bounding box center [509, 128] width 47 height 10
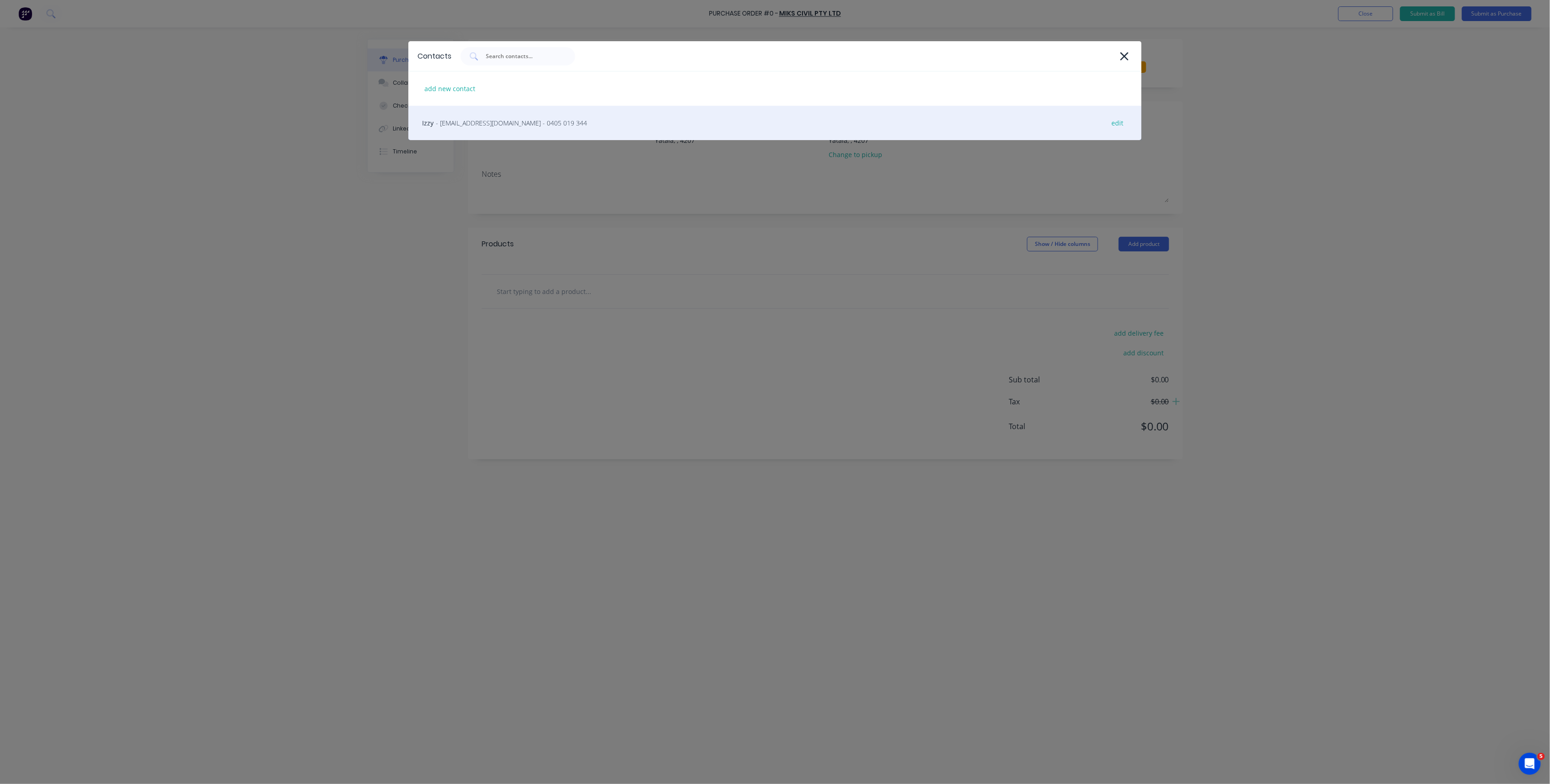
click at [519, 127] on span "- ishraaz_khan@yahoo.com - 0405 019 344" at bounding box center [511, 123] width 151 height 10
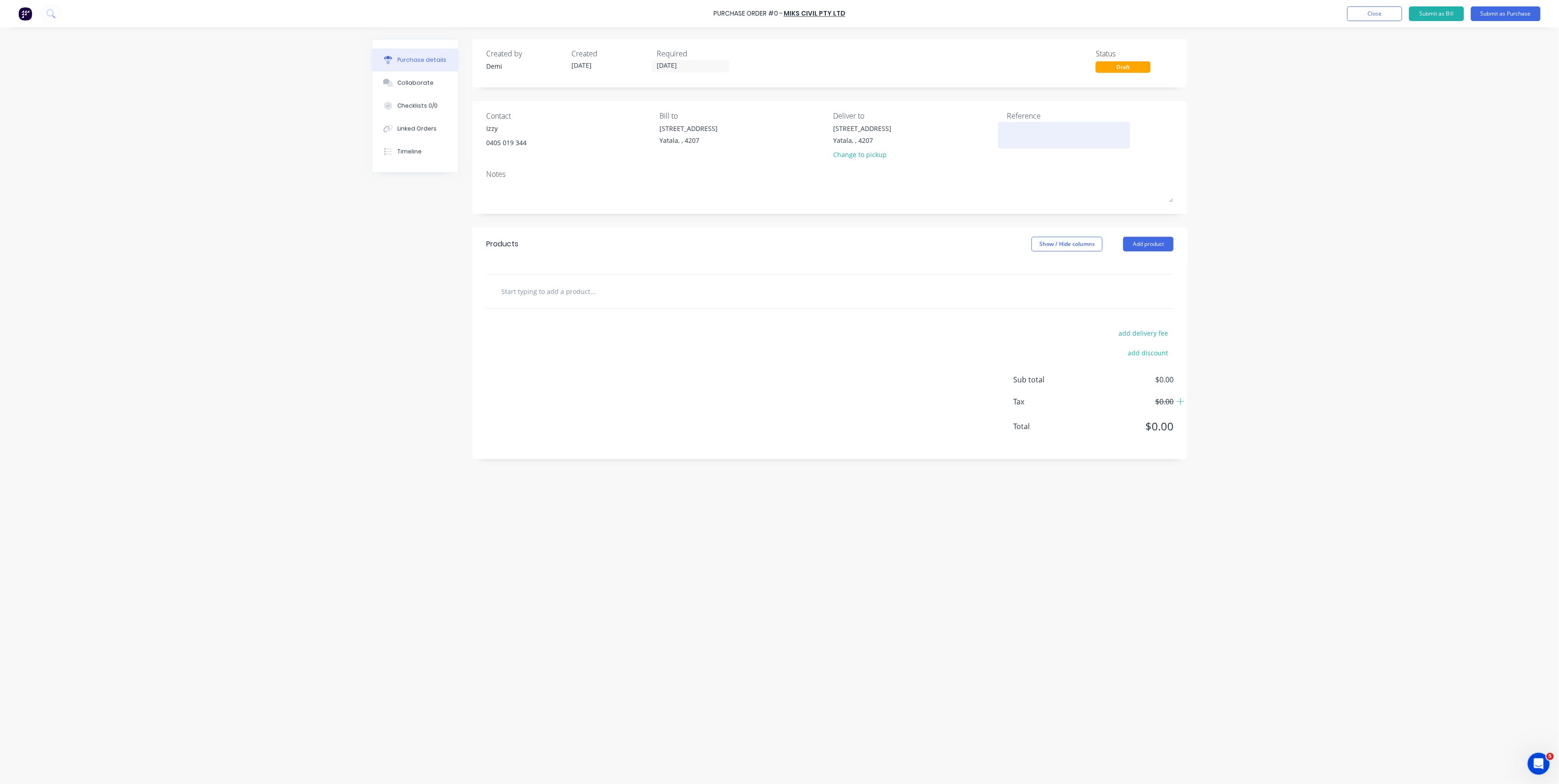
click at [1007, 128] on div at bounding box center [1064, 135] width 114 height 23
click at [1010, 134] on textarea at bounding box center [1064, 134] width 114 height 21
click at [723, 531] on div "Created by Demi Created 30/09/25 Required 30/09/25 Status Draft Contact Izzy 04…" at bounding box center [780, 403] width 816 height 729
click at [1058, 137] on textarea "B0" at bounding box center [1064, 134] width 114 height 21
type textarea "B0457"
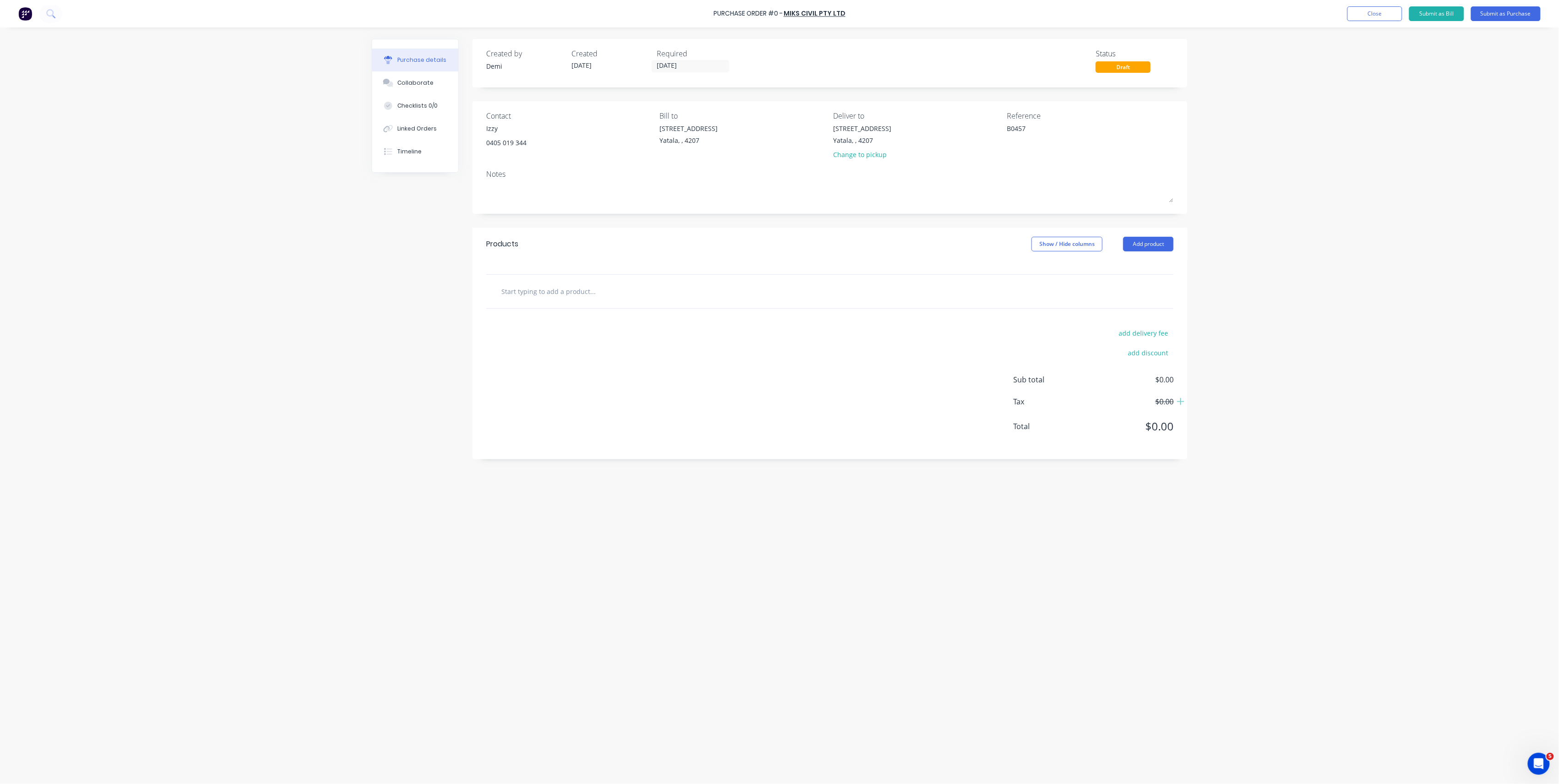
click at [782, 293] on div at bounding box center [830, 291] width 673 height 18
click at [531, 292] on input "text" at bounding box center [592, 291] width 183 height 18
click at [1160, 247] on button "Add product" at bounding box center [1148, 244] width 50 height 15
click at [1148, 263] on div "Product catalogue" at bounding box center [1130, 268] width 71 height 13
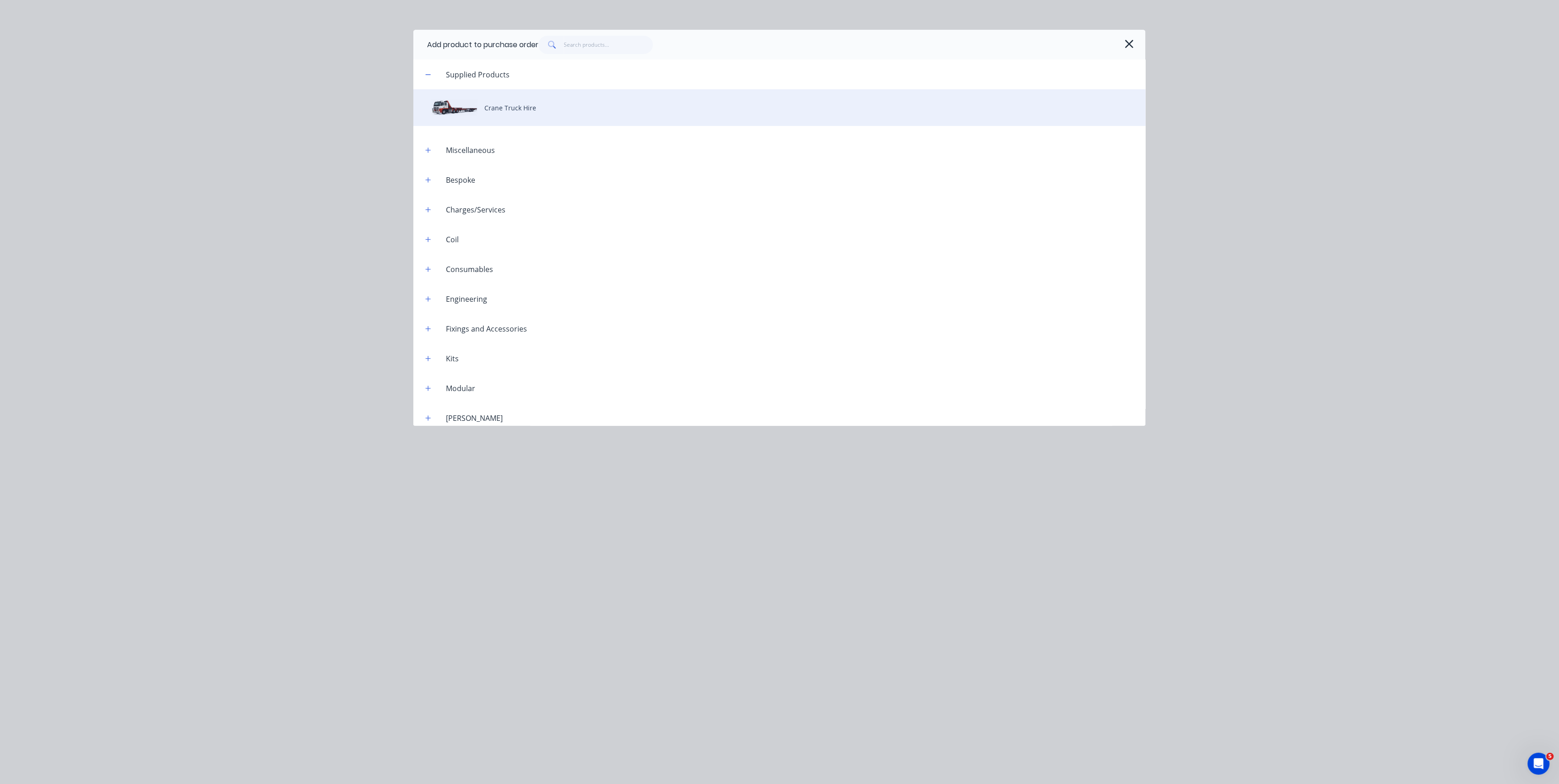
click at [537, 121] on div "Crane Truck Hire" at bounding box center [780, 108] width 732 height 37
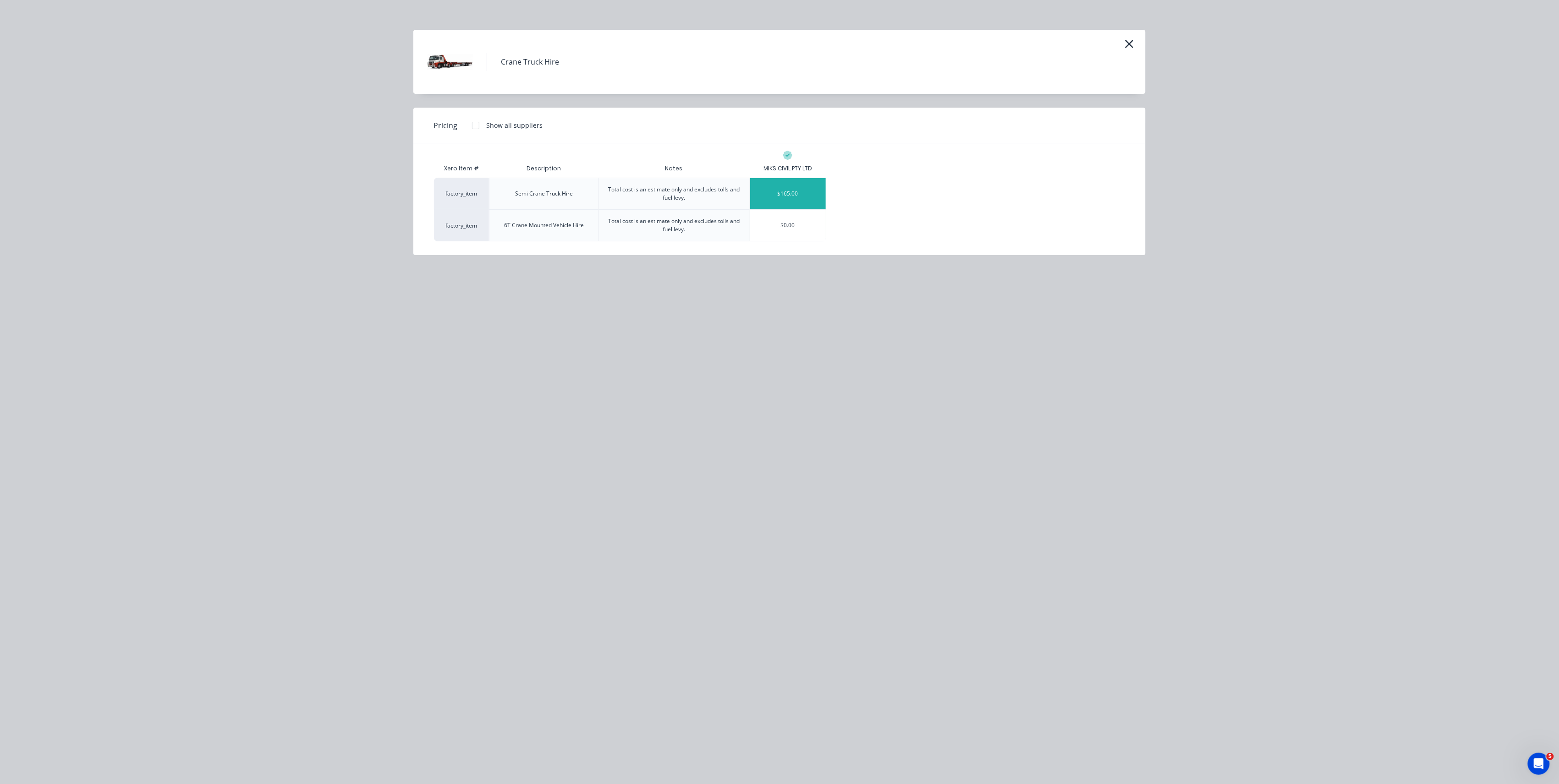
click at [769, 186] on div "$165.00" at bounding box center [788, 194] width 76 height 31
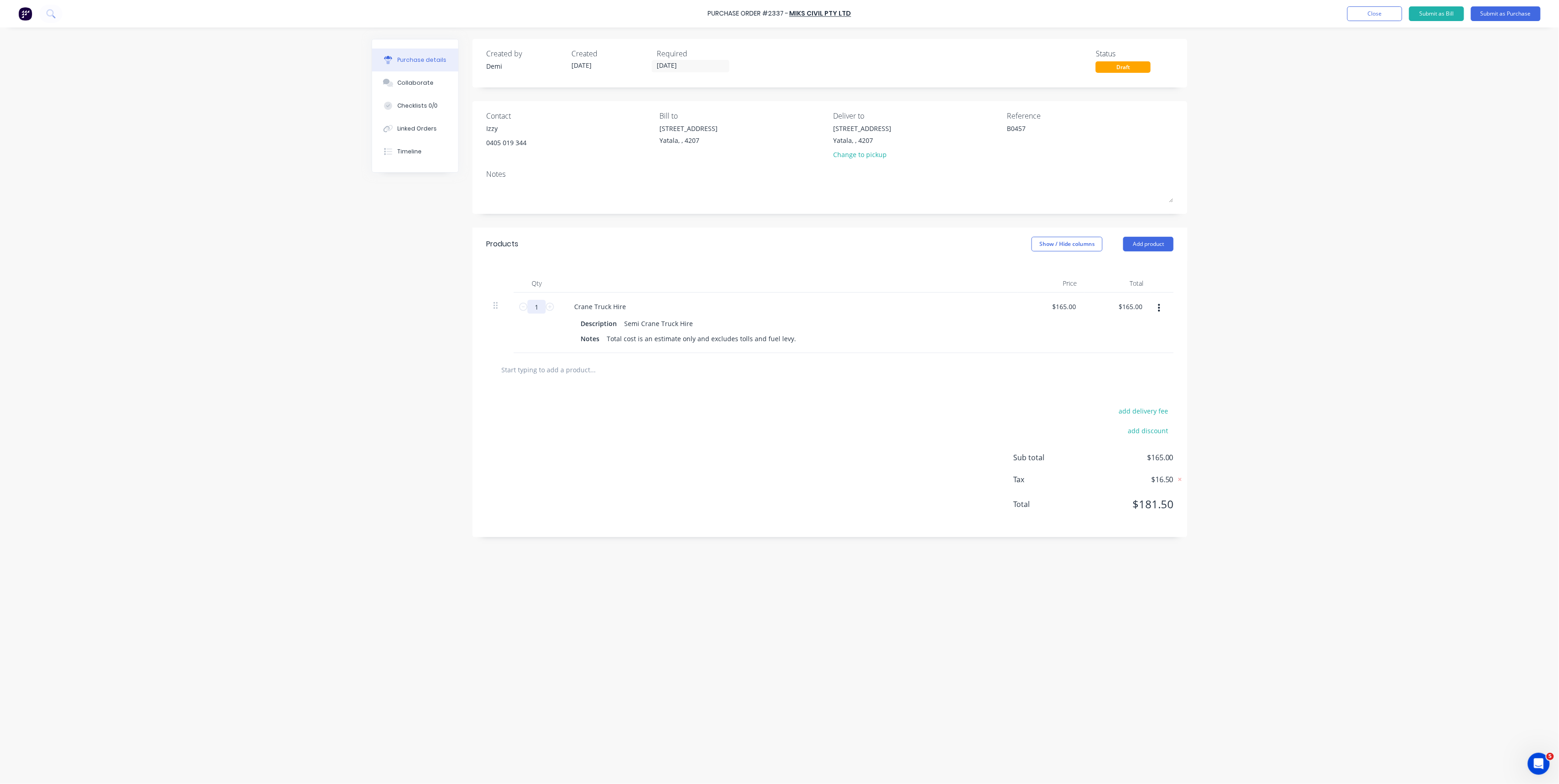
click at [545, 307] on input "1" at bounding box center [537, 307] width 18 height 14
click at [548, 307] on icon at bounding box center [550, 307] width 8 height 8
type input "2"
type input "$330.00"
click at [548, 307] on icon at bounding box center [550, 307] width 8 height 8
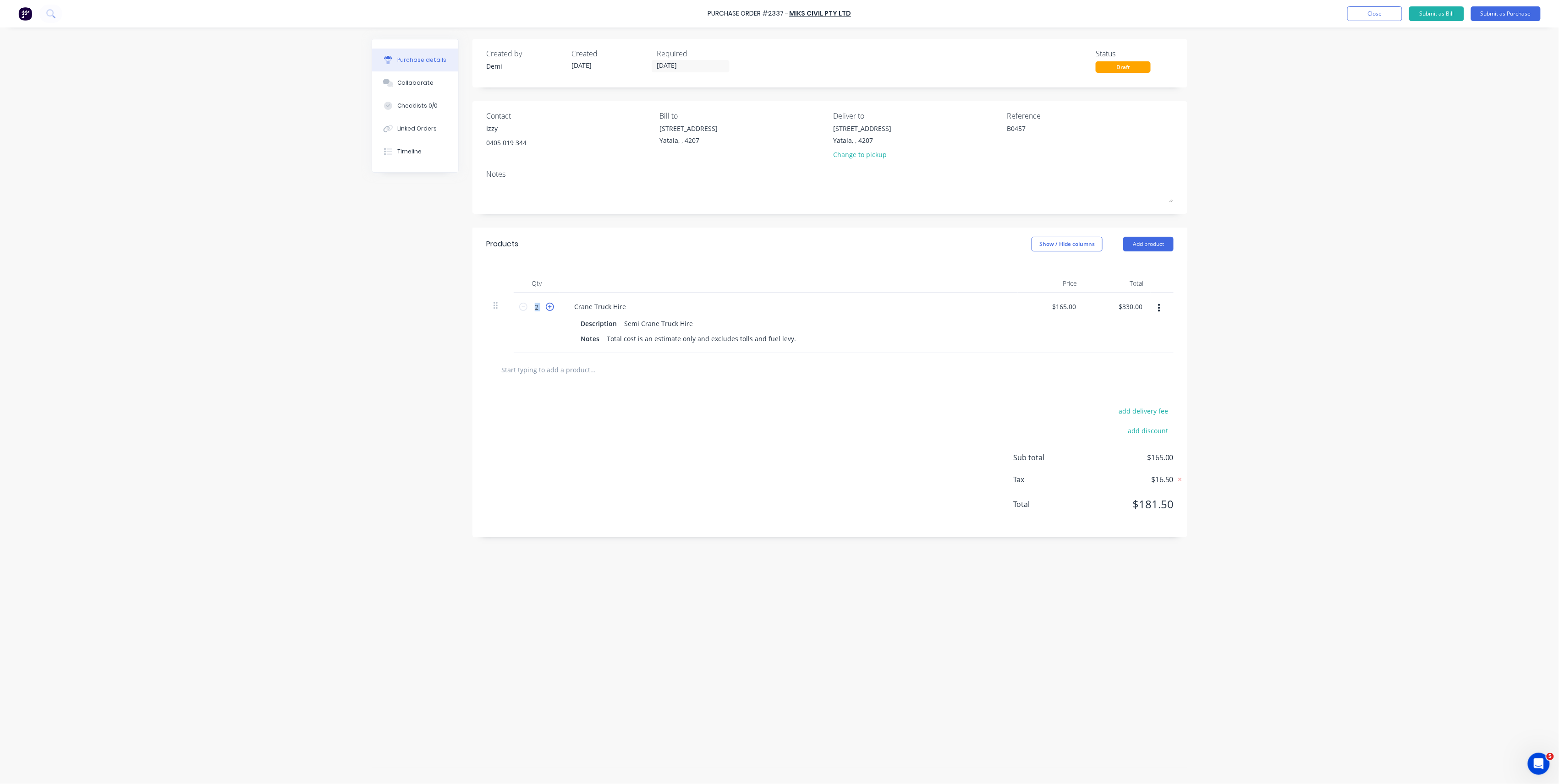
type input "3"
type input "$495.00"
click at [548, 307] on icon at bounding box center [550, 307] width 8 height 8
type input "4"
type input "$660.00"
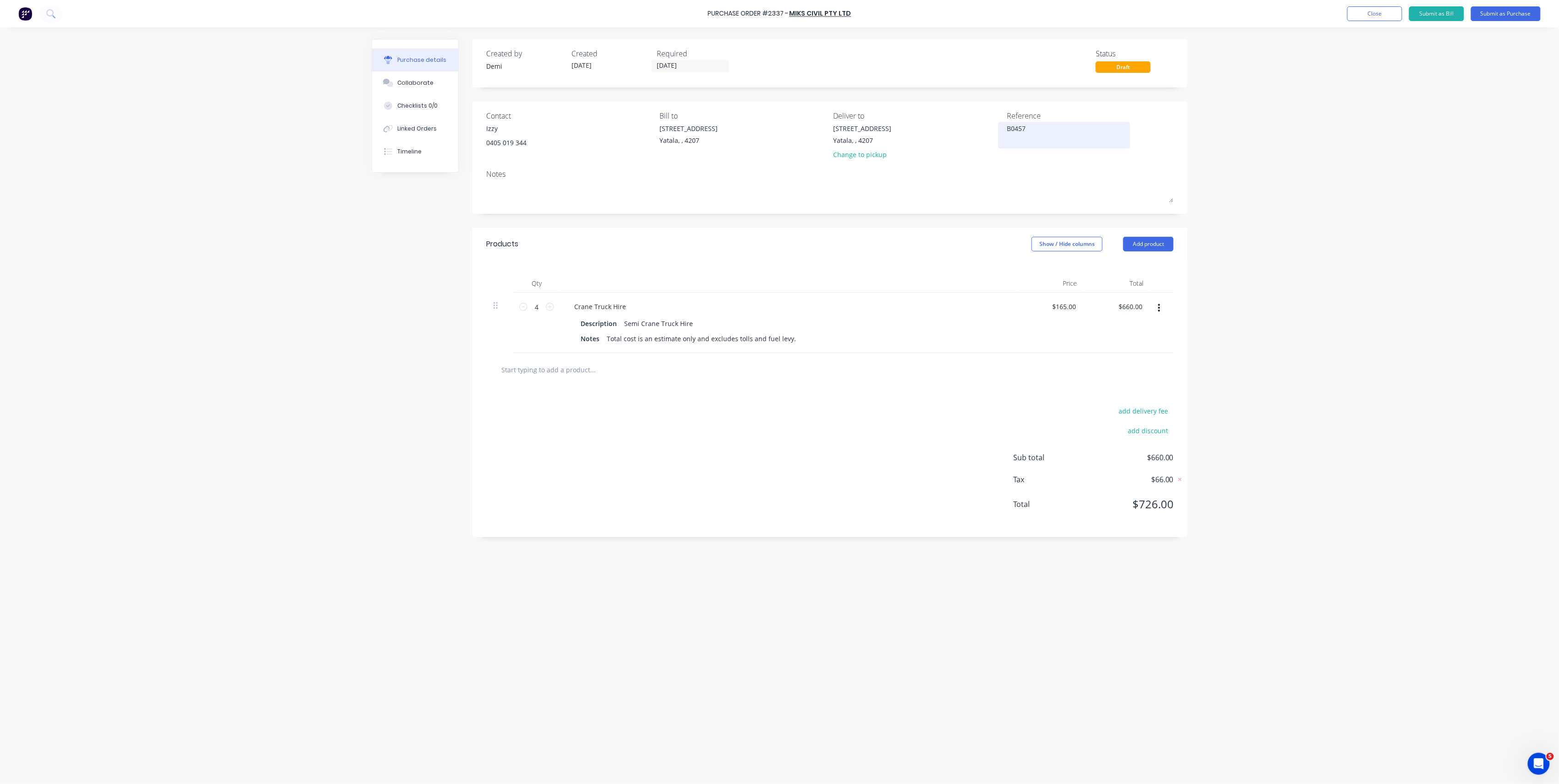
click at [1026, 132] on textarea "B0457" at bounding box center [1064, 134] width 114 height 21
click at [860, 133] on div "[STREET_ADDRESS]" at bounding box center [862, 128] width 58 height 10
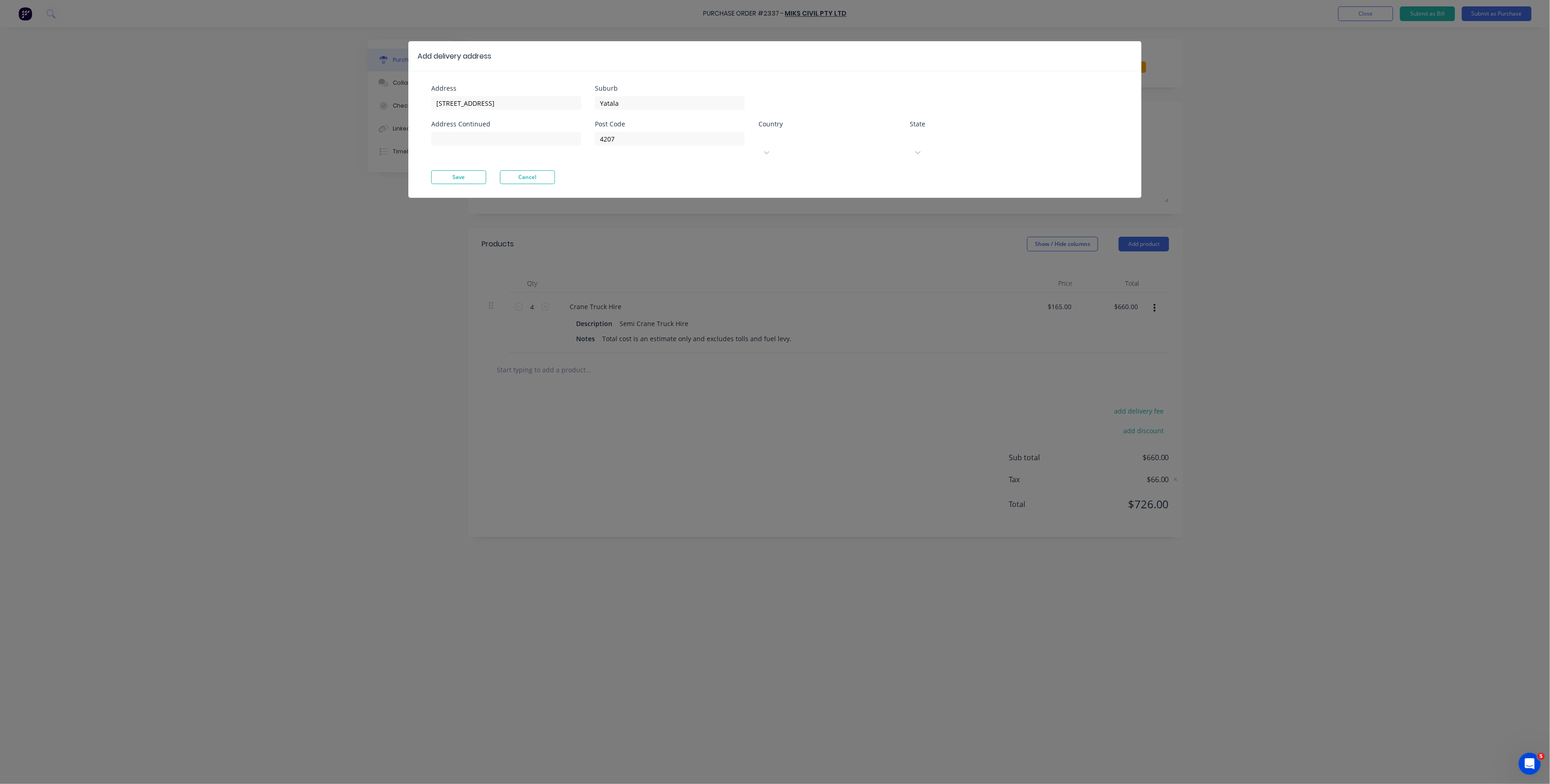
click at [875, 139] on div at bounding box center [827, 137] width 132 height 11
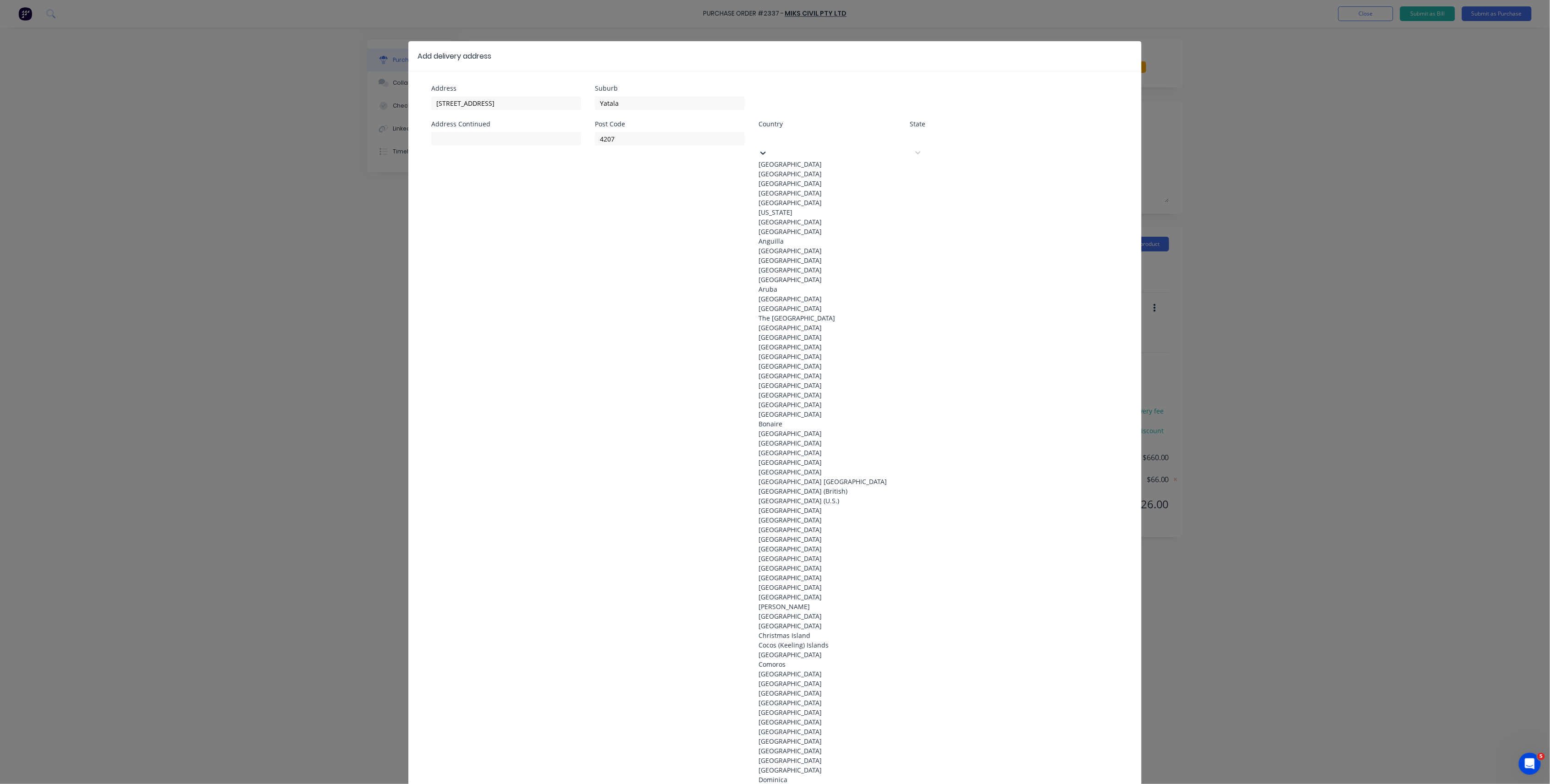
click at [870, 160] on div "Australia" at bounding box center [827, 165] width 137 height 10
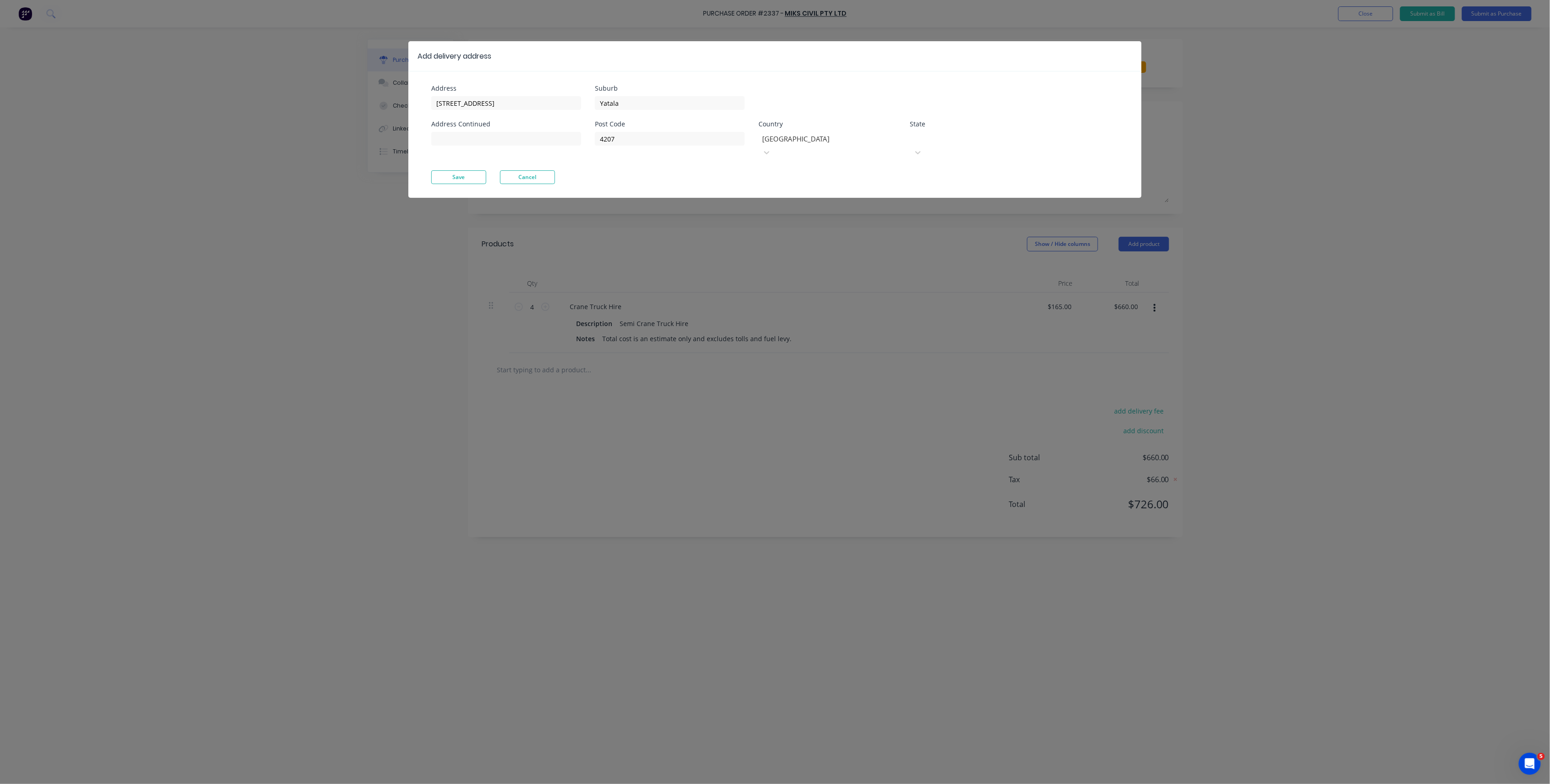
click at [933, 141] on div at bounding box center [979, 137] width 132 height 11
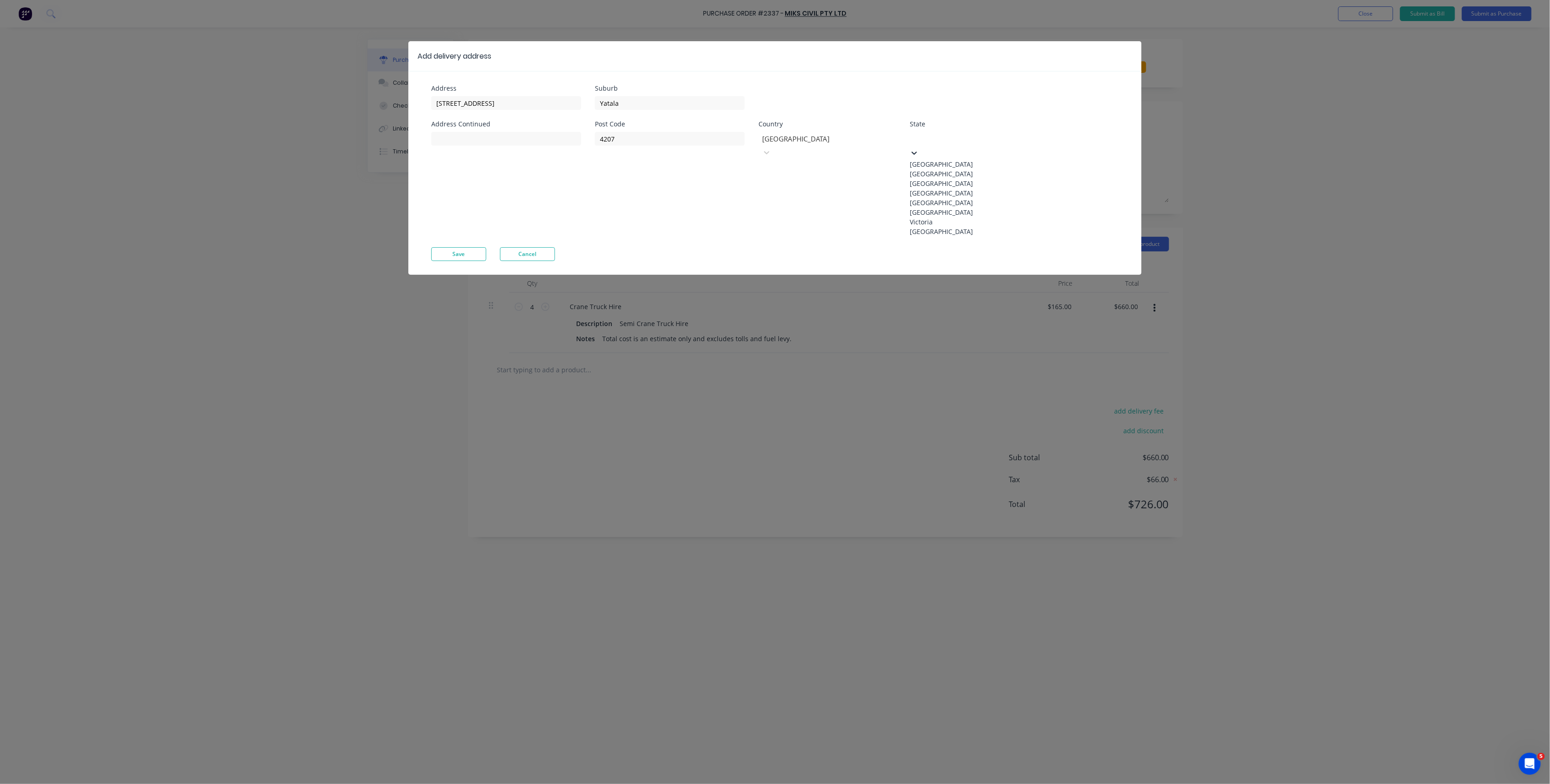
click at [942, 198] on div "Queensland" at bounding box center [978, 193] width 137 height 10
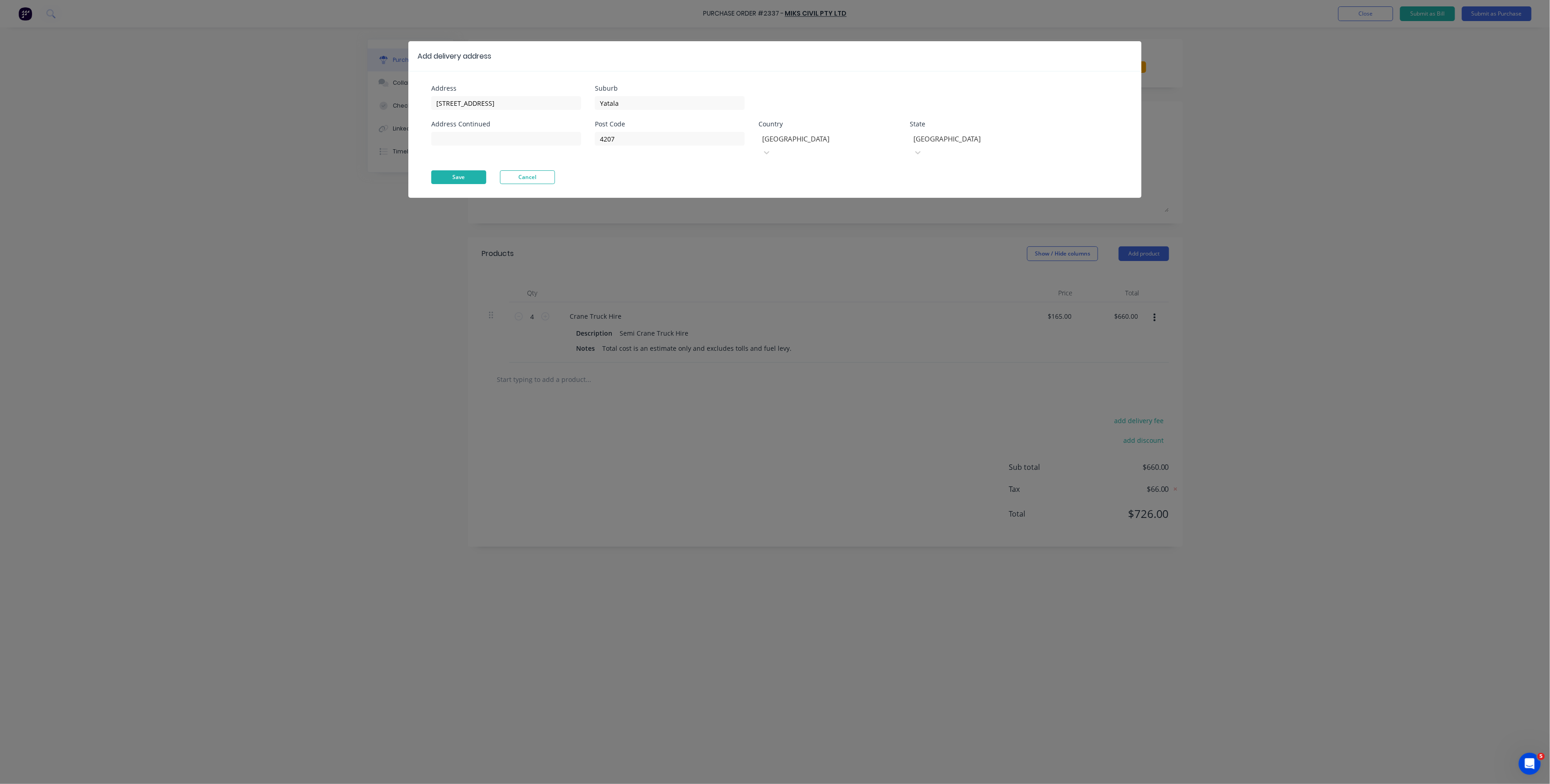
click at [435, 171] on button "Save" at bounding box center [459, 177] width 55 height 14
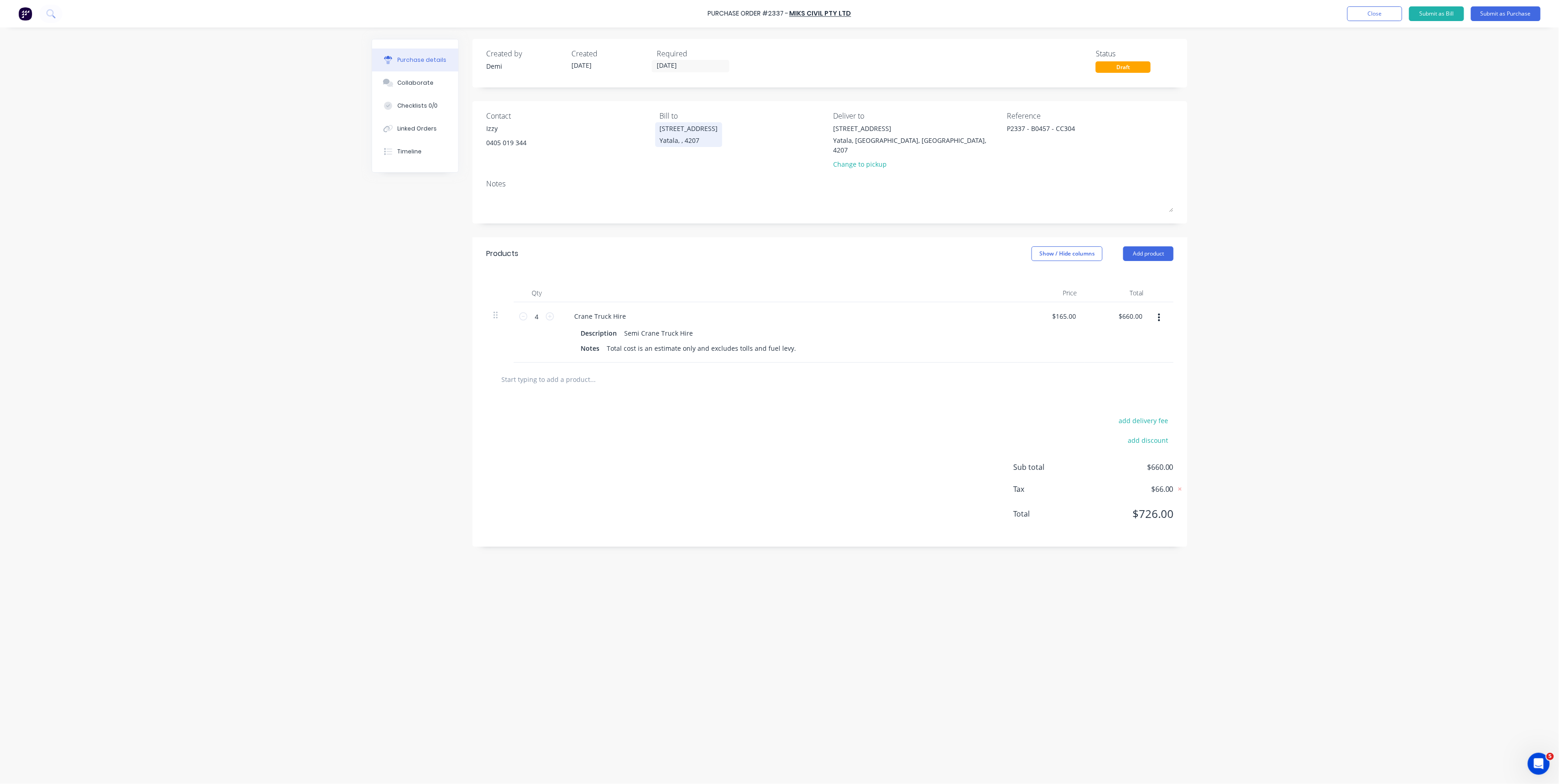
click at [678, 140] on div "Yatala, , 4207" at bounding box center [689, 140] width 58 height 10
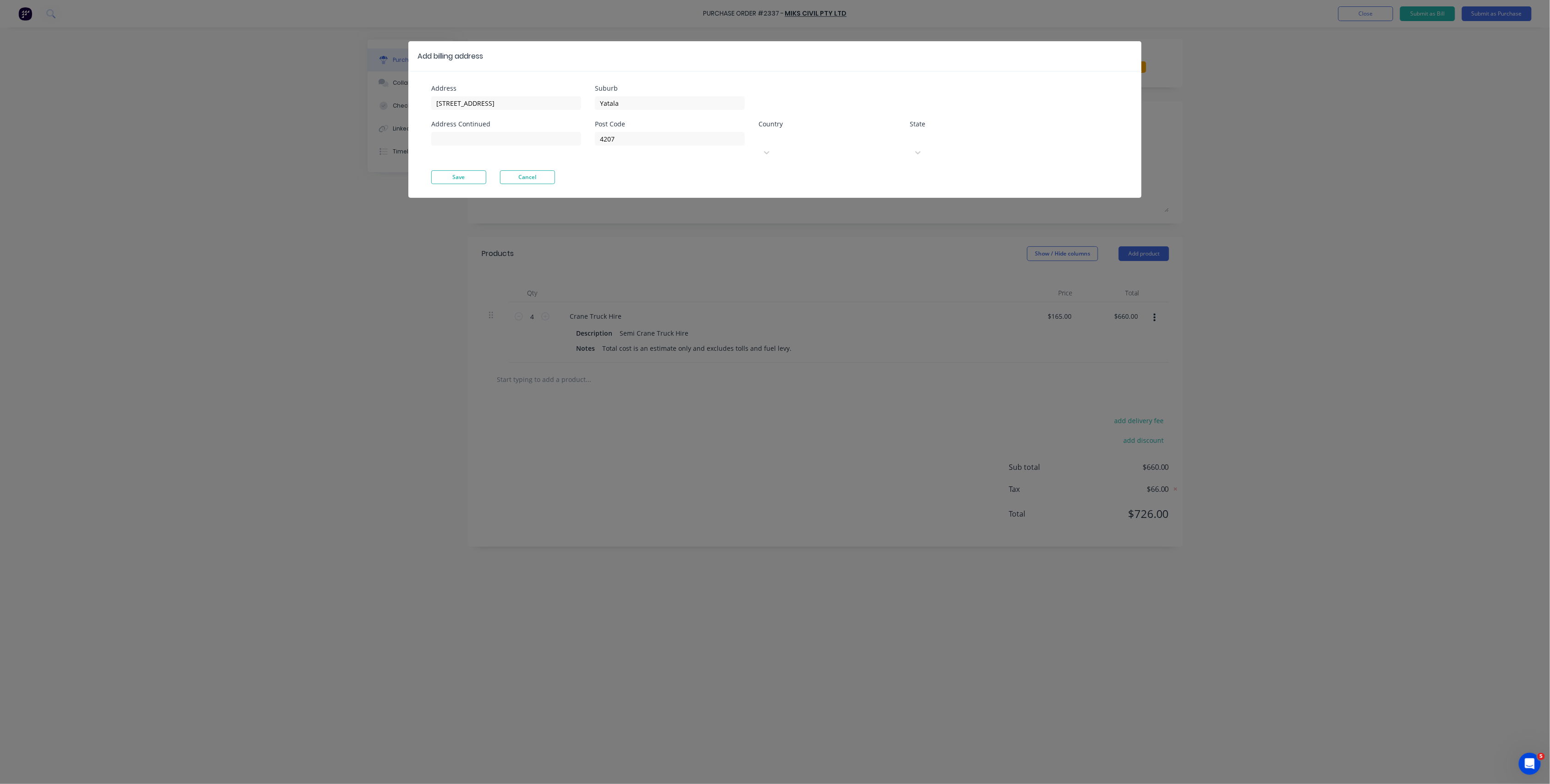
click at [775, 146] on div "Select..." at bounding box center [827, 139] width 137 height 14
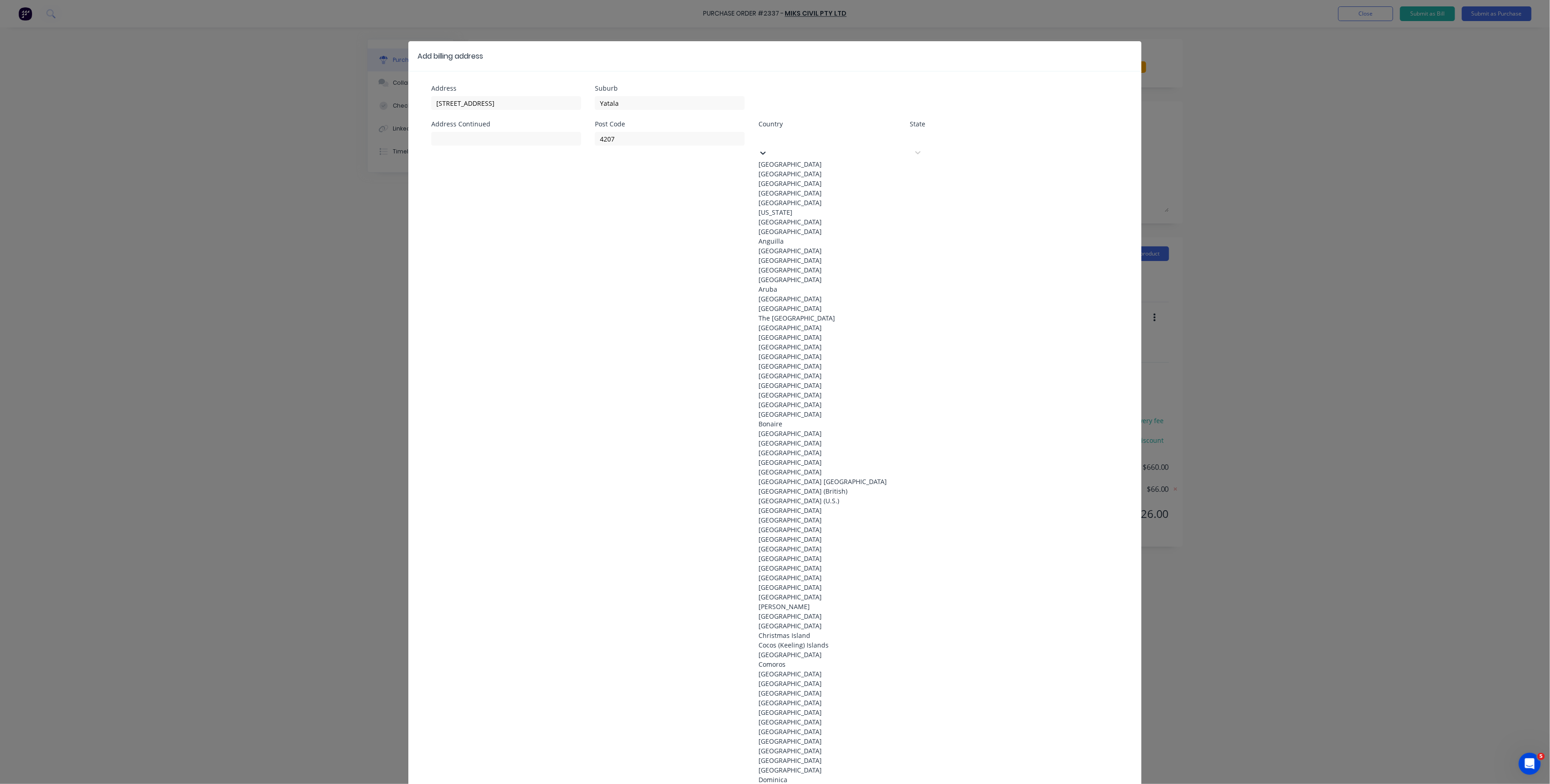
click at [778, 165] on div "Australia" at bounding box center [827, 165] width 137 height 10
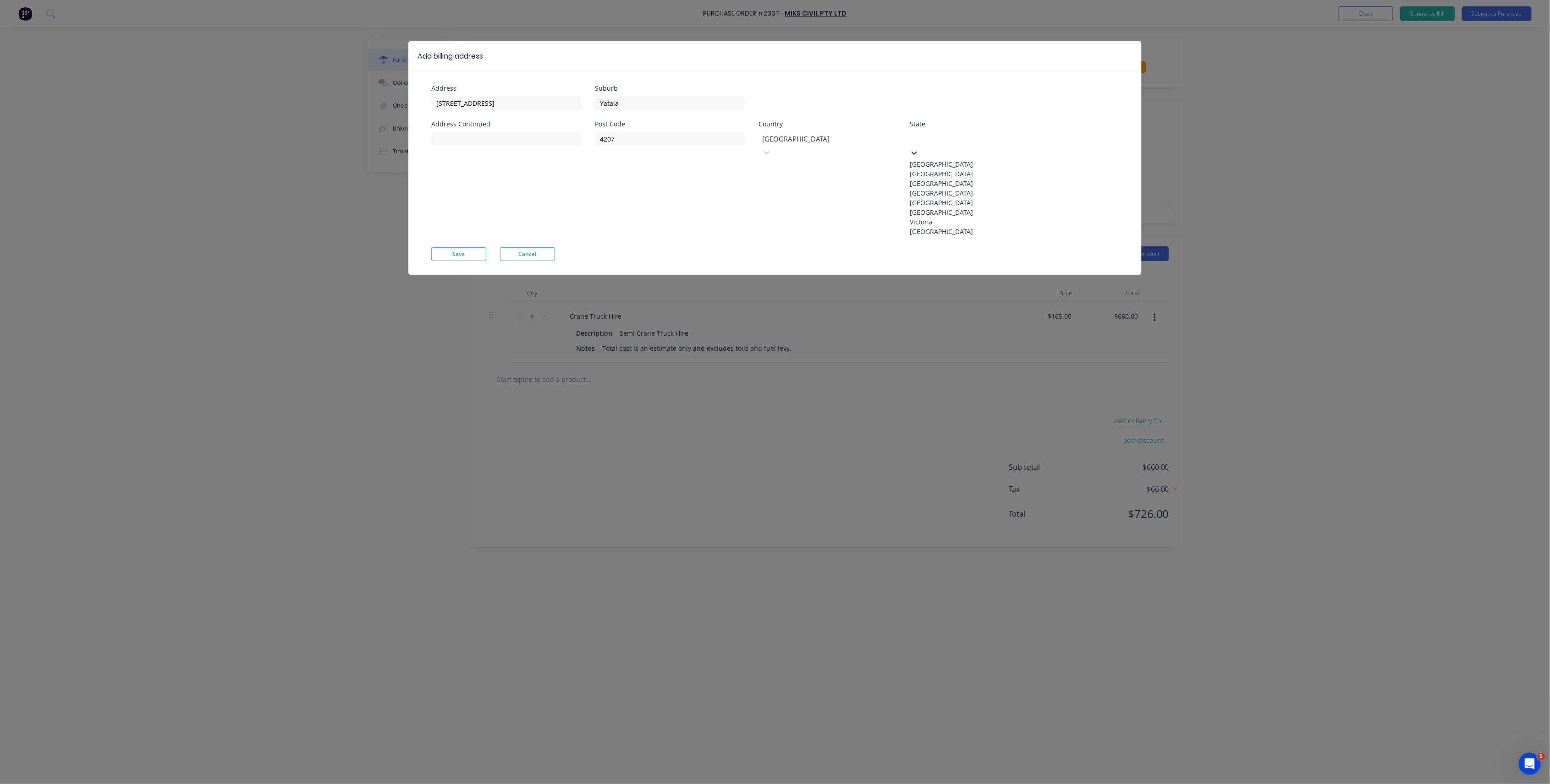
click at [943, 143] on div at bounding box center [979, 137] width 132 height 11
click at [947, 198] on div "Queensland" at bounding box center [978, 193] width 137 height 10
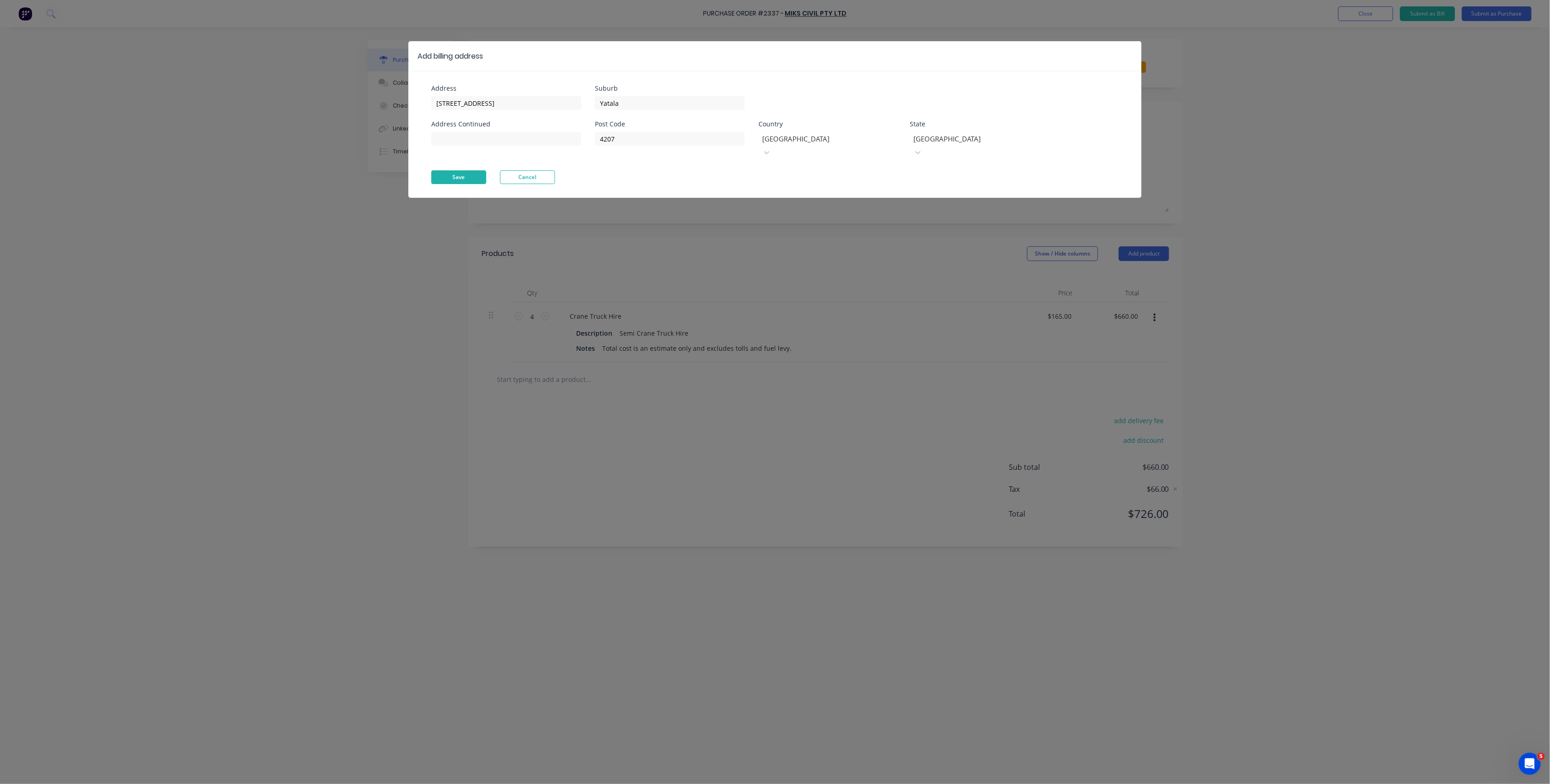
click at [450, 171] on button "Save" at bounding box center [459, 177] width 55 height 14
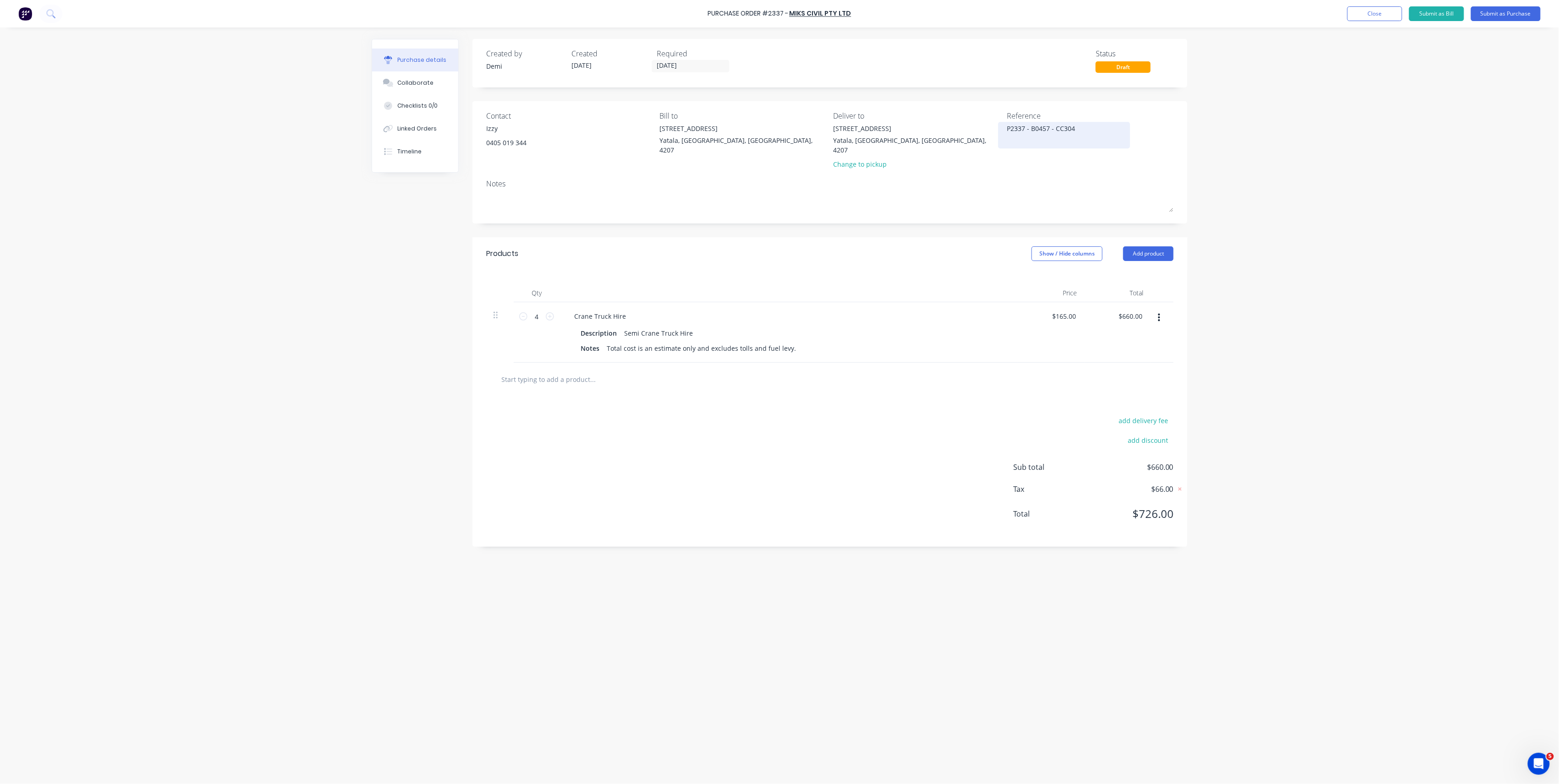
click at [1049, 129] on textarea "P2337 - B0457 - CC304" at bounding box center [1064, 134] width 114 height 21
click at [1053, 129] on textarea "P2337 - B0457 - CC304" at bounding box center [1064, 134] width 114 height 21
type textarea "P2337 - B0457 - Belcorp - CC304"
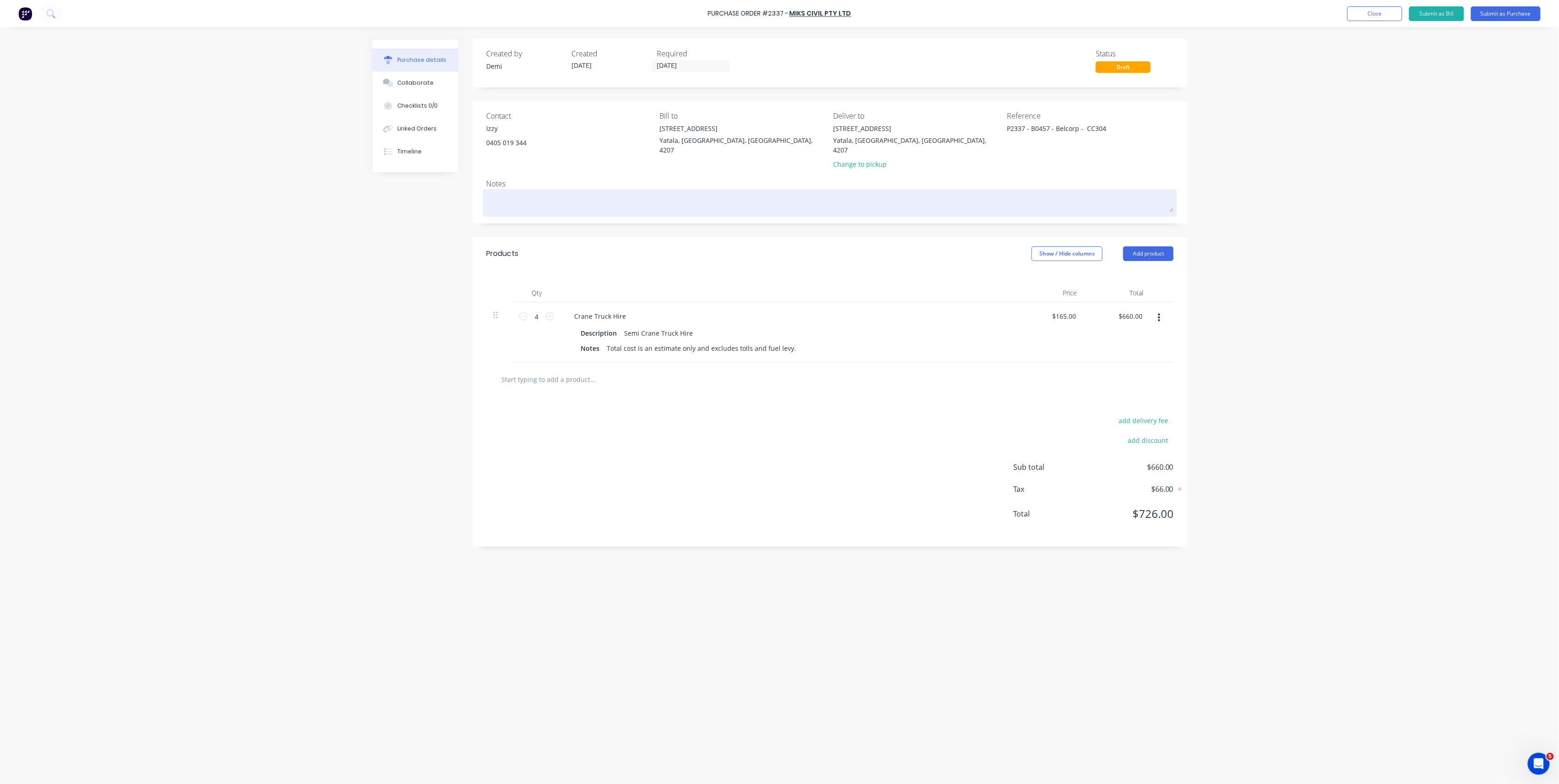
click at [760, 192] on textarea at bounding box center [830, 202] width 688 height 21
paste textarea "Tanah Merah, Queensland, Australia, 4218"
click at [488, 192] on textarea "Tanah Merah, Queensland, Australia, 4218" at bounding box center [830, 202] width 688 height 21
paste textarea "13 Ridge Rd"
click at [488, 192] on textarea "13 Ridge Rd, Tanah Merah, Queensland, Australia, 4218" at bounding box center [830, 202] width 688 height 21
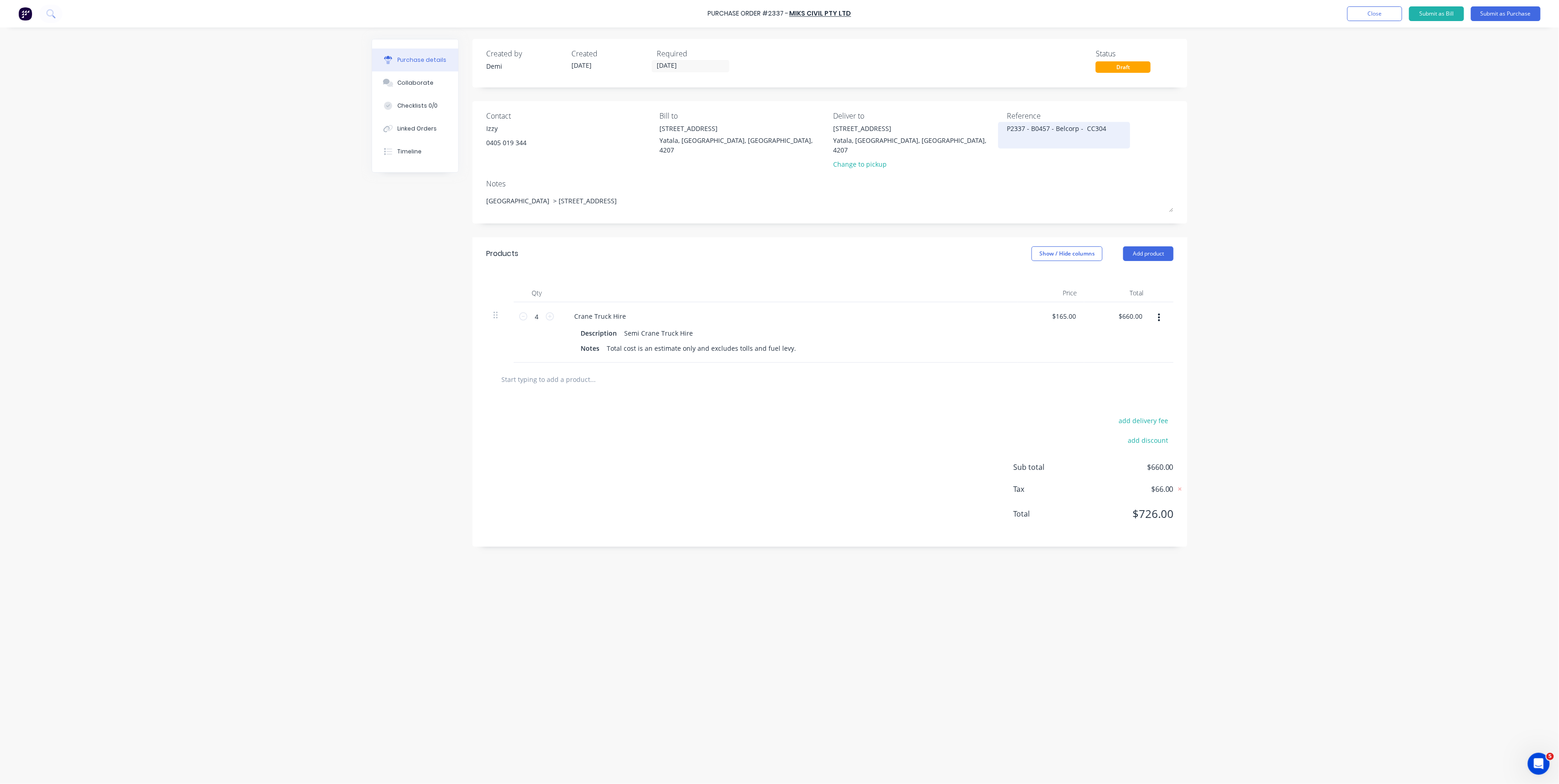
type textarea "Hope Island > 13 Ridge Rd, Tanah Merah, Queensland, Australia, 4218"
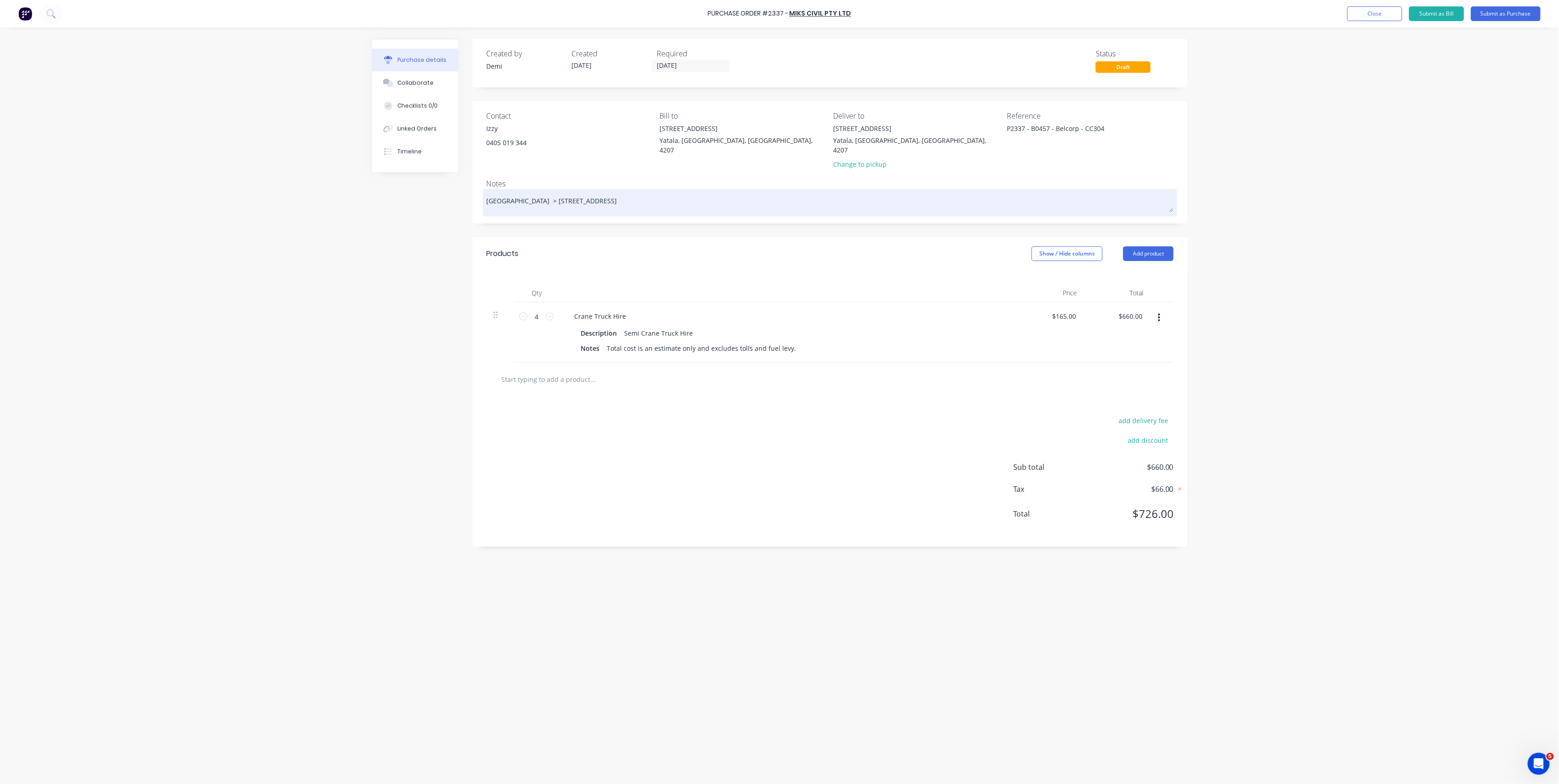
type textarea "P2337 - B0457 - Belcorp - CC304"
click at [796, 192] on textarea "Hope Island > 13 Ridge Rd, Tanah Merah, Queensland, Australia, 4218" at bounding box center [830, 202] width 688 height 21
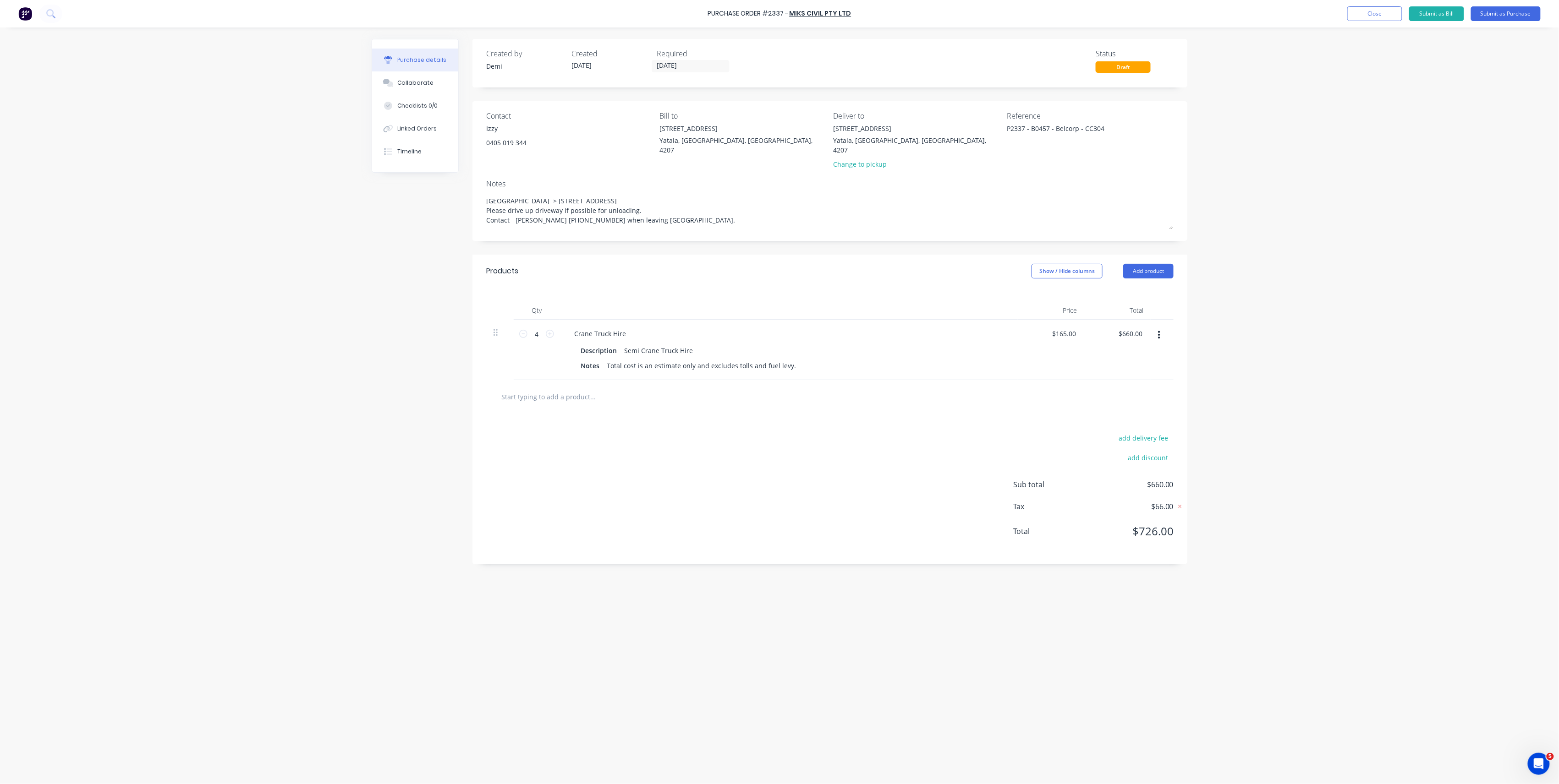
type textarea "[GEOGRAPHIC_DATA] > [STREET_ADDRESS] Please drive up driveway if possible for u…"
click at [584, 388] on input "text" at bounding box center [592, 397] width 183 height 18
click at [1141, 267] on button "Add product" at bounding box center [1148, 271] width 50 height 15
click at [1124, 380] on div "Notes (External)" at bounding box center [1130, 387] width 71 height 13
click at [601, 390] on div at bounding box center [600, 394] width 66 height 13
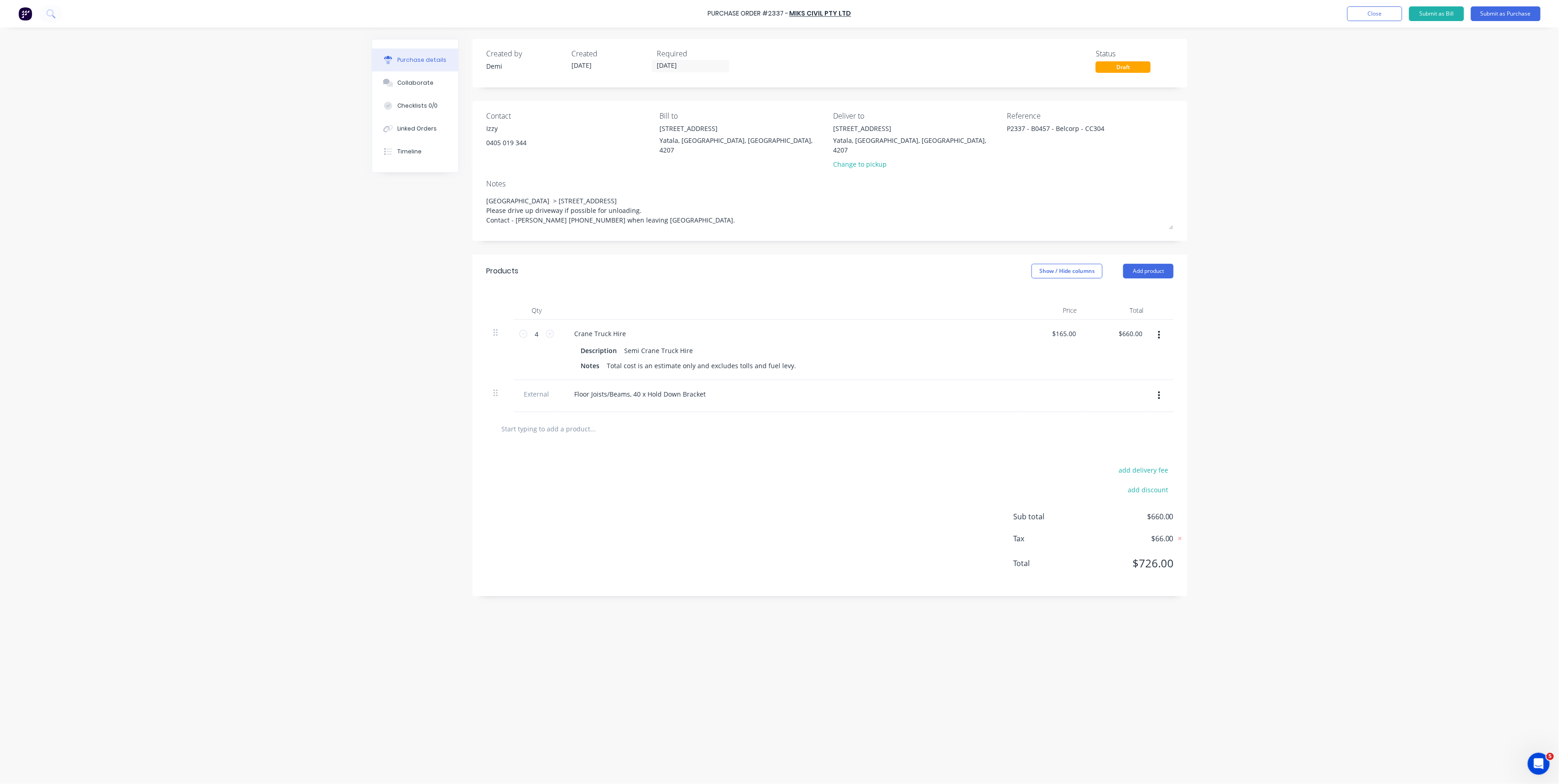
click at [731, 388] on div "Floor Joists/Beams, 40 x Hold Down Bracket" at bounding box center [789, 394] width 444 height 13
click at [1485, 14] on button "Submit as Purchase" at bounding box center [1506, 14] width 70 height 15
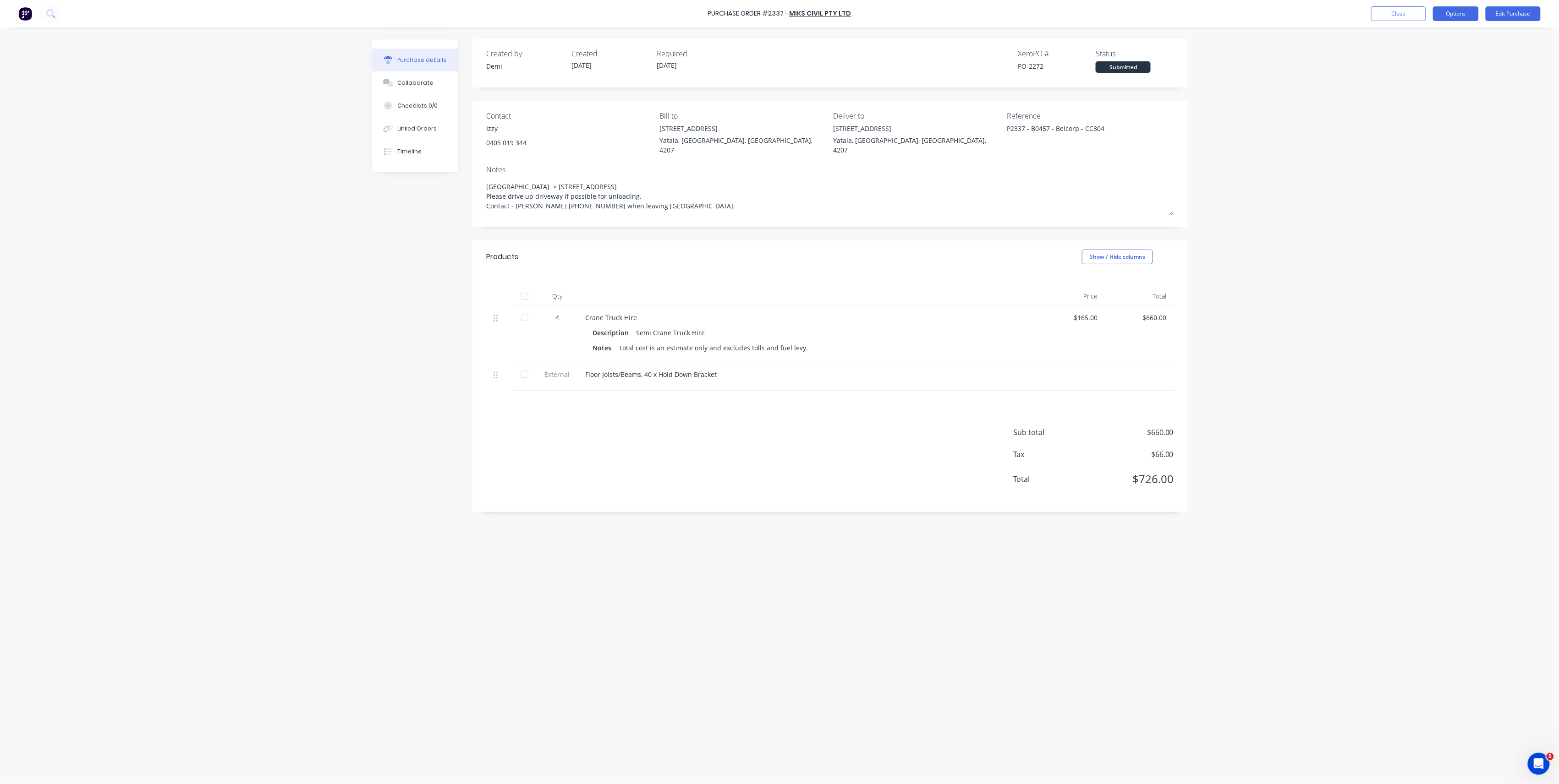
click at [1452, 15] on button "Options" at bounding box center [1456, 14] width 46 height 15
click at [1445, 31] on div "Print / Email" at bounding box center [1435, 38] width 71 height 13
click at [1437, 66] on button "Without pricing" at bounding box center [1436, 74] width 87 height 18
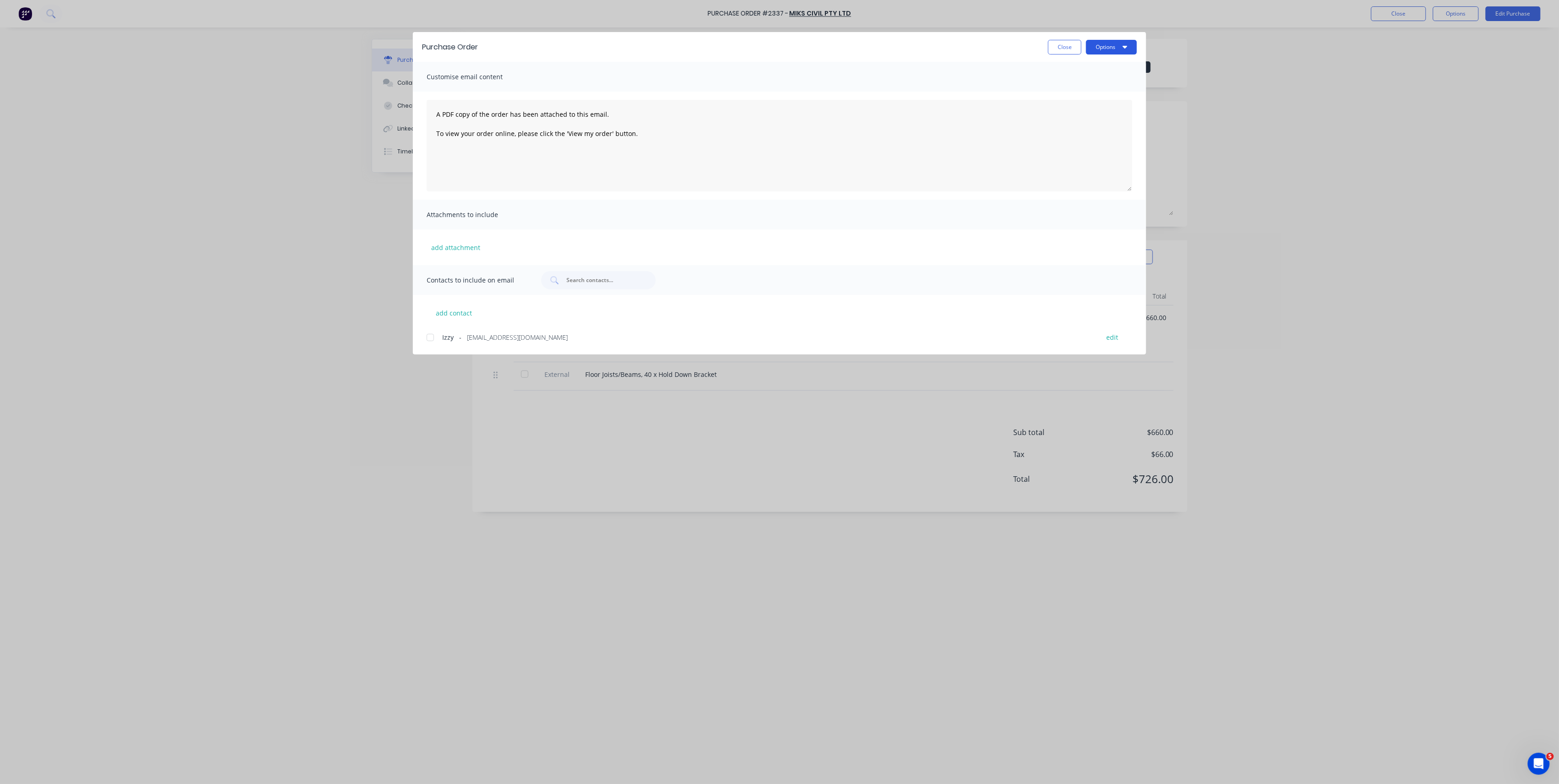
click at [1119, 46] on button "Options" at bounding box center [1112, 47] width 51 height 15
click at [1091, 85] on div "Print" at bounding box center [1093, 89] width 71 height 13
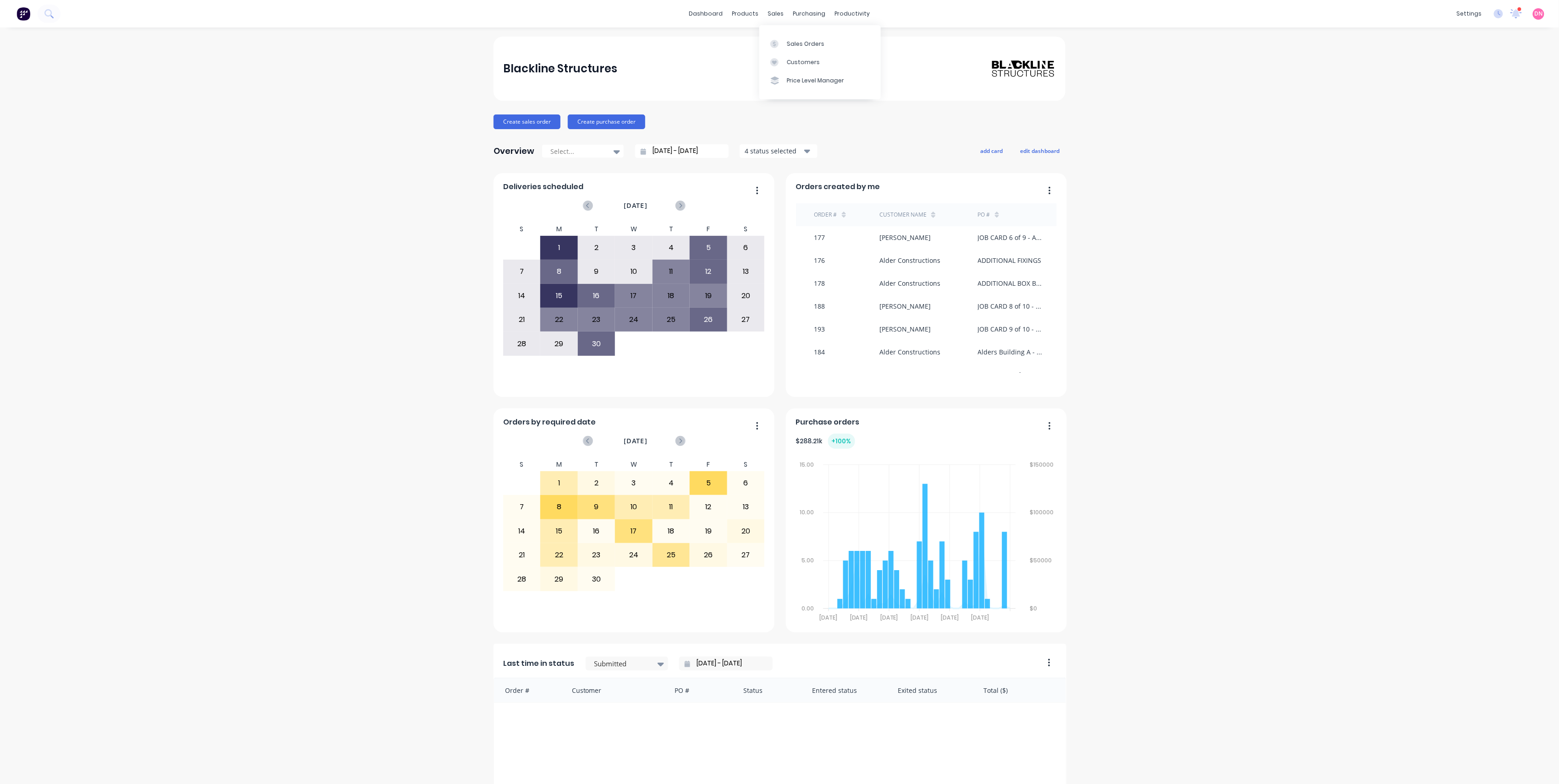
click at [766, 11] on div "sales" at bounding box center [776, 13] width 25 height 14
click at [775, 48] on icon at bounding box center [775, 44] width 8 height 8
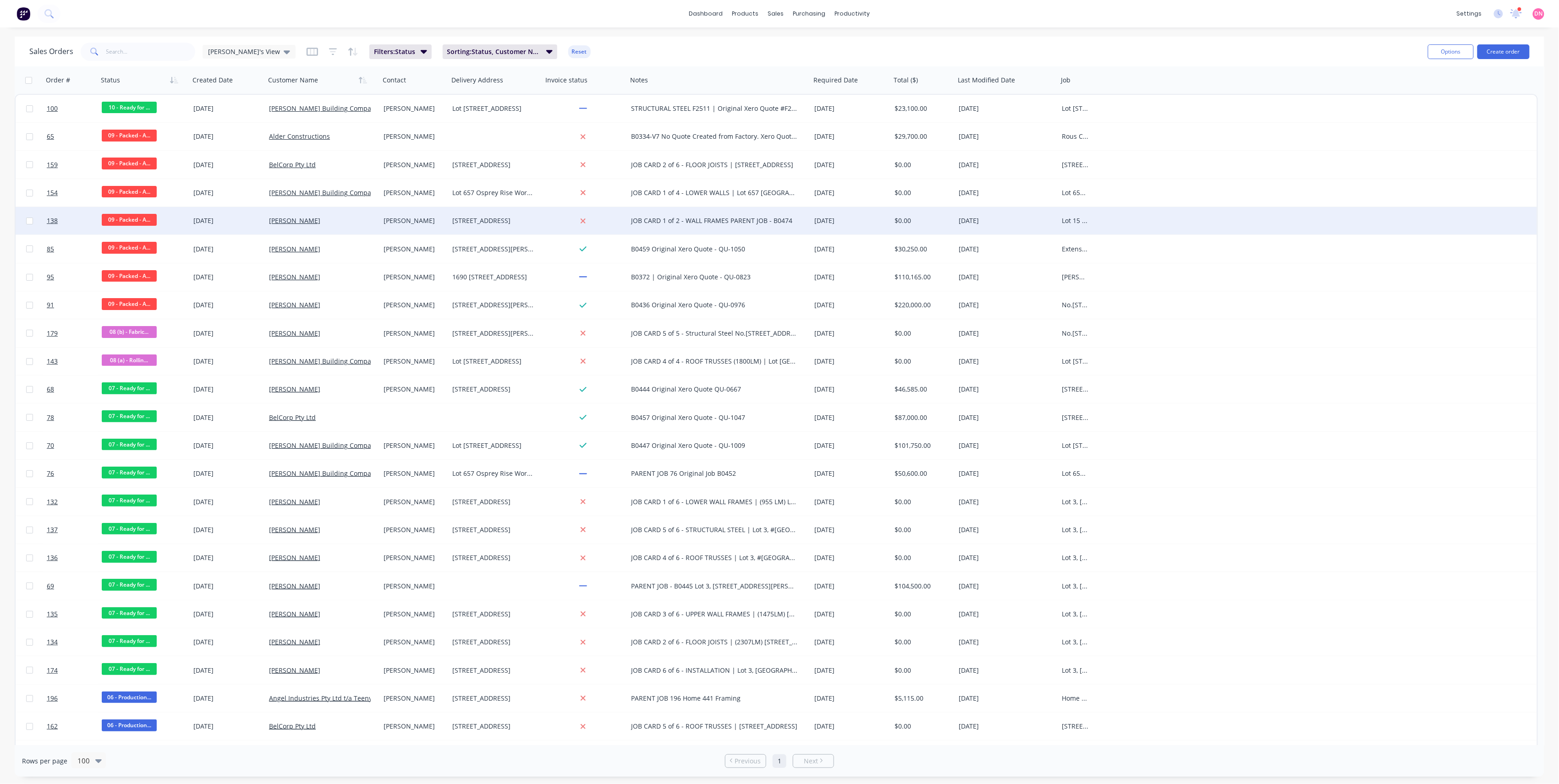
click at [295, 214] on div "Brad Wescott" at bounding box center [322, 220] width 114 height 27
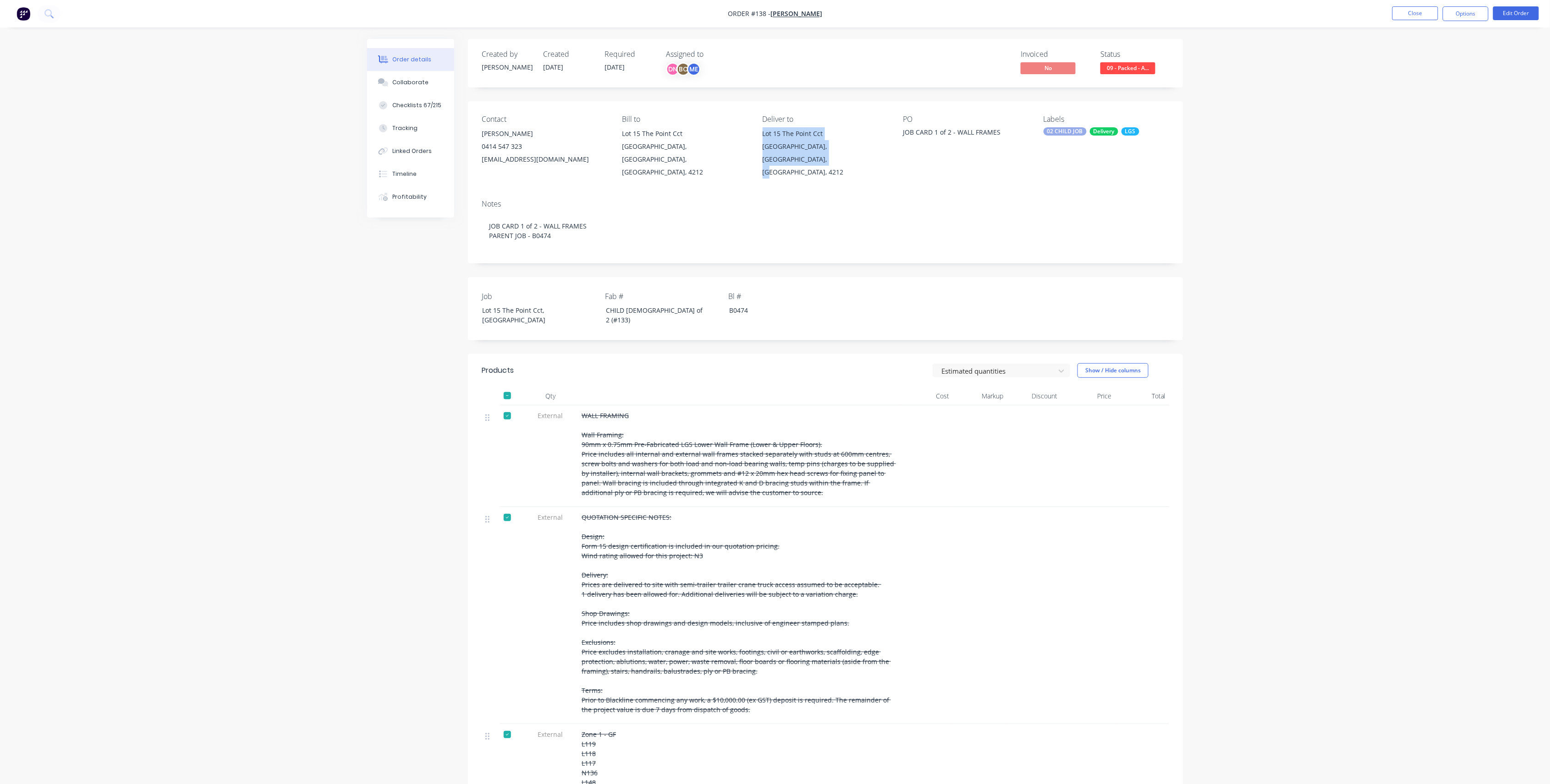
drag, startPoint x: 892, startPoint y: 151, endPoint x: 763, endPoint y: 130, distance: 130.7
click at [763, 130] on div "Contact Brad Wescott 0414 547 323 goldcoast@knowlesgroup.com.au Bill to Lot 15 …" at bounding box center [825, 146] width 715 height 91
copy div "Lot 15 The Point Cct Hope Island, Queensland, Australia, 4212"
drag, startPoint x: 534, startPoint y: 146, endPoint x: 481, endPoint y: 131, distance: 55.1
click at [481, 131] on div "Contact Brad Wescott 0414 547 323 goldcoast@knowlesgroup.com.au Bill to Lot 15 …" at bounding box center [825, 146] width 715 height 91
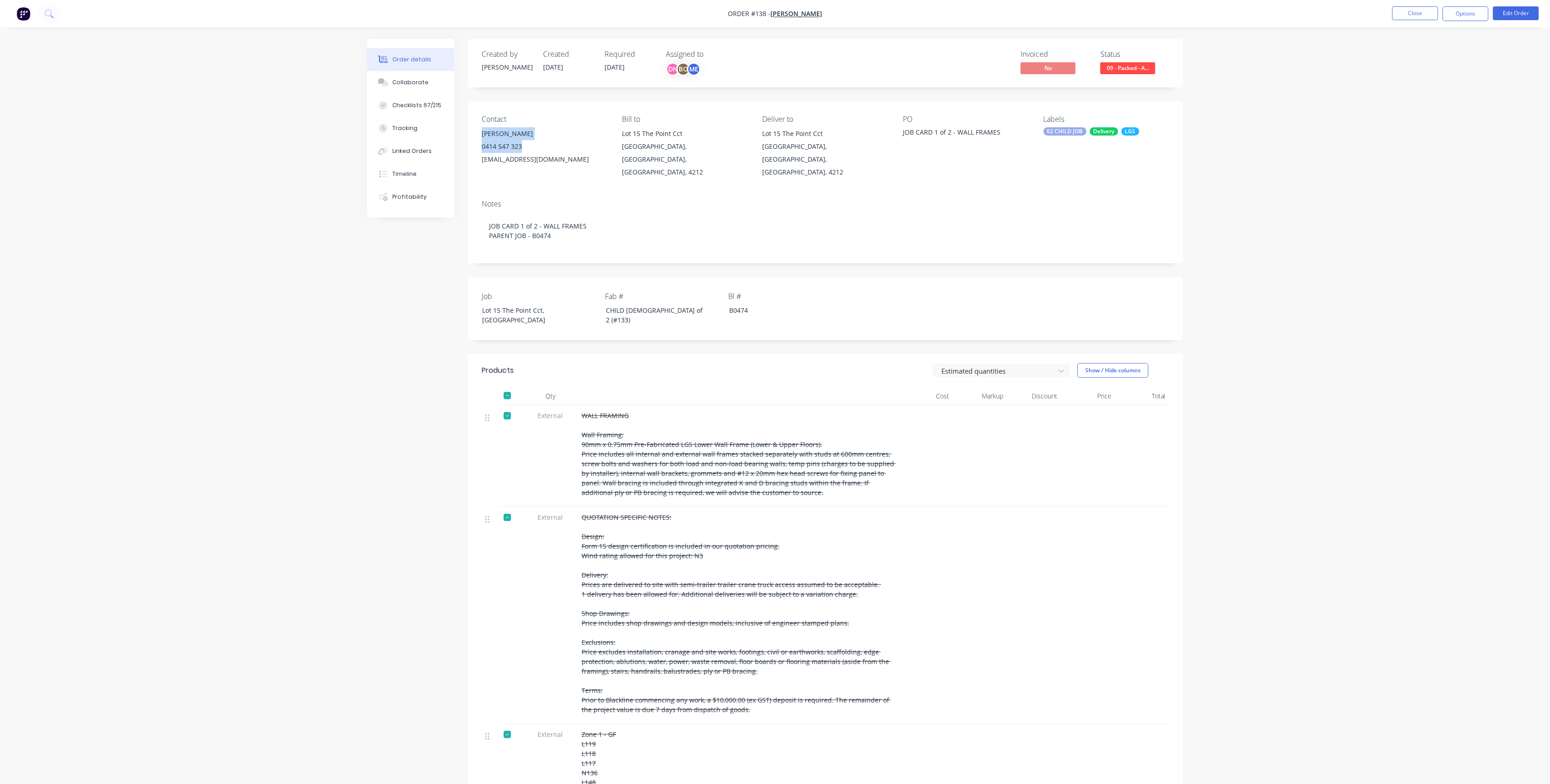
copy div "Brad Wescott 0414 547 323"
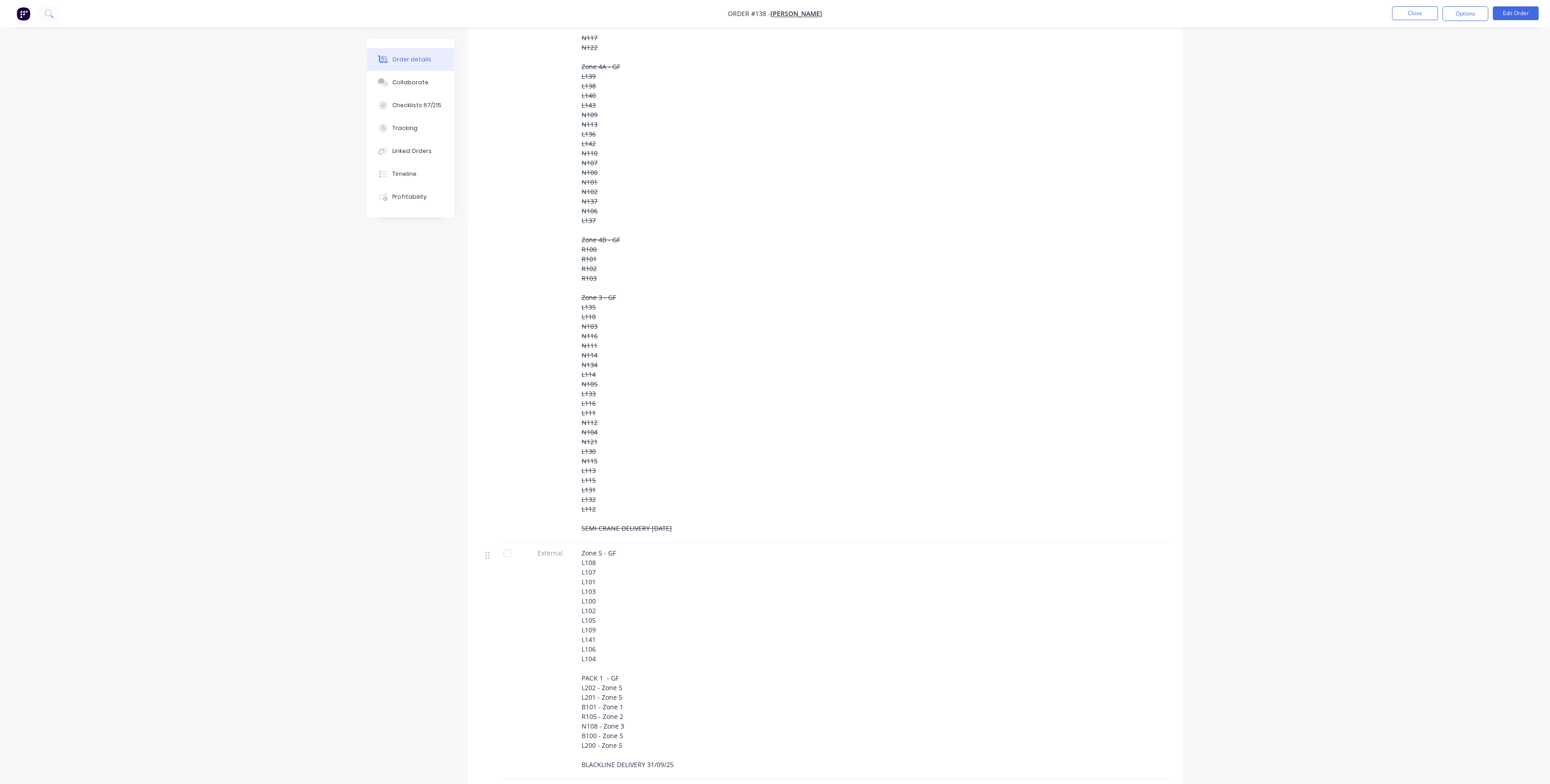
scroll to position [990, 0]
click at [1517, 4] on nav "Order #138 - Brad Wescott Close Options Edit Order" at bounding box center [775, 13] width 1550 height 27
click at [1515, 13] on button "Edit Order" at bounding box center [1516, 13] width 46 height 14
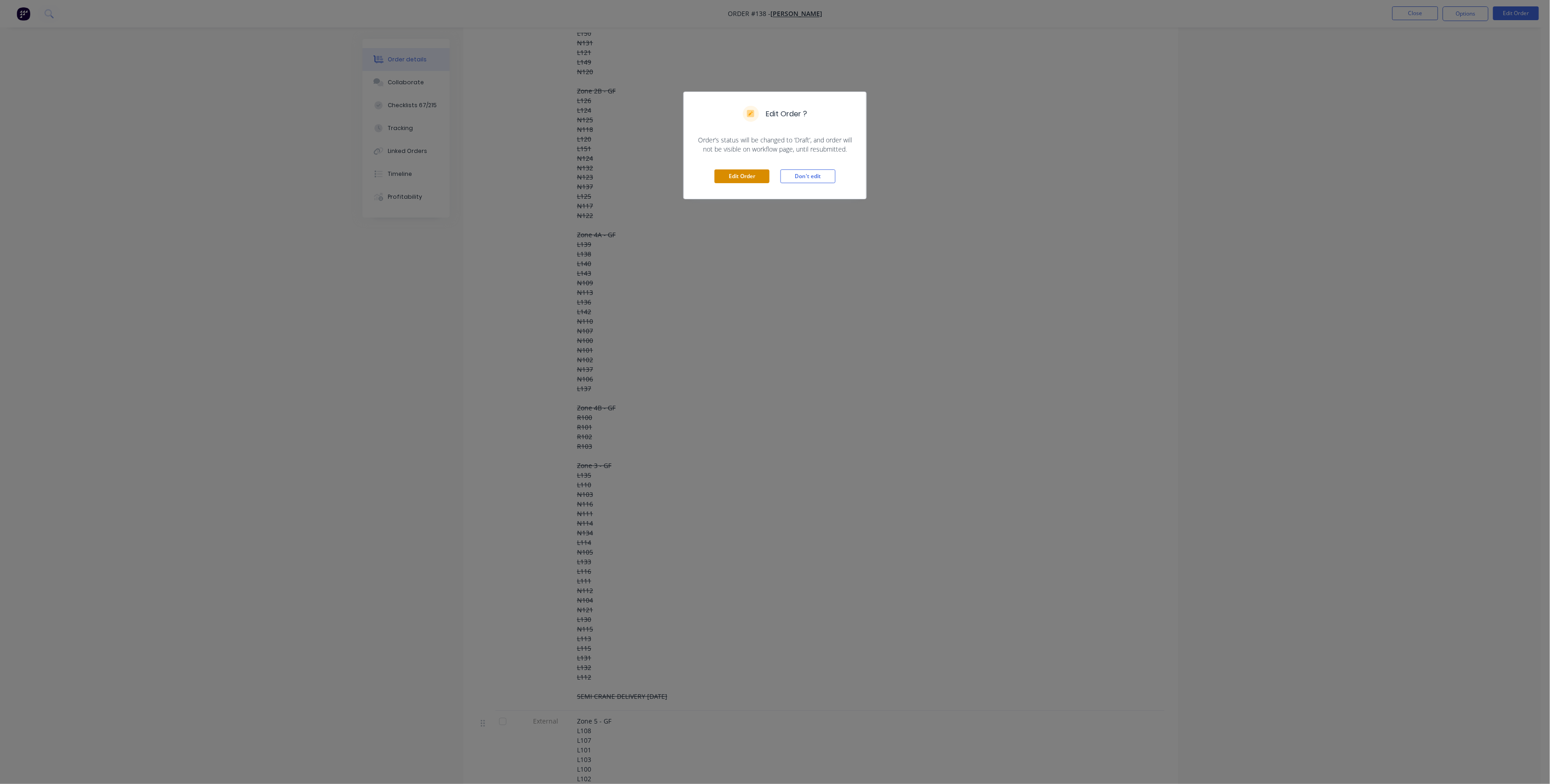
click at [760, 174] on button "Edit Order" at bounding box center [741, 176] width 55 height 14
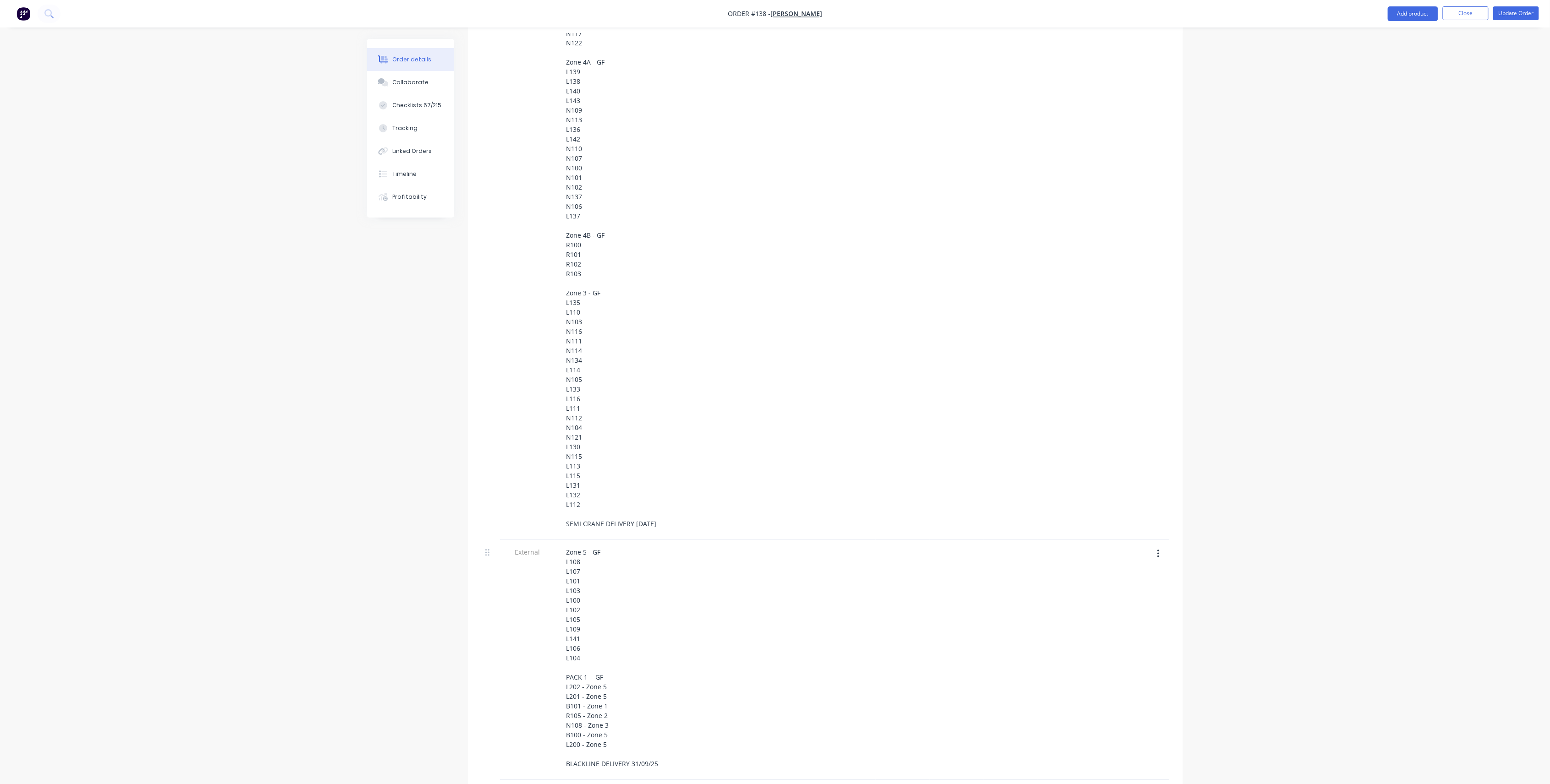
scroll to position [1425, 0]
click at [1160, 316] on button "button" at bounding box center [1158, 324] width 22 height 16
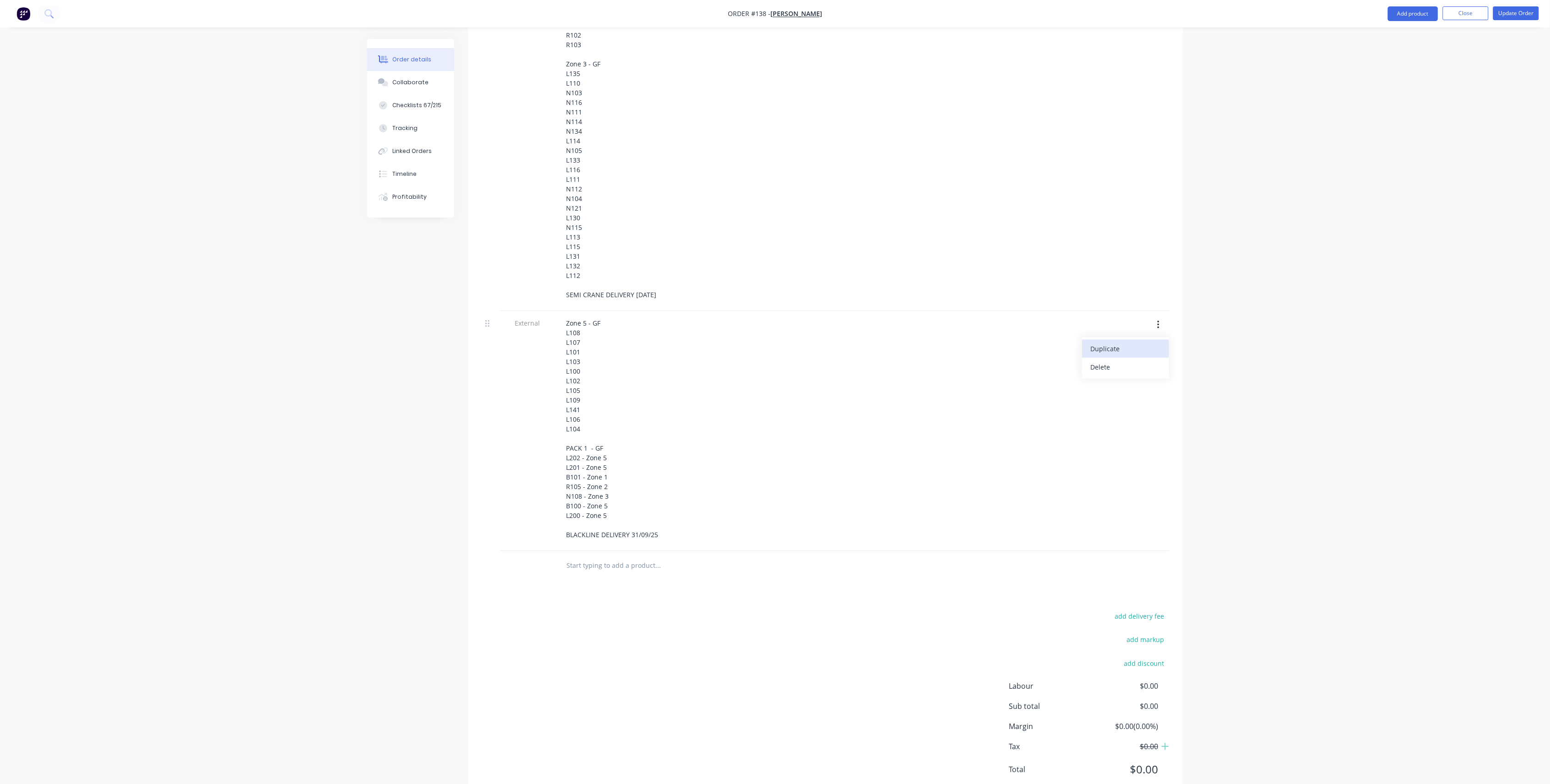
click at [1144, 339] on button "Duplicate" at bounding box center [1126, 348] width 87 height 18
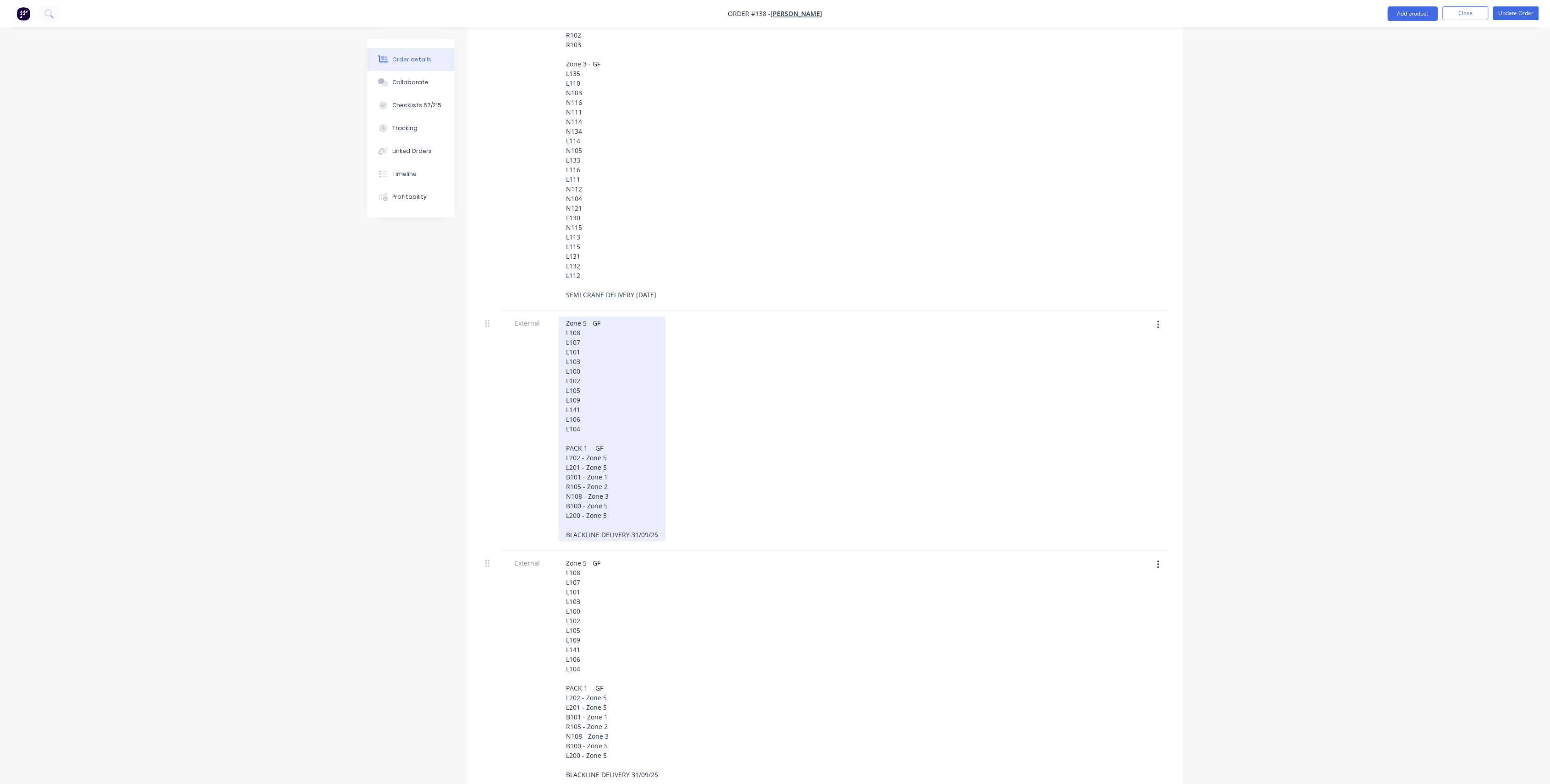
click at [643, 503] on div "Zone 5 - GF L108 L107 L101 L103 L100 L102 L105 L109 L141 L106 L104 PACK 1 - GF …" at bounding box center [612, 429] width 107 height 225
click at [638, 505] on div "Zone 5 - GF L108 L107 L101 L103 L100 L102 L105 L109 L141 L106 L104 PACK 1 - GF …" at bounding box center [612, 429] width 107 height 225
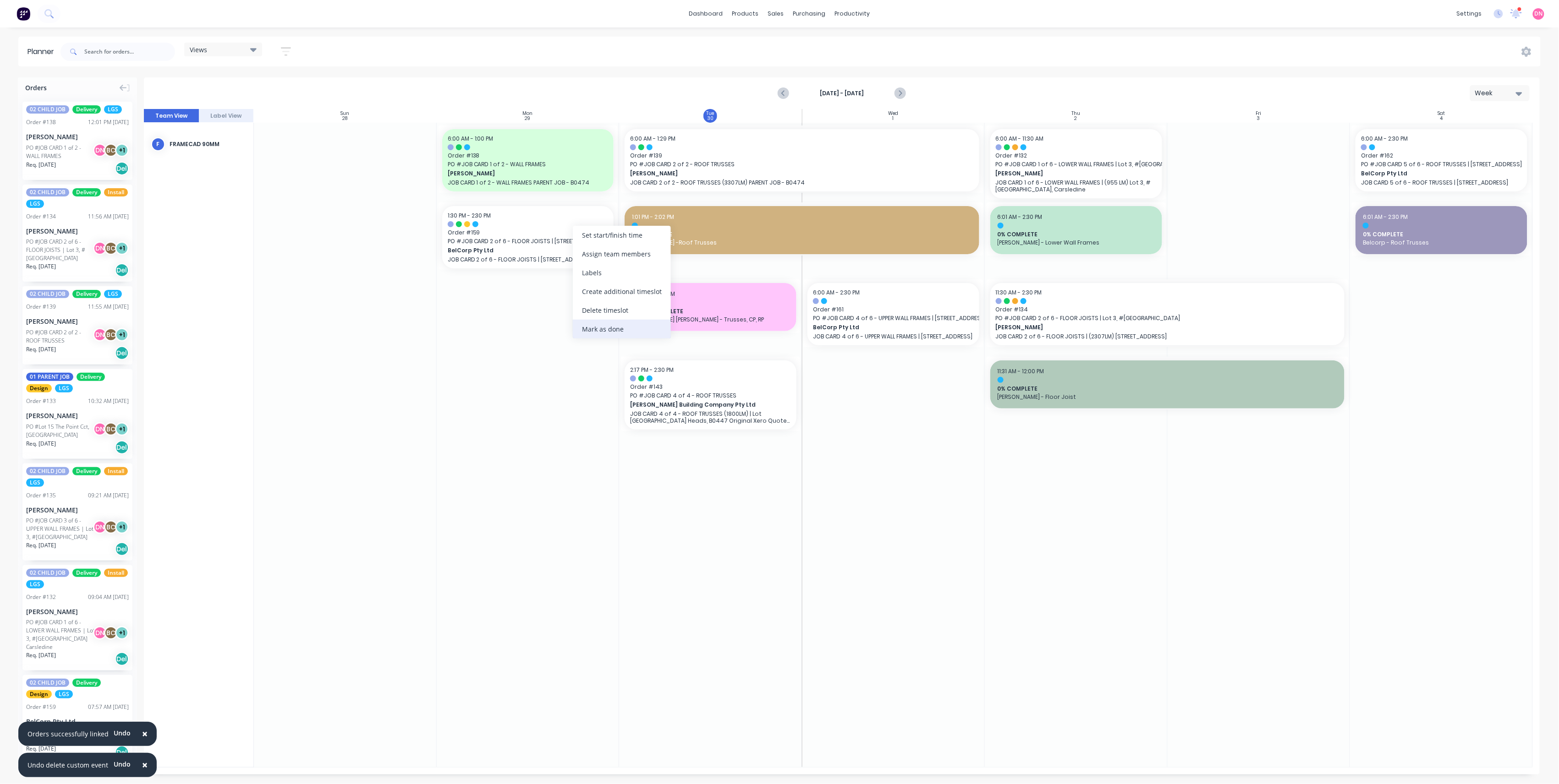
click at [596, 330] on div "Mark as done" at bounding box center [622, 329] width 98 height 19
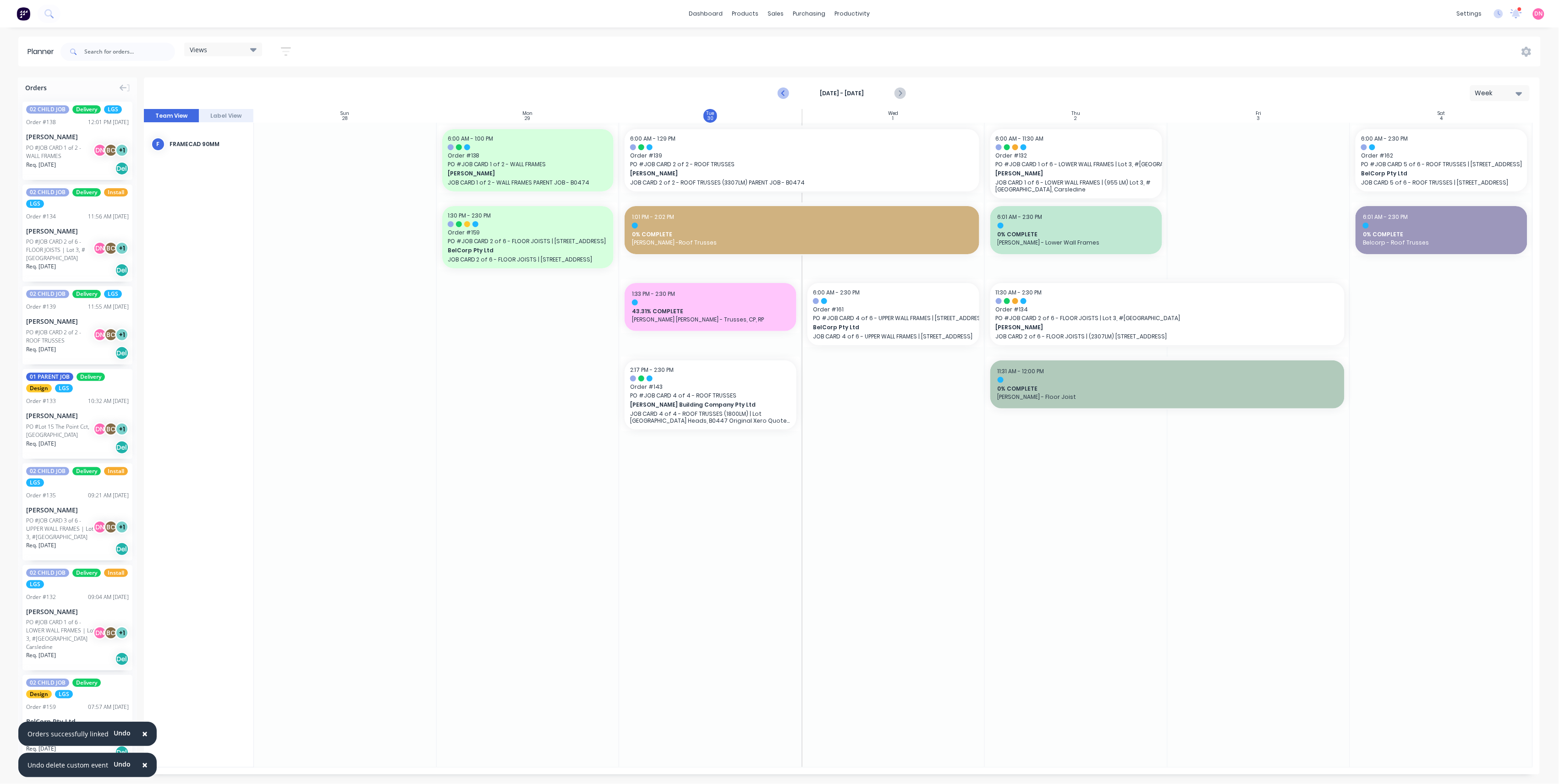
click at [779, 96] on icon "Previous page" at bounding box center [784, 93] width 11 height 11
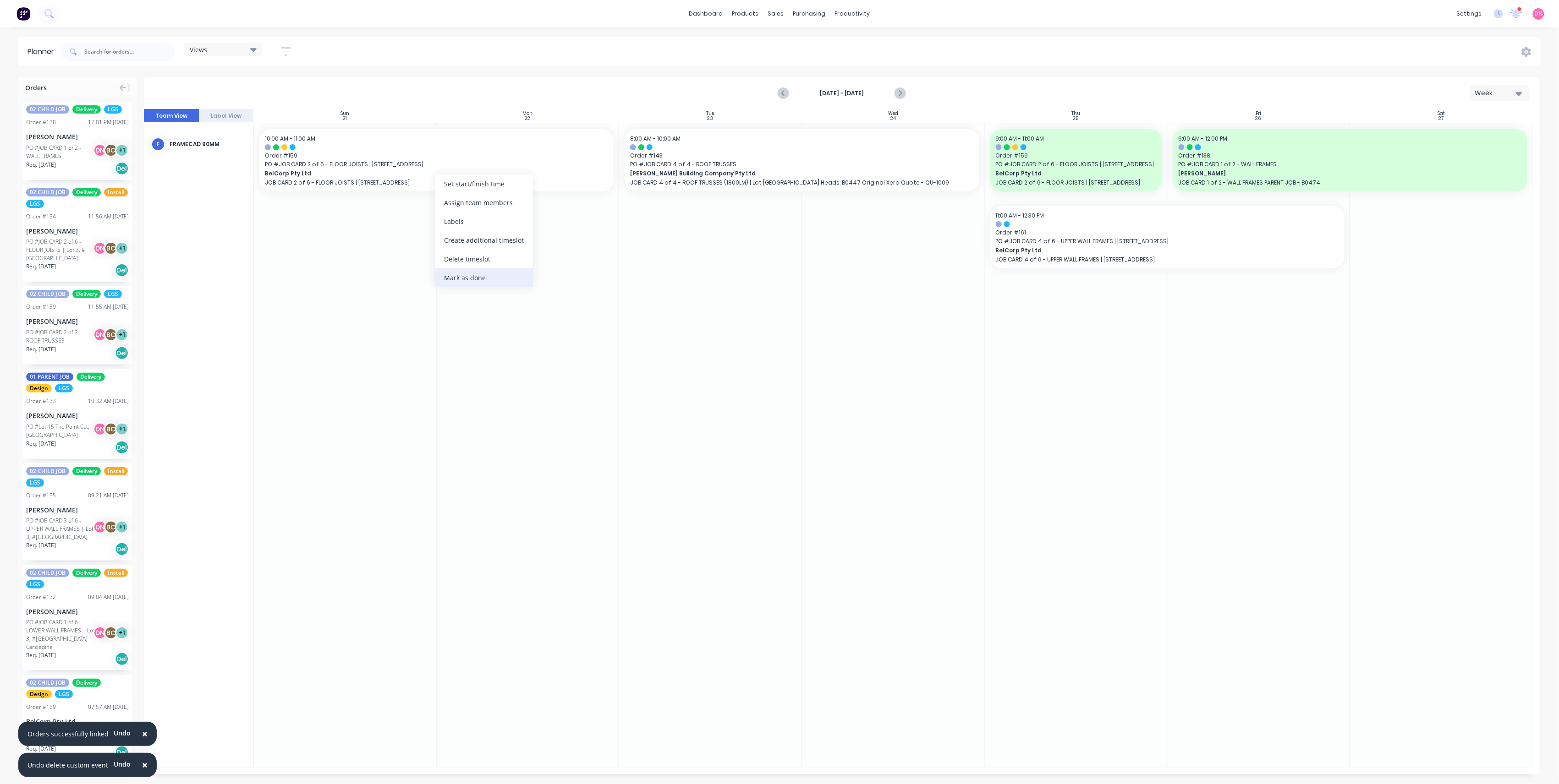
click at [466, 283] on div "Mark as done" at bounding box center [484, 278] width 98 height 19
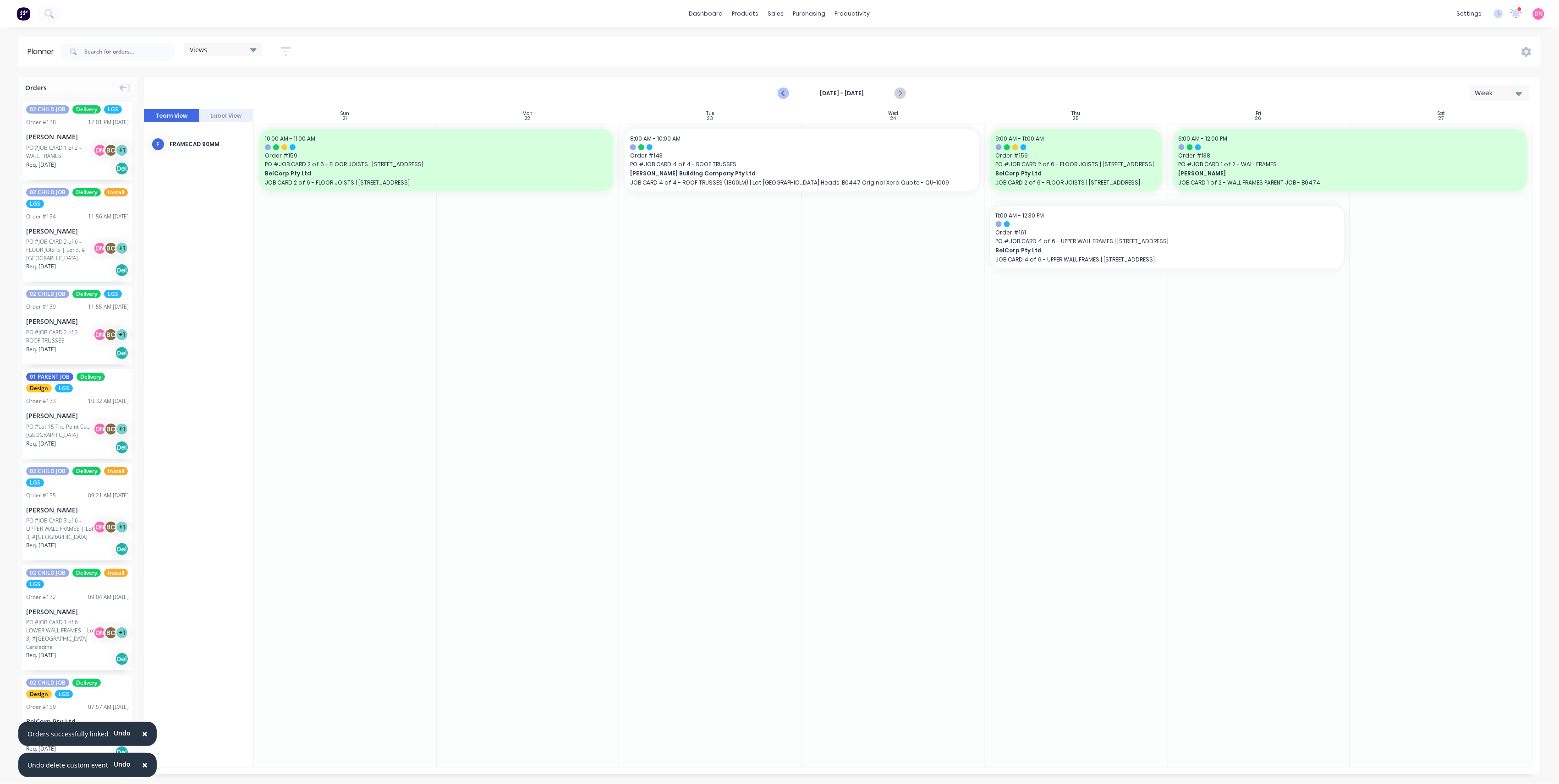
click at [784, 94] on icon "Previous page" at bounding box center [784, 93] width 11 height 11
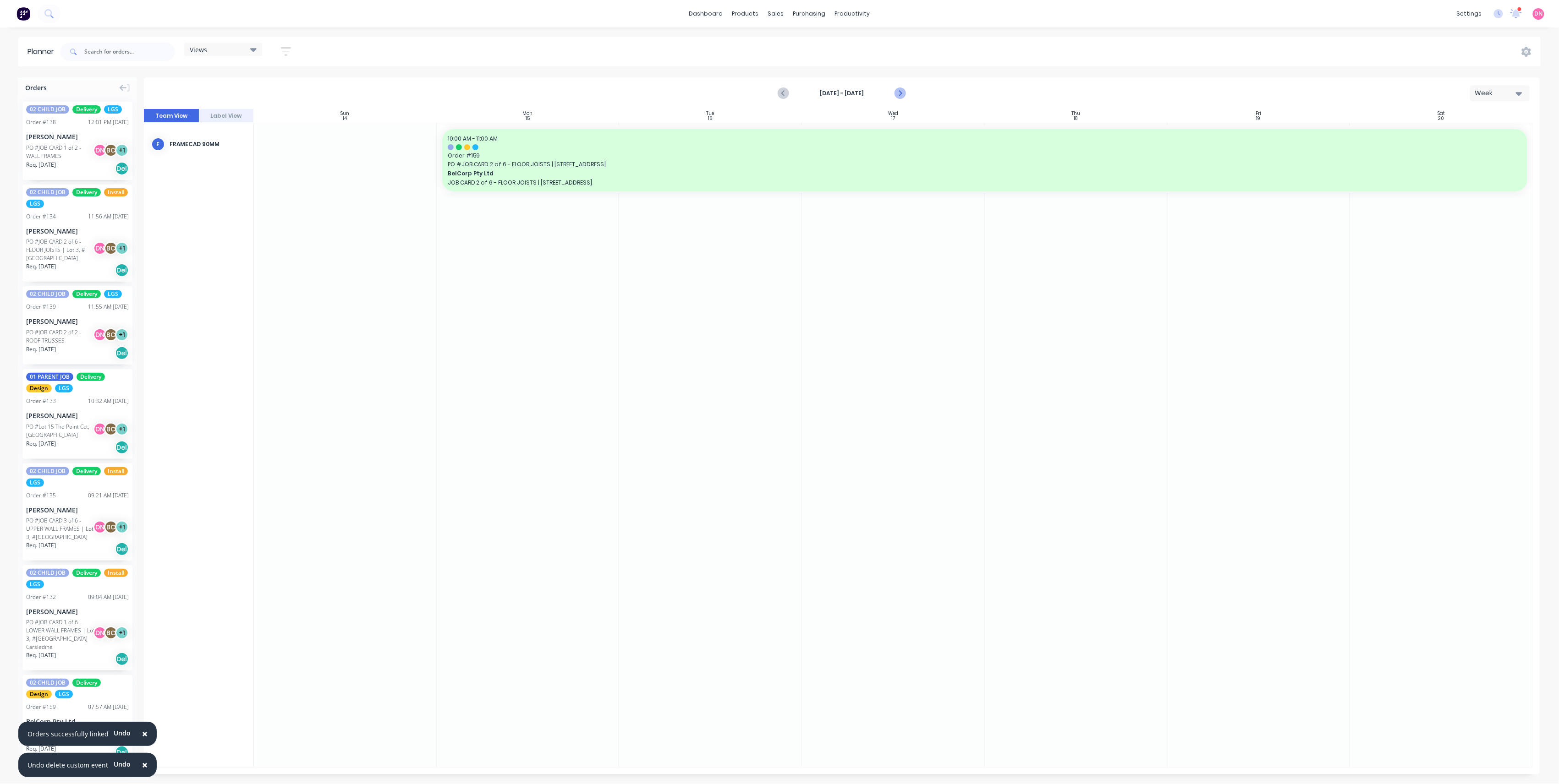
click at [895, 94] on icon "Next page" at bounding box center [899, 93] width 11 height 11
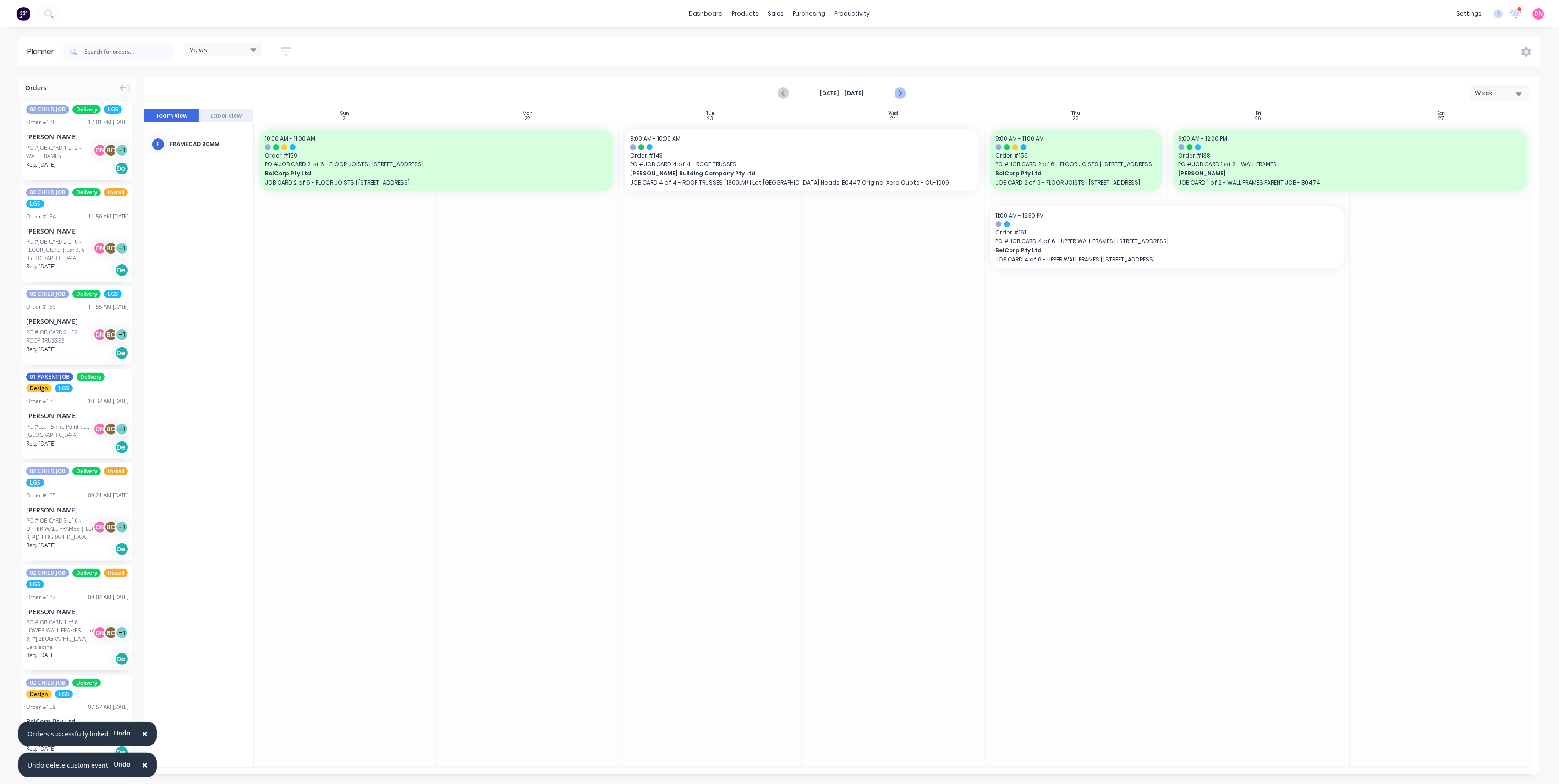
click at [895, 94] on icon "Next page" at bounding box center [899, 93] width 11 height 11
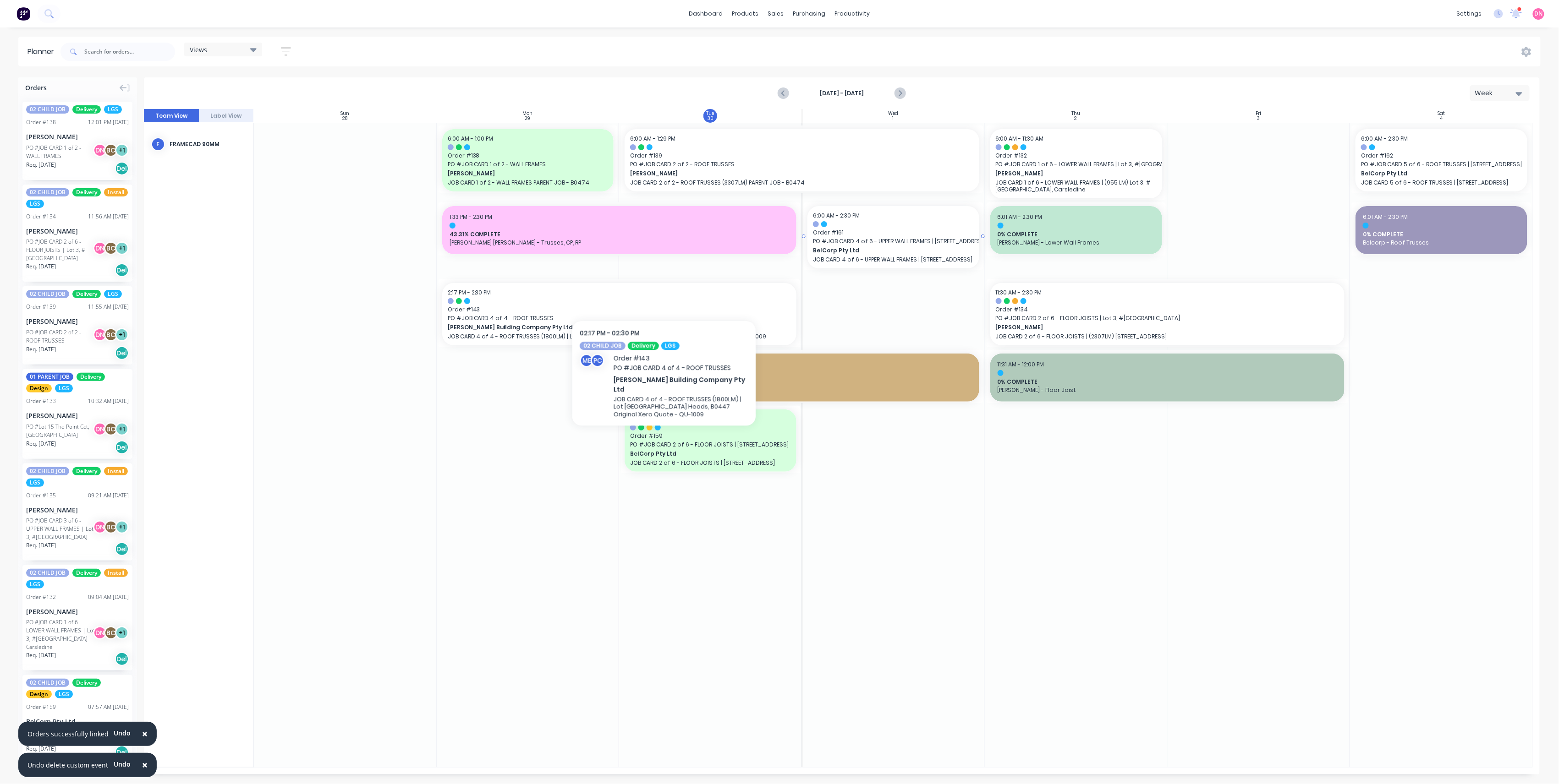
click at [945, 215] on div "6:00 AM - 2:30 PM" at bounding box center [893, 216] width 161 height 8
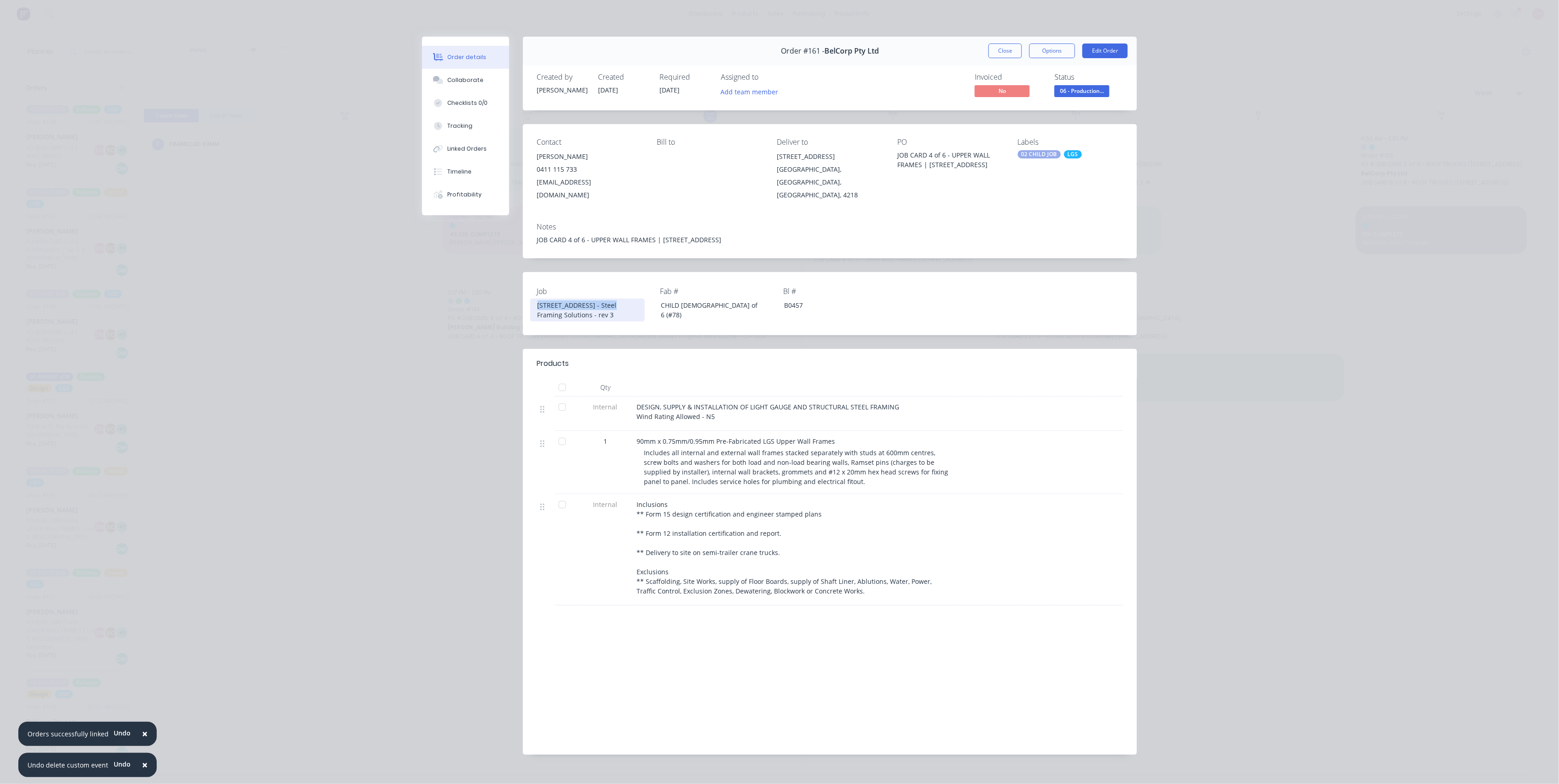
drag, startPoint x: 596, startPoint y: 293, endPoint x: 442, endPoint y: 279, distance: 154.6
click at [442, 279] on div "Order #161 - BelCorp Pty Ltd Close Options Edit Order Created by Andrew Created…" at bounding box center [779, 403] width 715 height 732
drag, startPoint x: 825, startPoint y: 187, endPoint x: 772, endPoint y: 164, distance: 57.8
click at [772, 163] on div "Contact Paul Belosev 0411 115 733 construction@belcorp.au Bill to Deliver to 13…" at bounding box center [830, 169] width 614 height 91
copy div "Tanah Merah, Queensland, Australia, 4218"
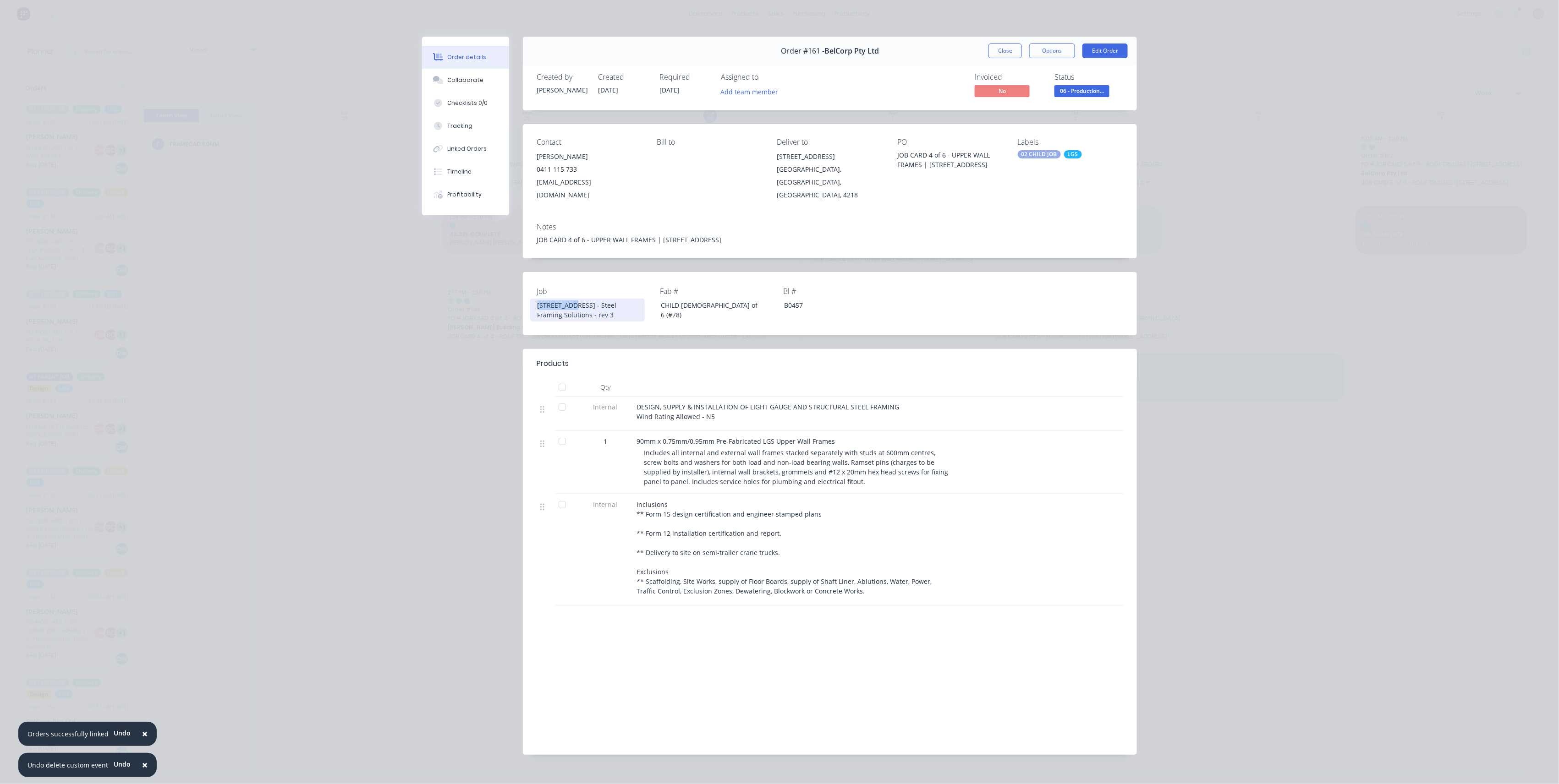
drag, startPoint x: 533, startPoint y: 293, endPoint x: 567, endPoint y: 293, distance: 34.0
click at [567, 299] on div "13 Ridge Rd, Tanah Merah - Steel Framing Solutions - rev 3" at bounding box center [587, 310] width 114 height 23
copy div "13 Ridge Rd"
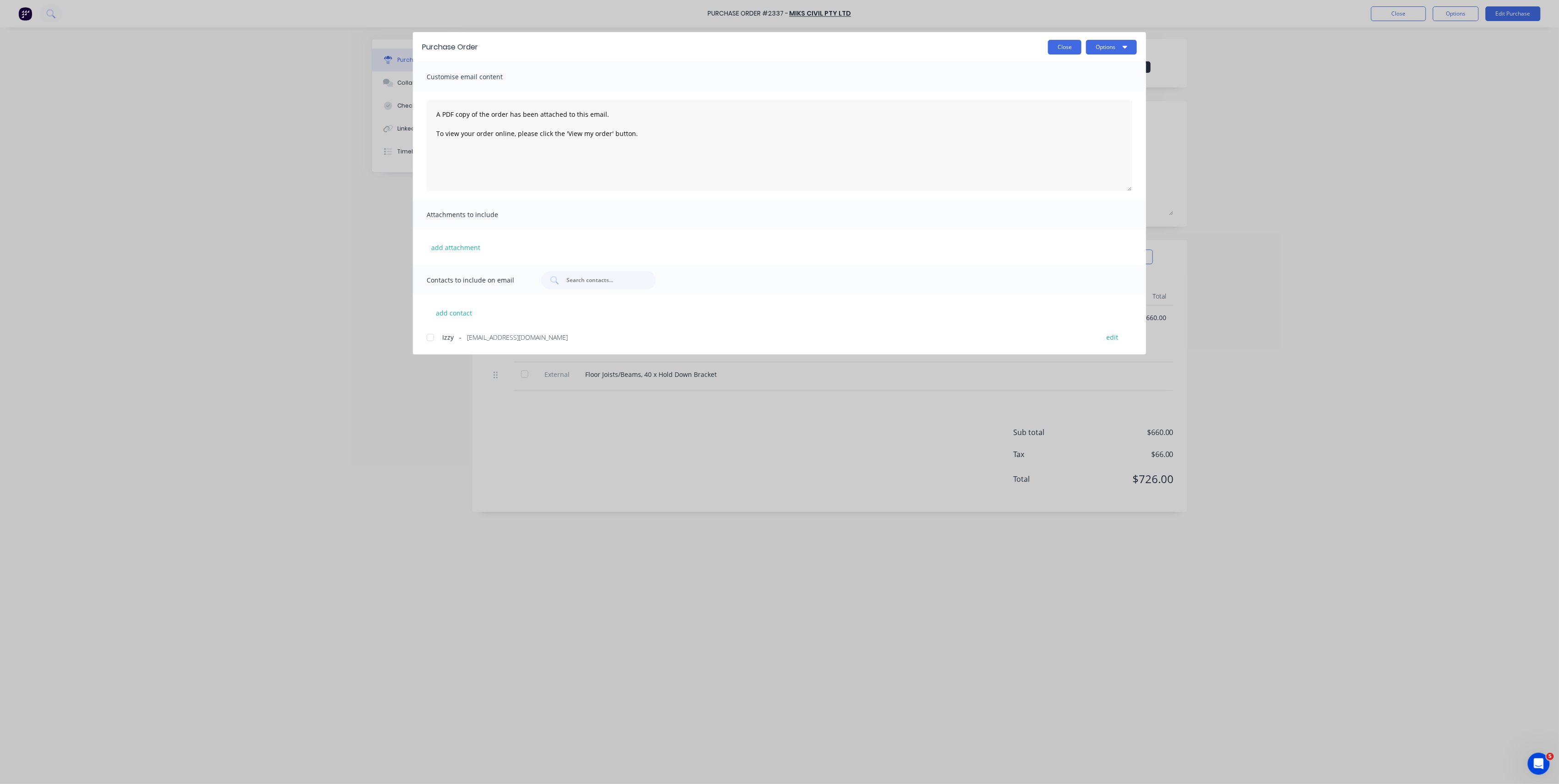
click at [1055, 51] on button "Close" at bounding box center [1065, 47] width 33 height 15
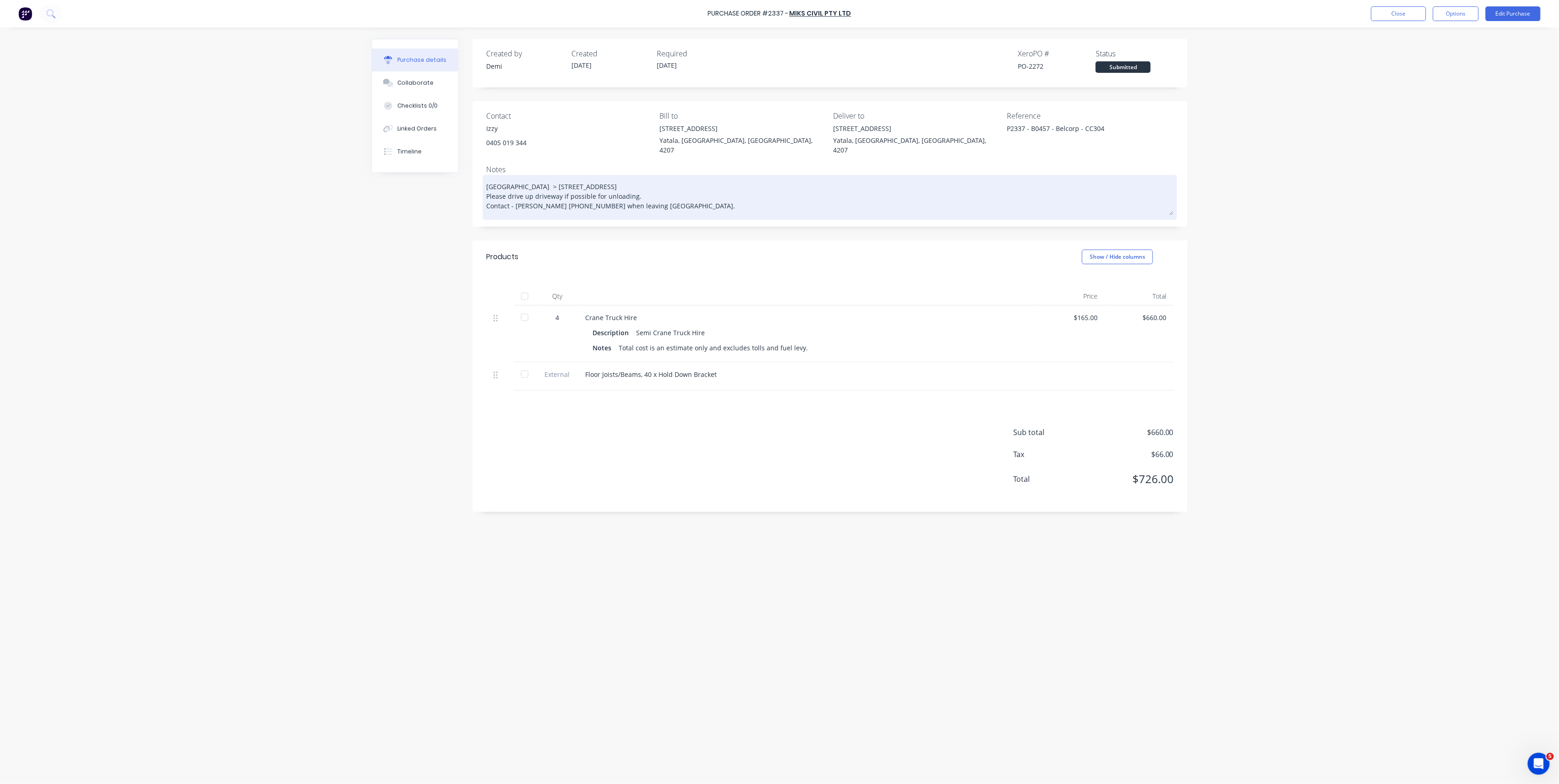
drag, startPoint x: 531, startPoint y: 176, endPoint x: 720, endPoint y: 171, distance: 189.1
click at [720, 177] on textarea "[GEOGRAPHIC_DATA] > [STREET_ADDRESS] Please drive up driveway if possible for u…" at bounding box center [830, 196] width 688 height 38
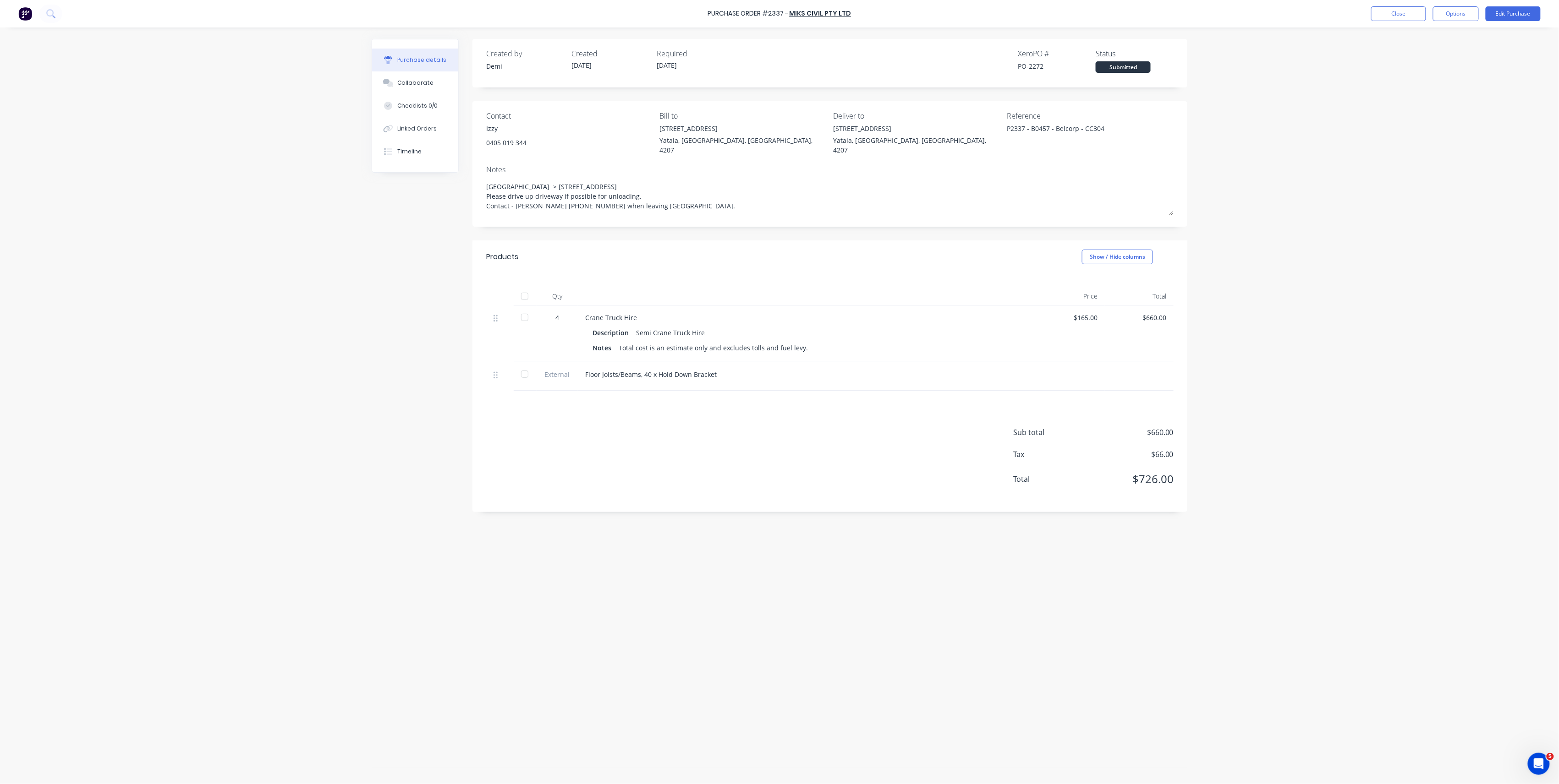
type textarea "x"
